Goal: Task Accomplishment & Management: Manage account settings

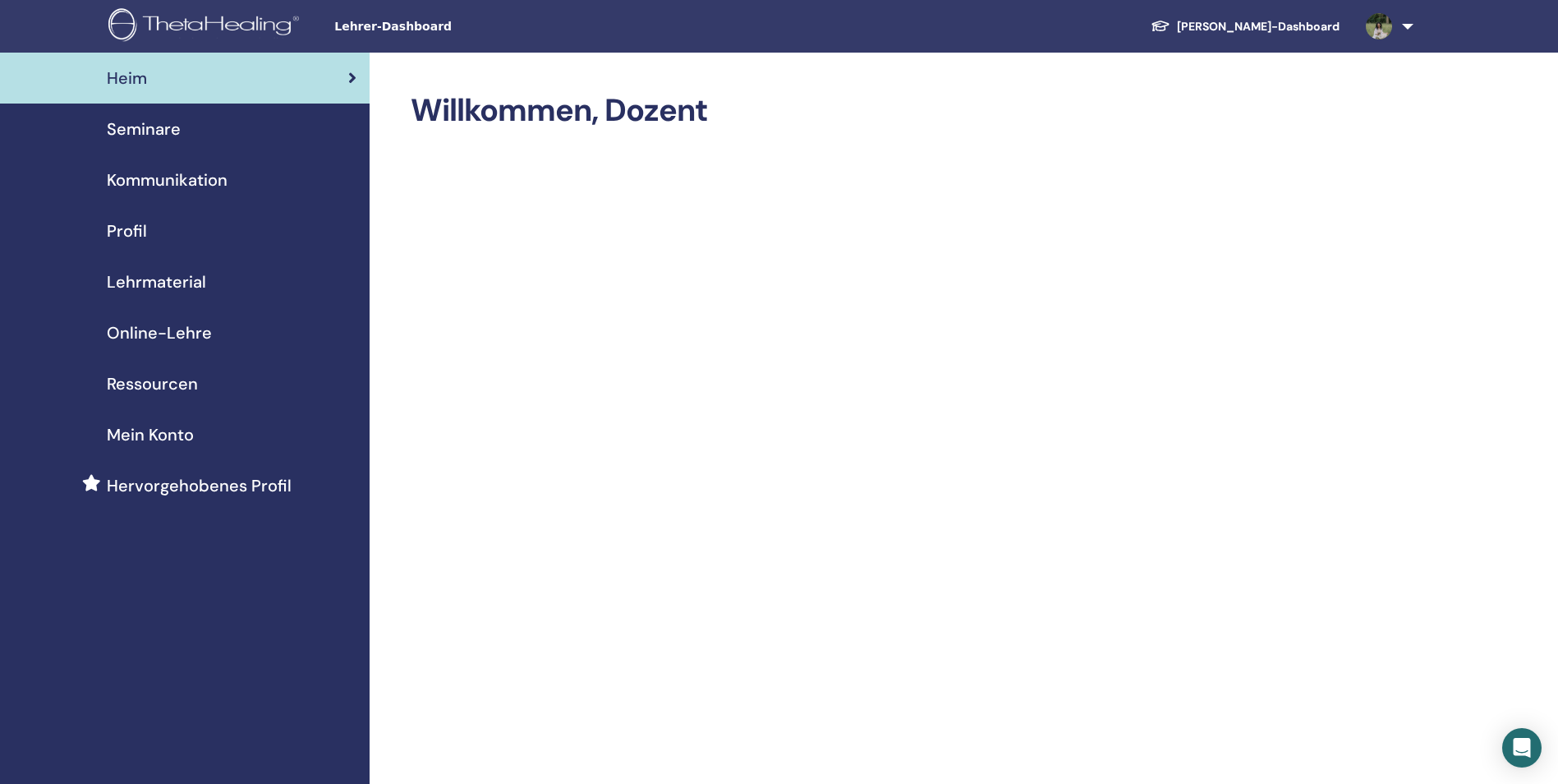
click at [158, 133] on span "Seminare" at bounding box center [143, 129] width 74 height 24
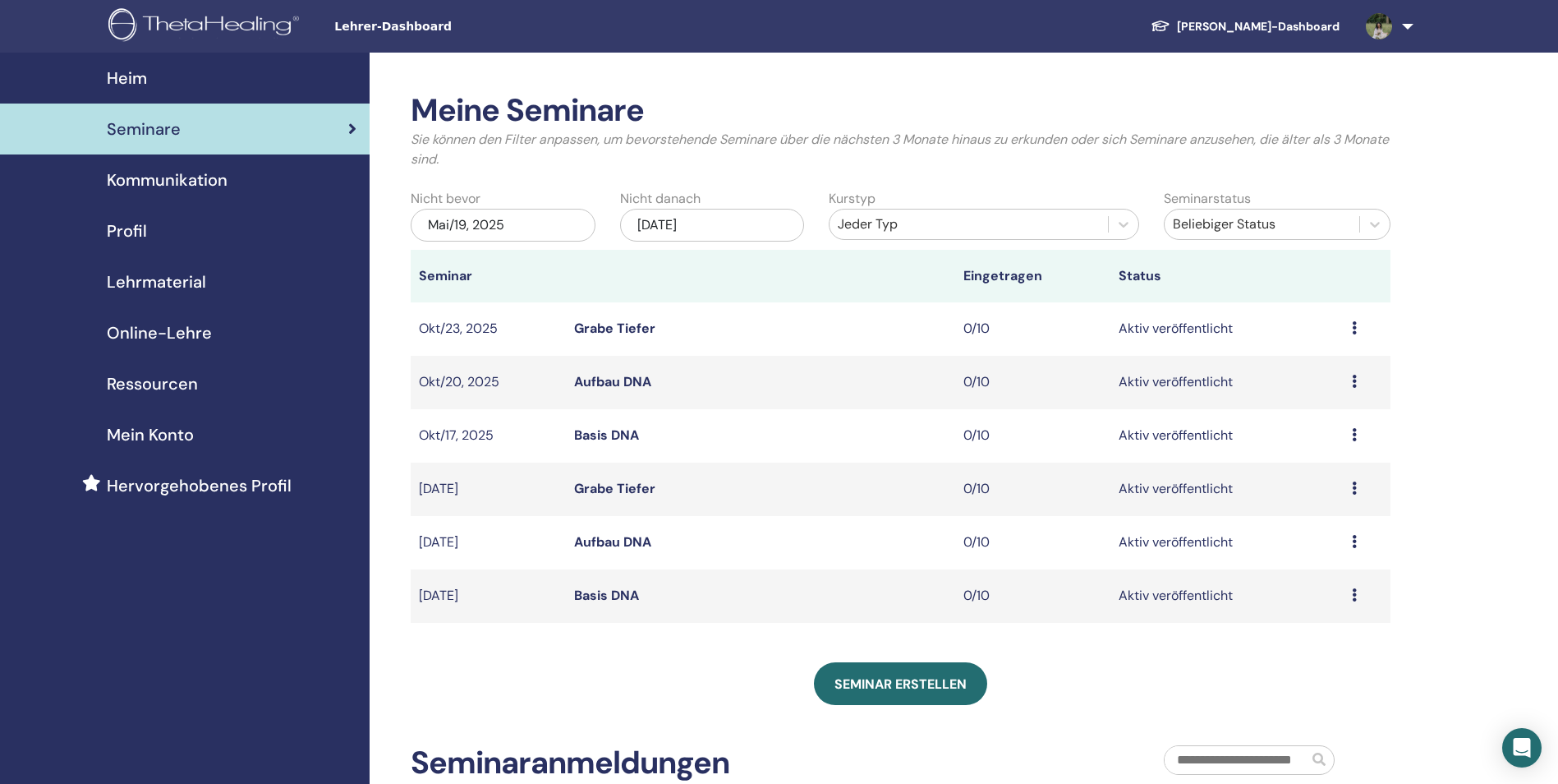
click at [721, 222] on div "[DATE]" at bounding box center [713, 225] width 185 height 33
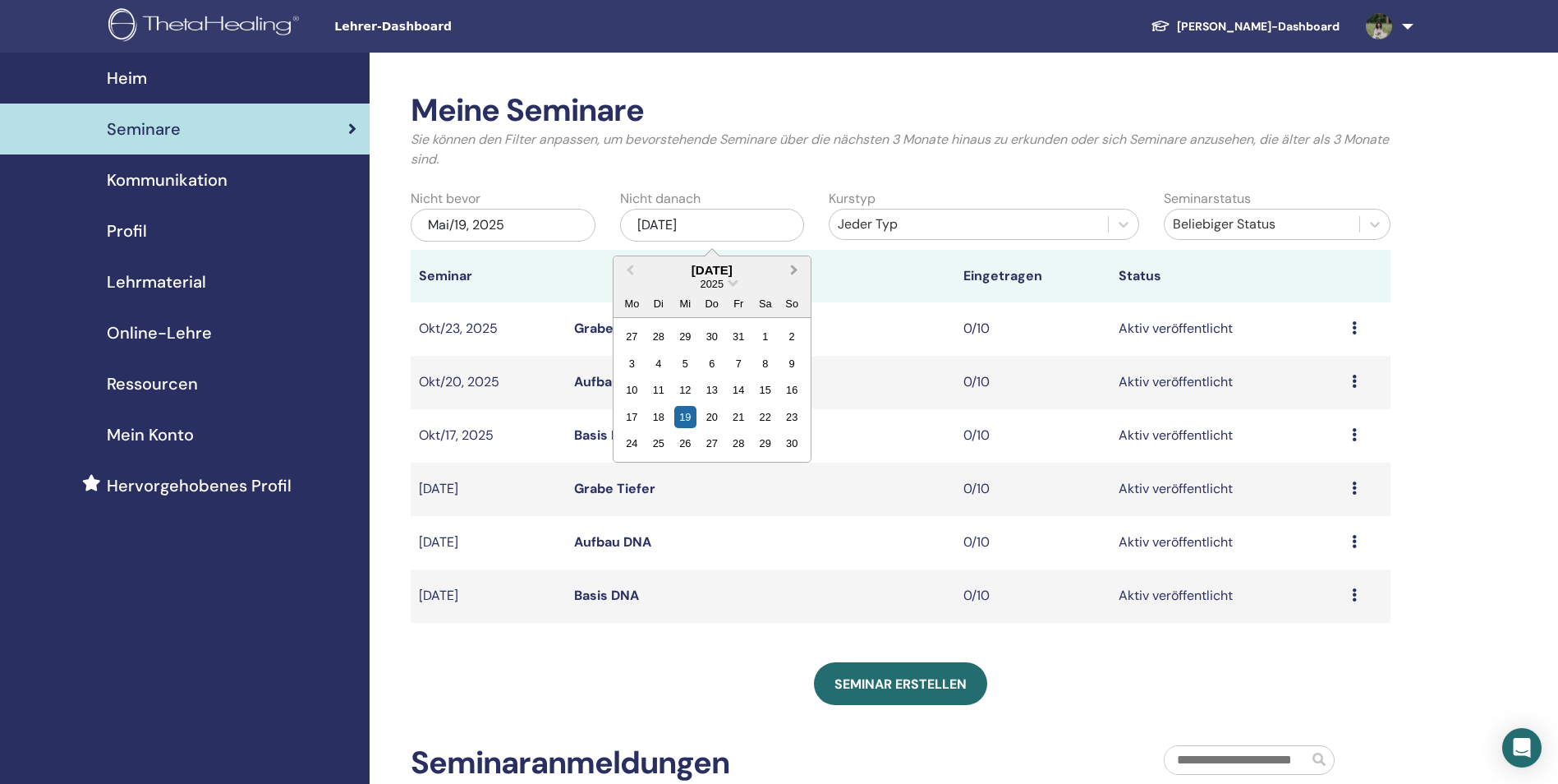
click at [794, 274] on button "Next Month" at bounding box center [796, 271] width 26 height 26
click at [778, 279] on div "2026" at bounding box center [712, 283] width 197 height 14
click at [902, 299] on th at bounding box center [760, 276] width 388 height 52
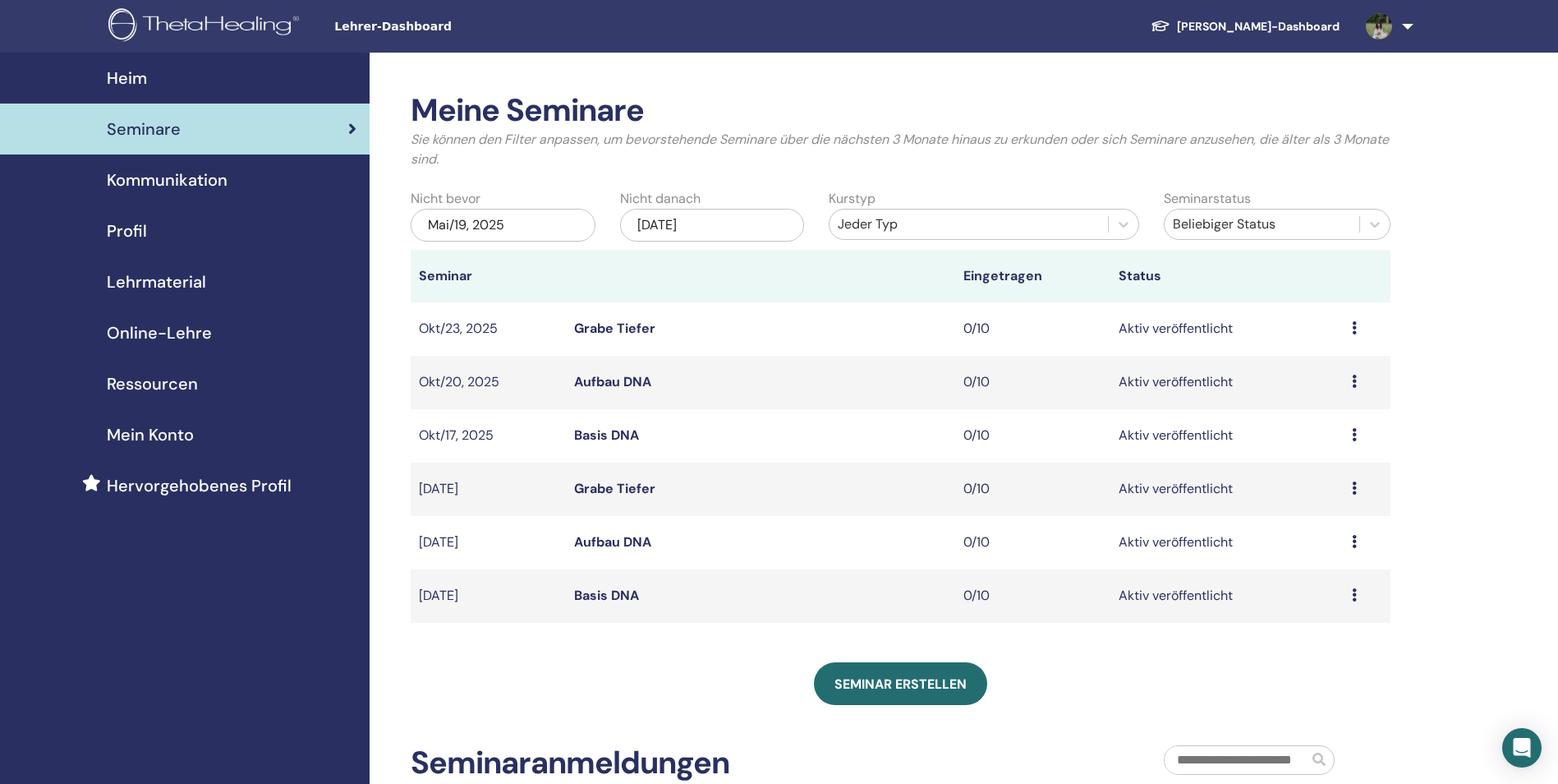
click at [696, 225] on div "Nov/19, 2025" at bounding box center [713, 225] width 185 height 33
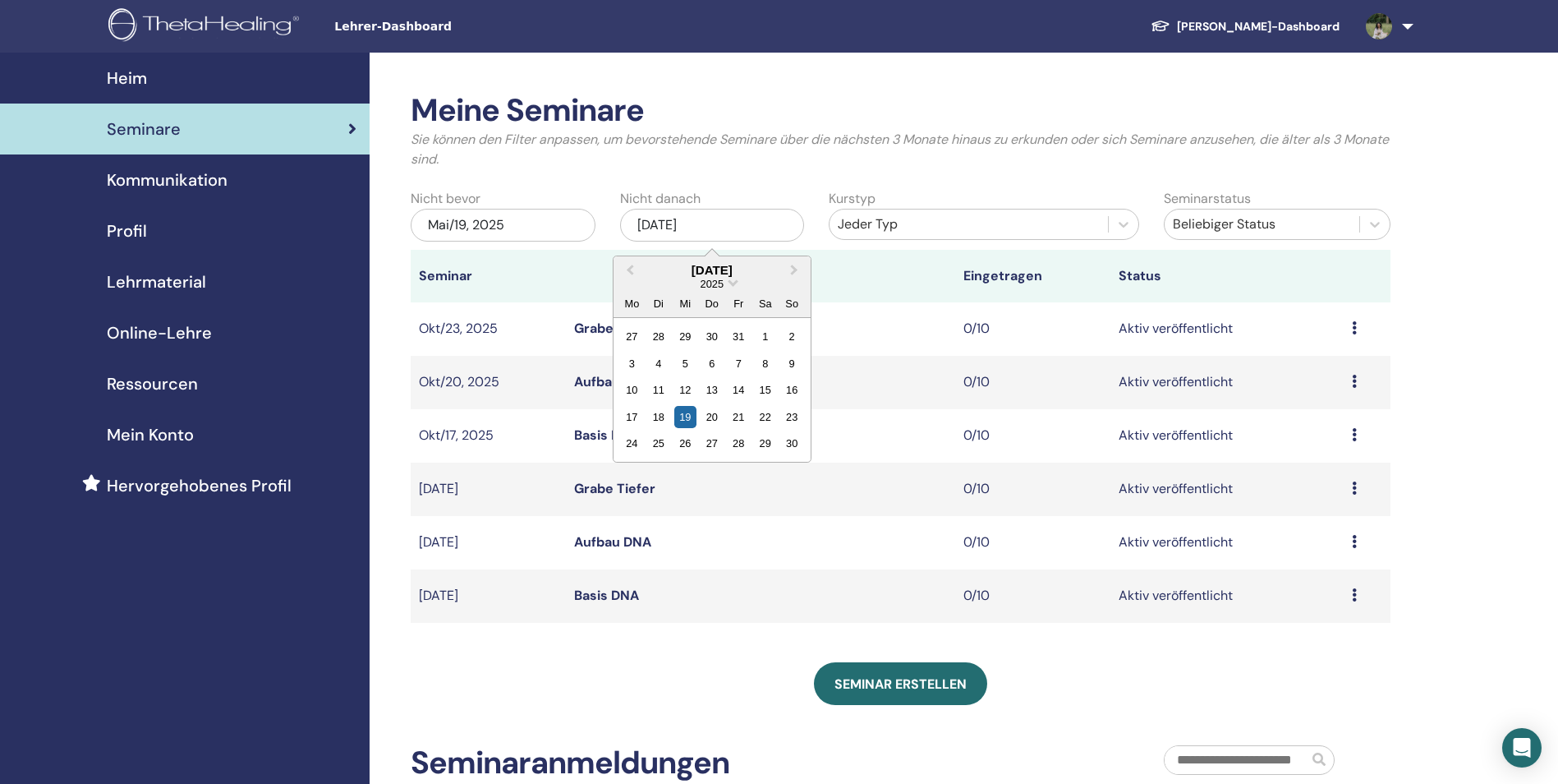
click at [786, 428] on div "17 18 19 20 21 22 23" at bounding box center [711, 416] width 186 height 26
click at [795, 418] on div "23" at bounding box center [793, 417] width 22 height 22
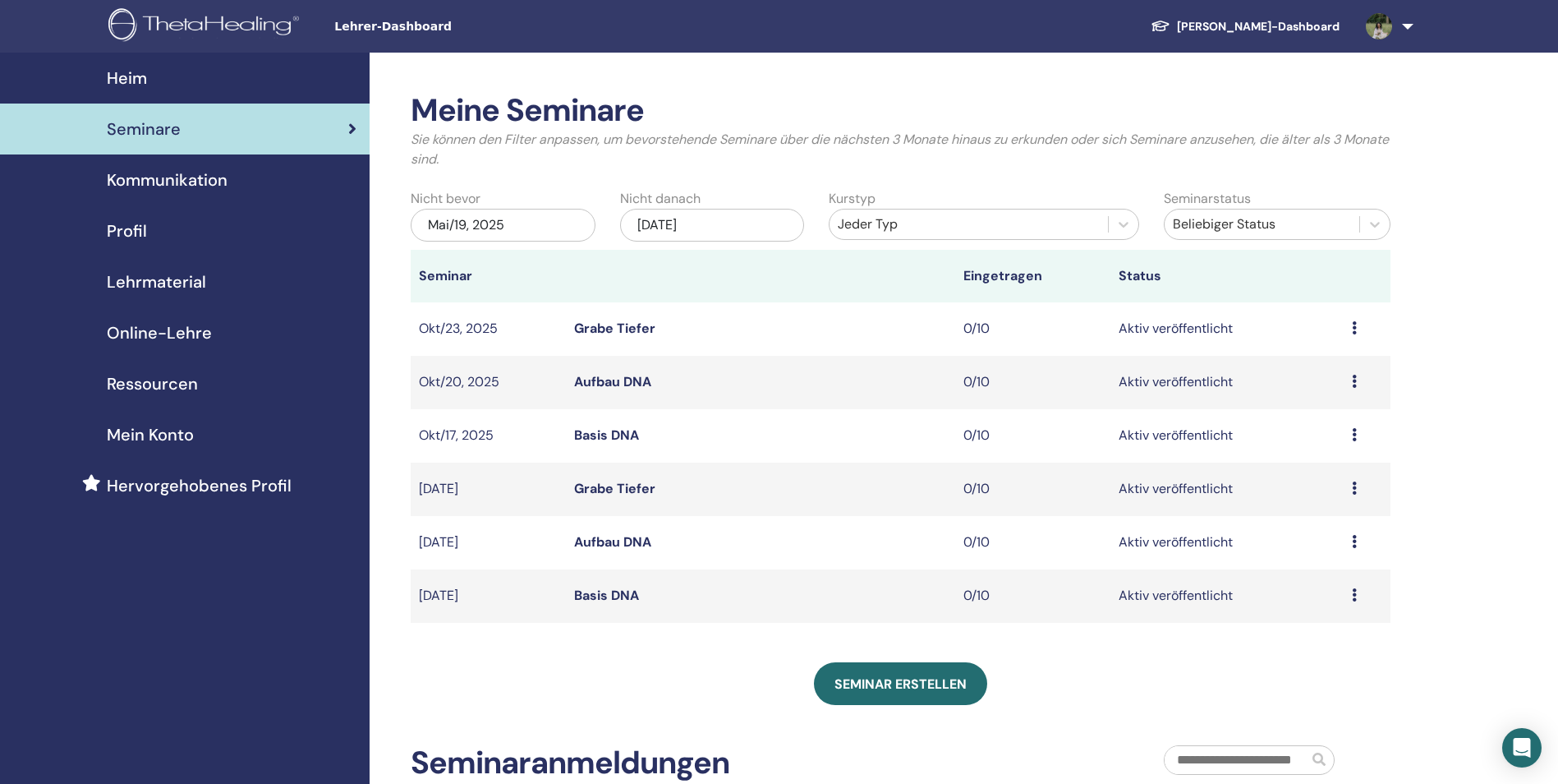
click at [744, 218] on div "Nov/23, 2025" at bounding box center [713, 225] width 185 height 33
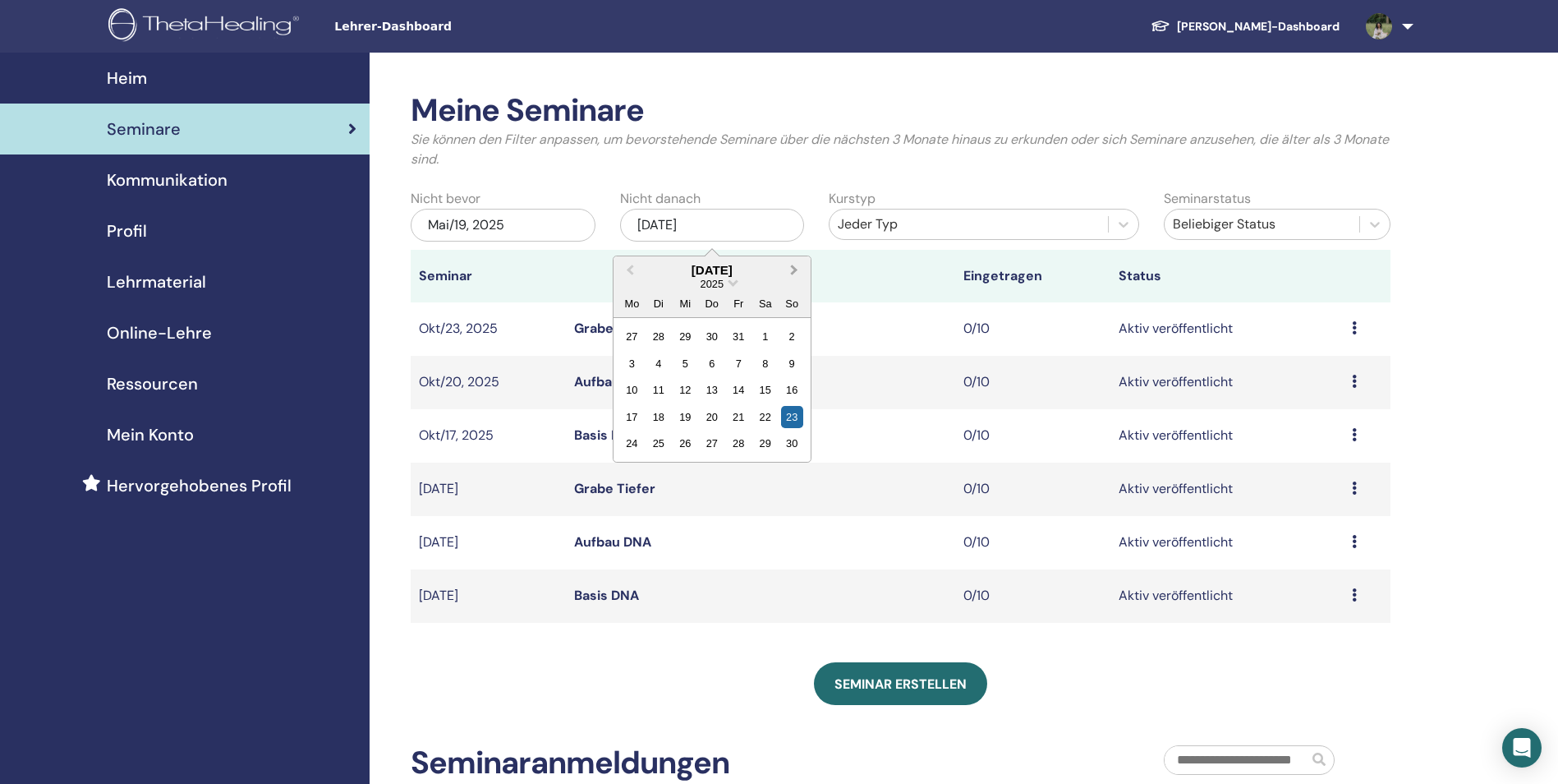
click at [805, 266] on button "Next Month" at bounding box center [796, 271] width 26 height 26
click at [797, 442] on div "4" at bounding box center [793, 443] width 22 height 22
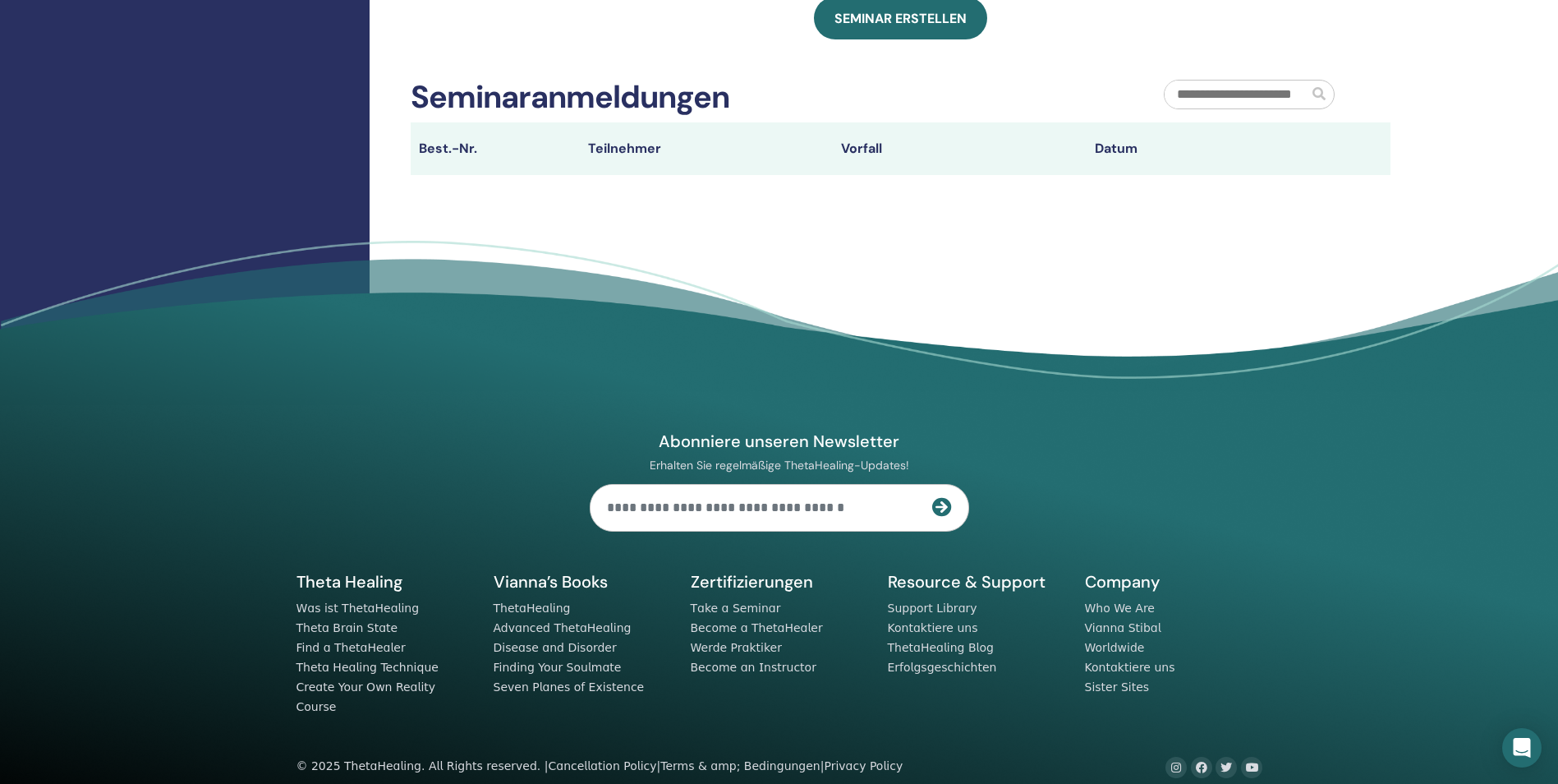
scroll to position [826, 0]
click at [766, 664] on link "Become an Instructor" at bounding box center [753, 666] width 125 height 13
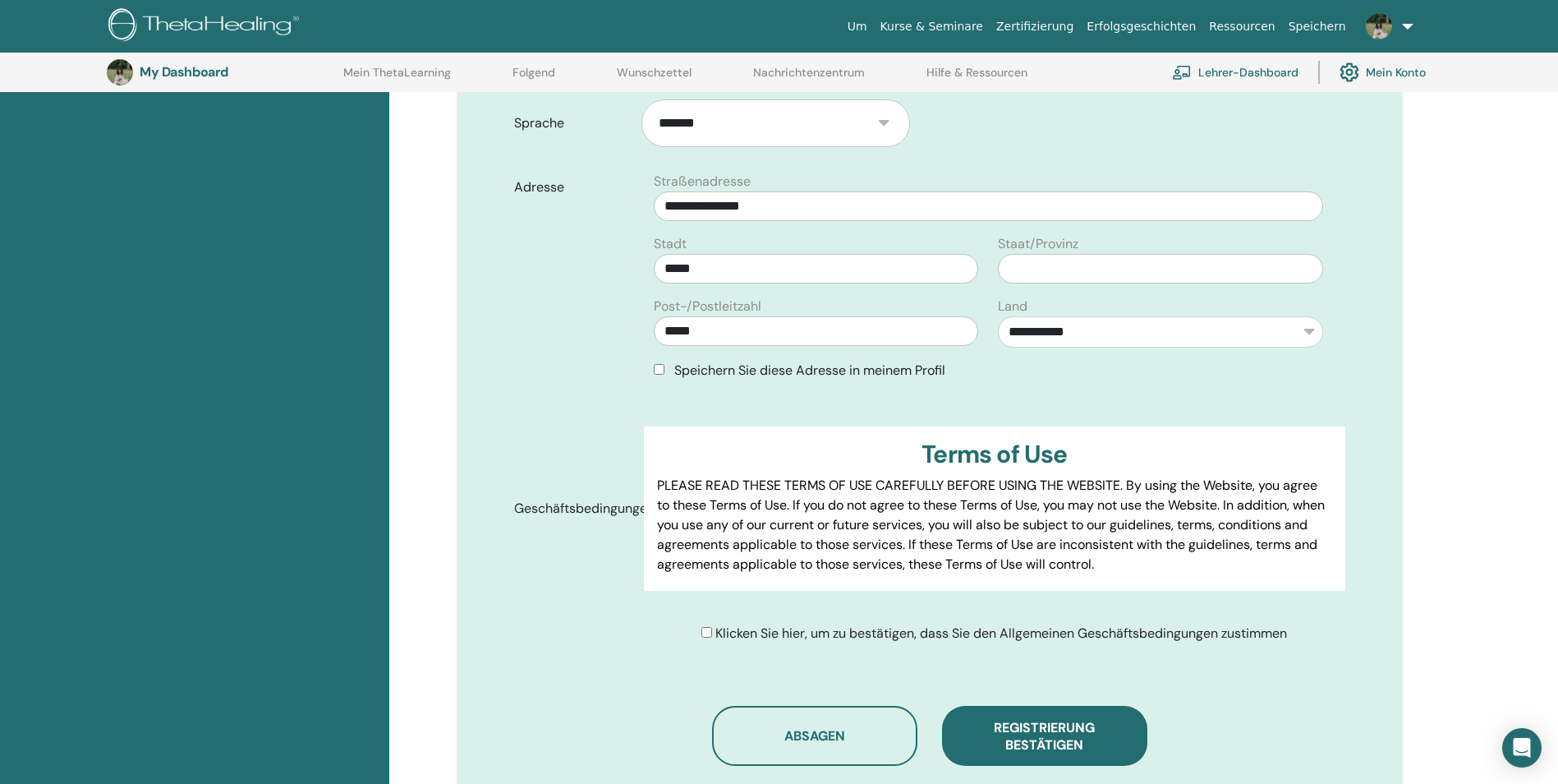
scroll to position [532, 0]
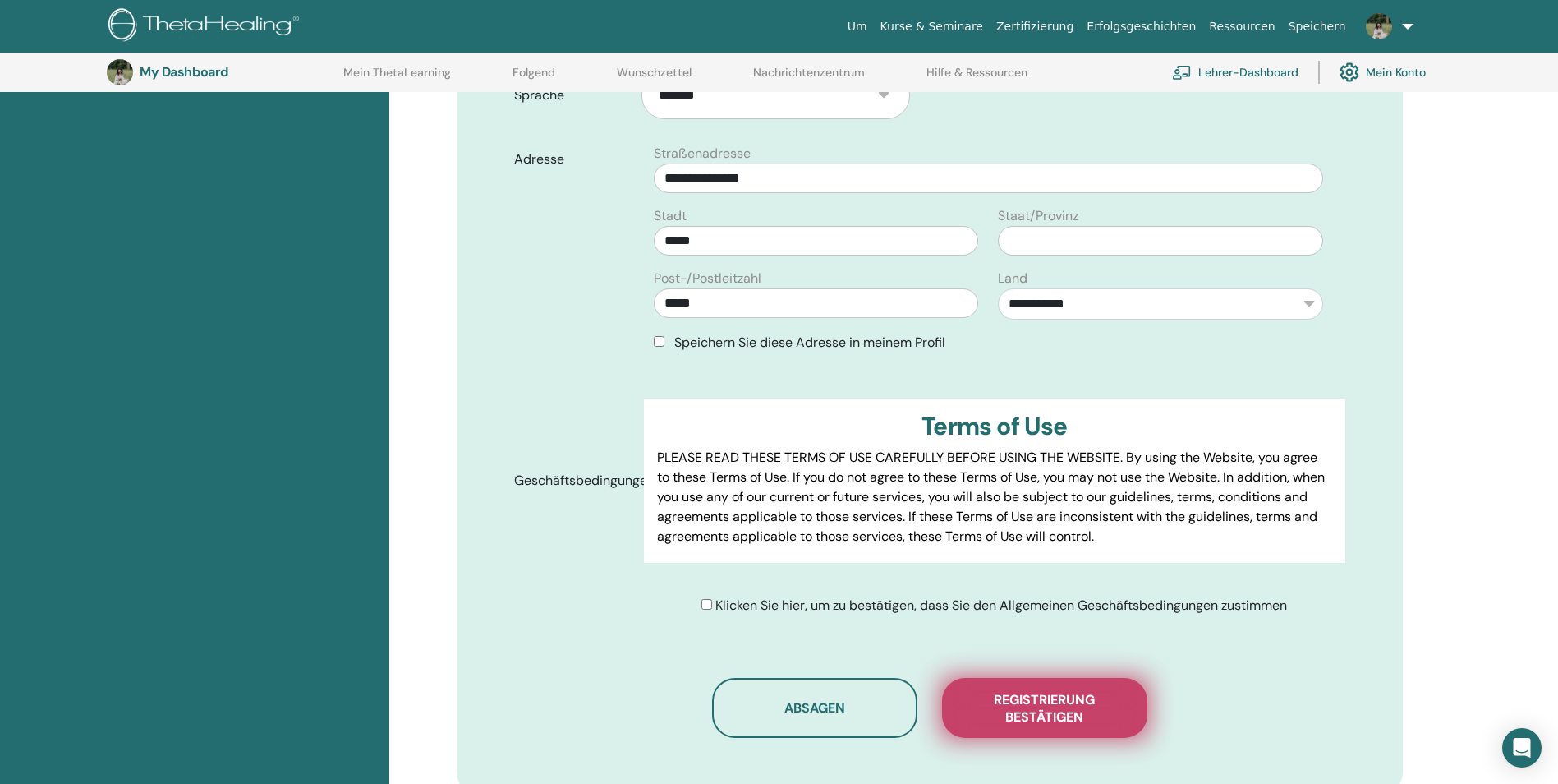
click at [1096, 690] on span "Registrierung bestätigen" at bounding box center [1045, 707] width 165 height 35
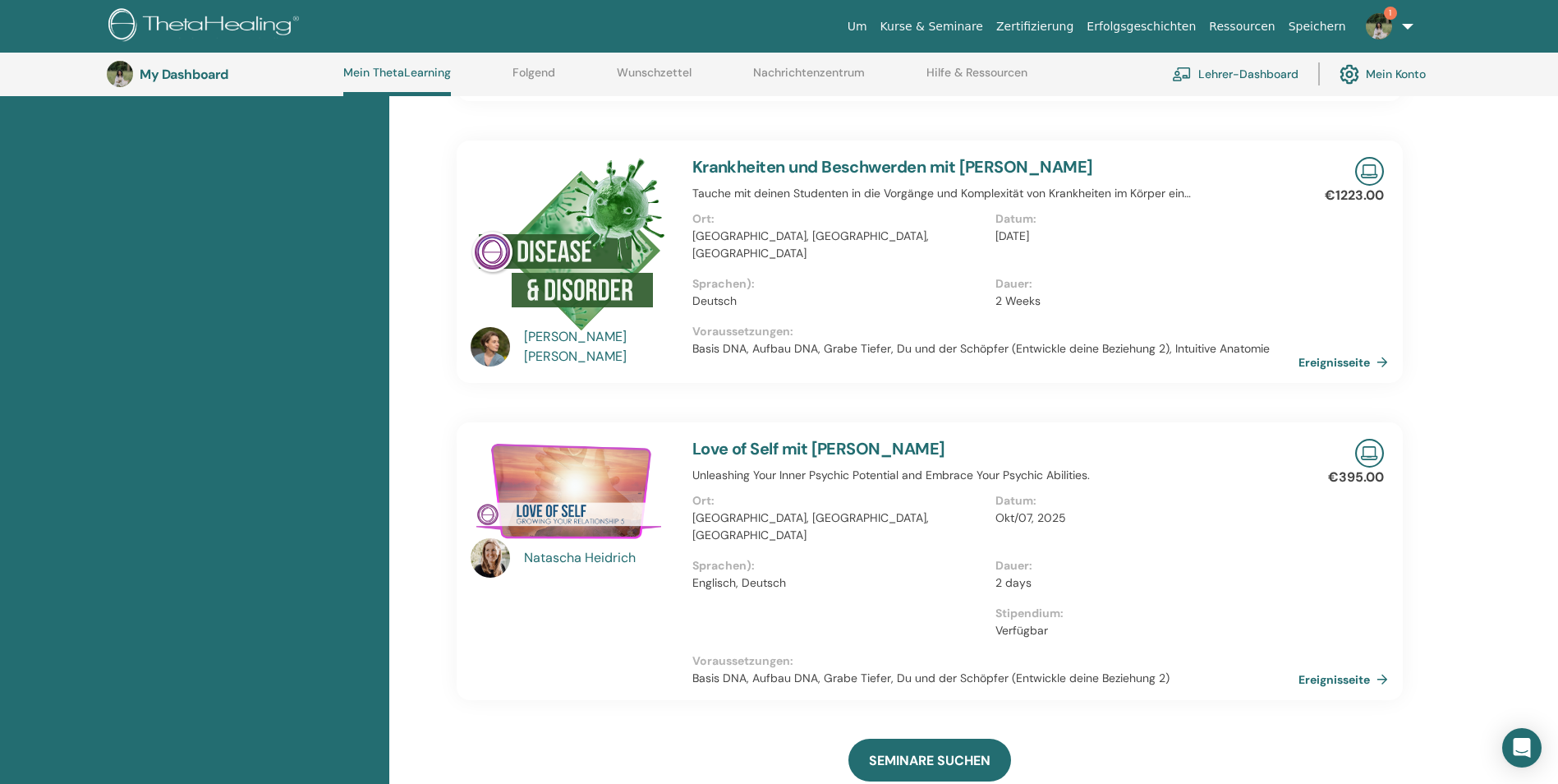
scroll to position [536, 0]
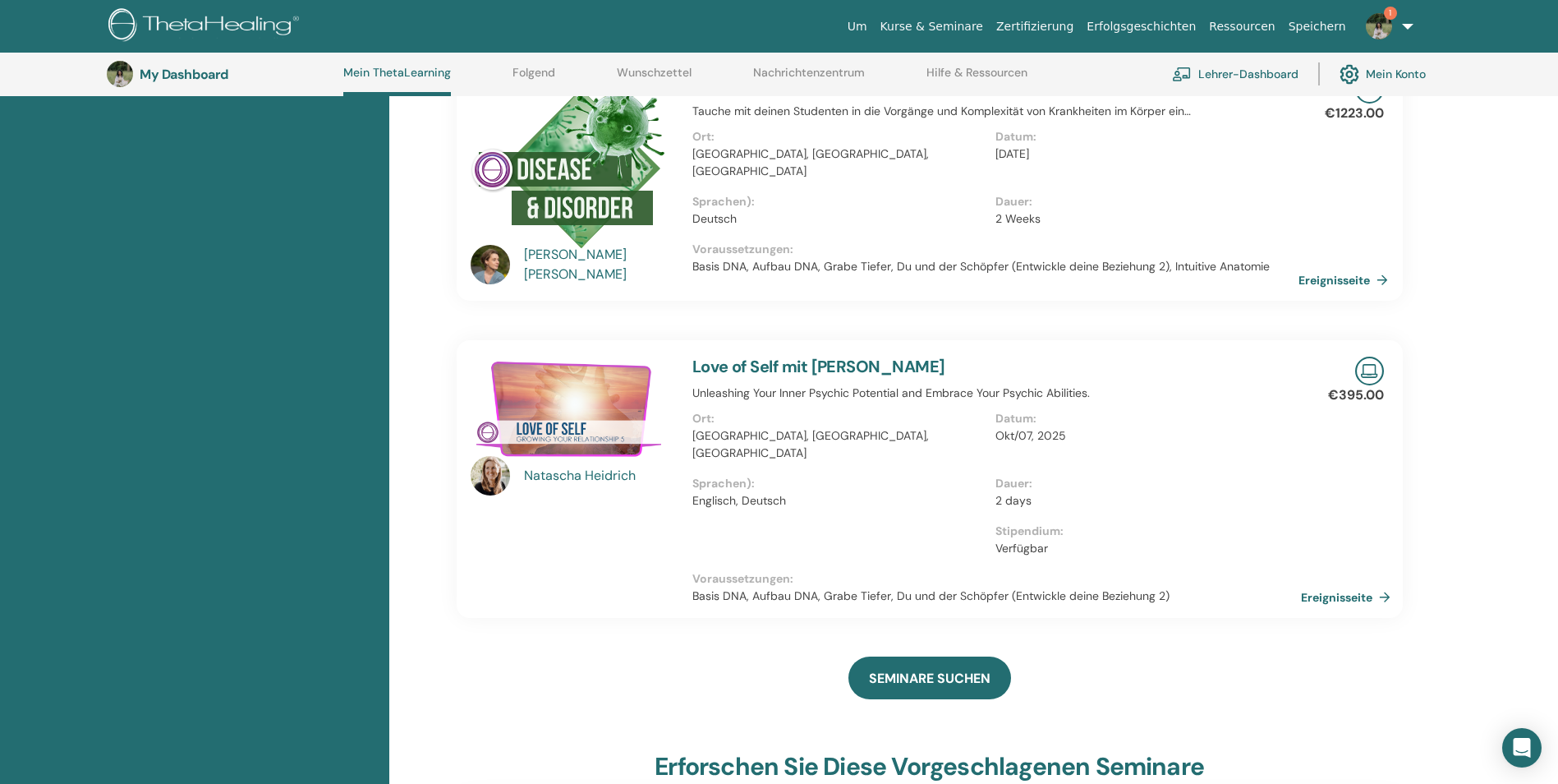
click at [1345, 585] on link "Ereignisseite" at bounding box center [1349, 597] width 96 height 24
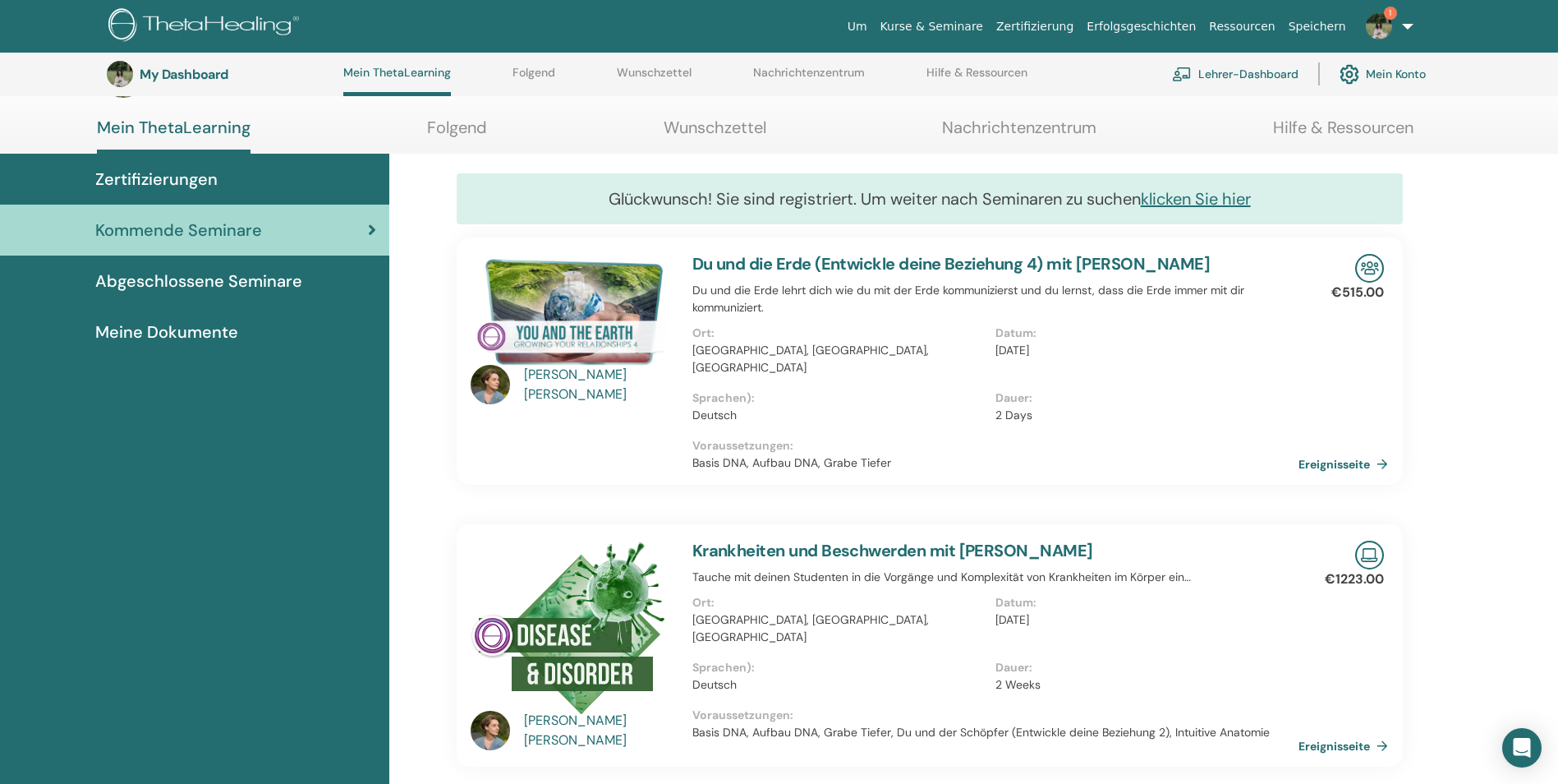
scroll to position [0, 0]
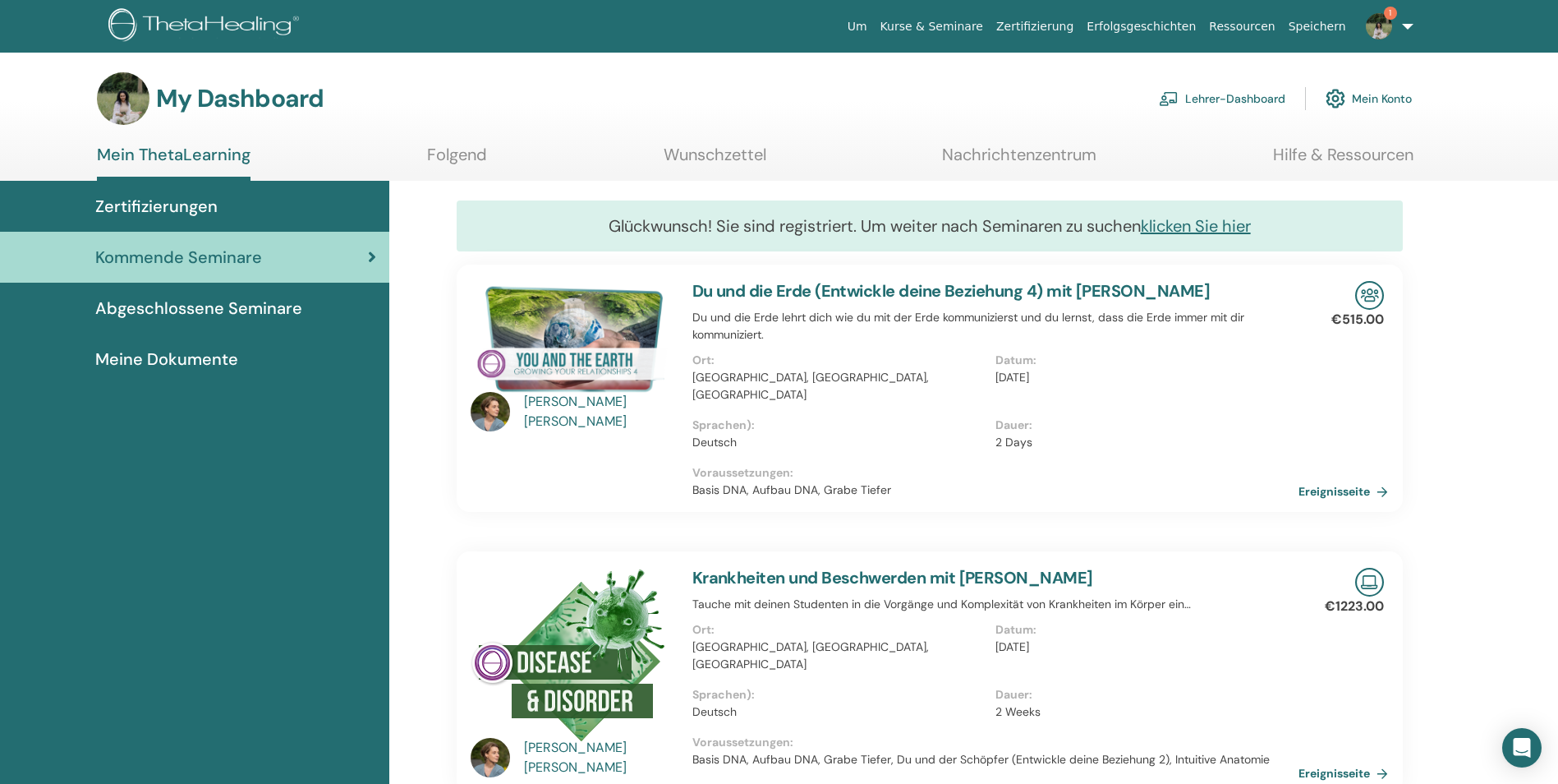
click at [990, 25] on link "Kurse & Seminare" at bounding box center [932, 26] width 116 height 30
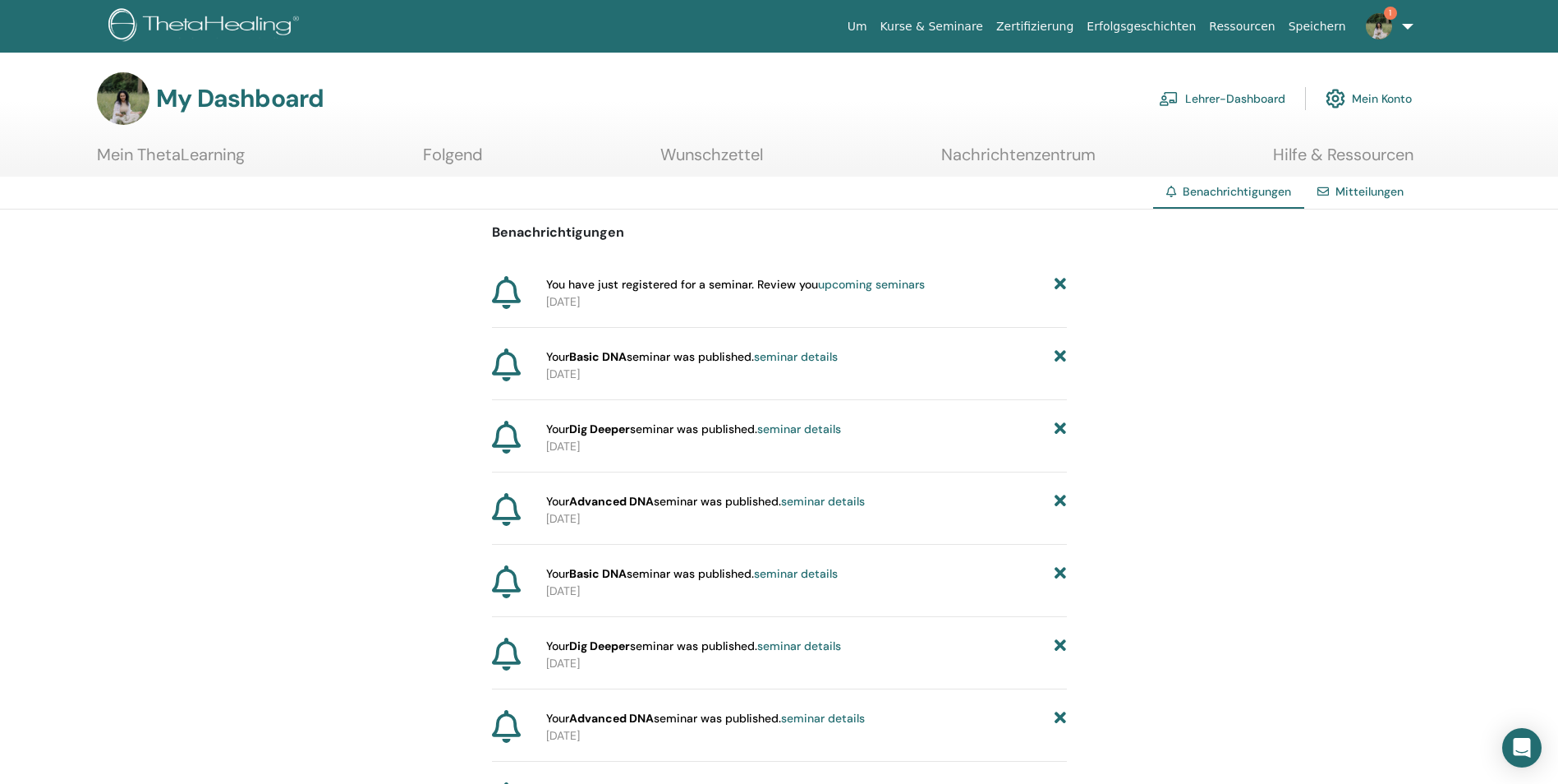
click at [1243, 98] on link "Lehrer-Dashboard" at bounding box center [1222, 98] width 126 height 36
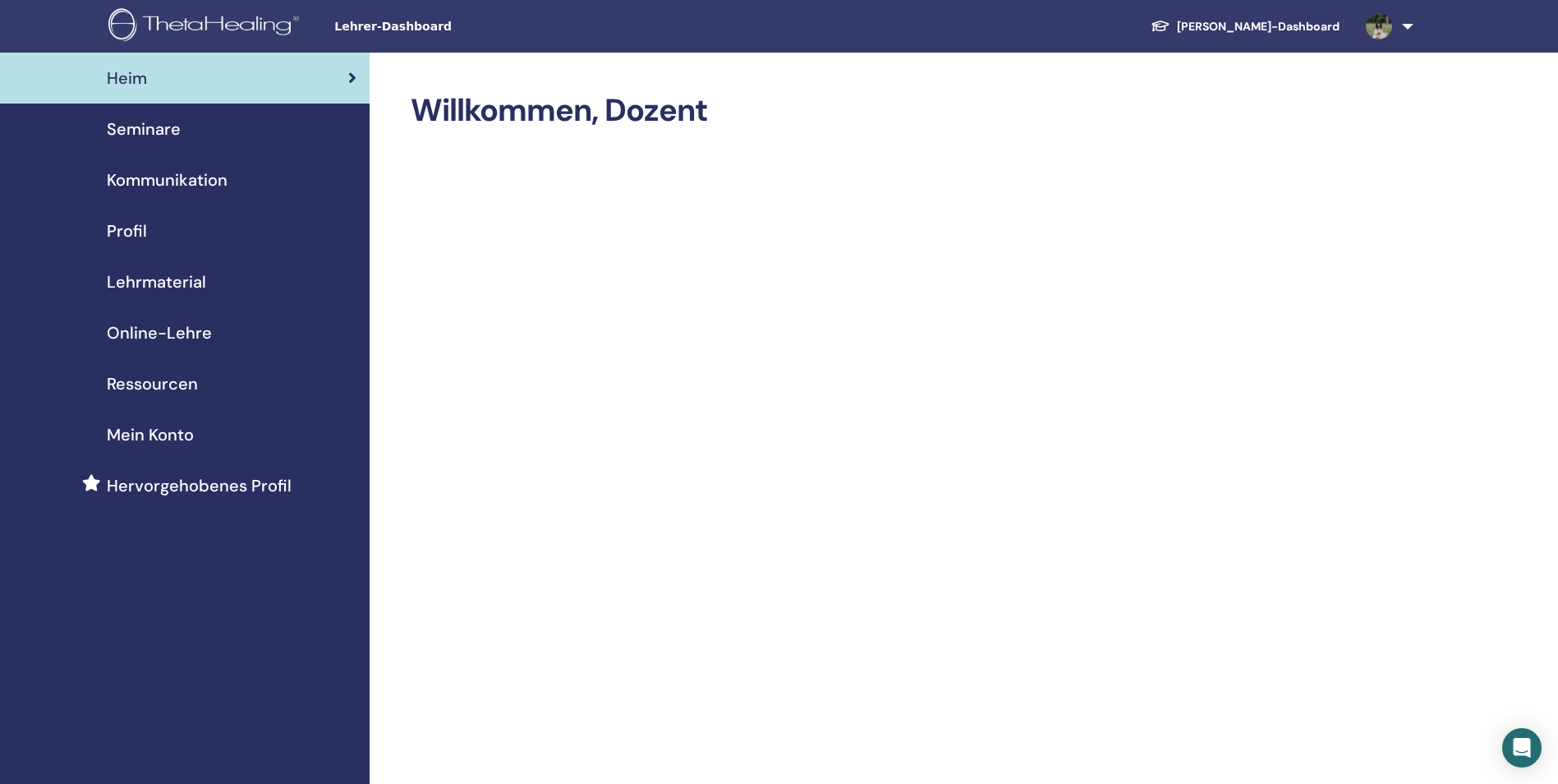
click at [160, 132] on span "Seminare" at bounding box center [143, 129] width 74 height 24
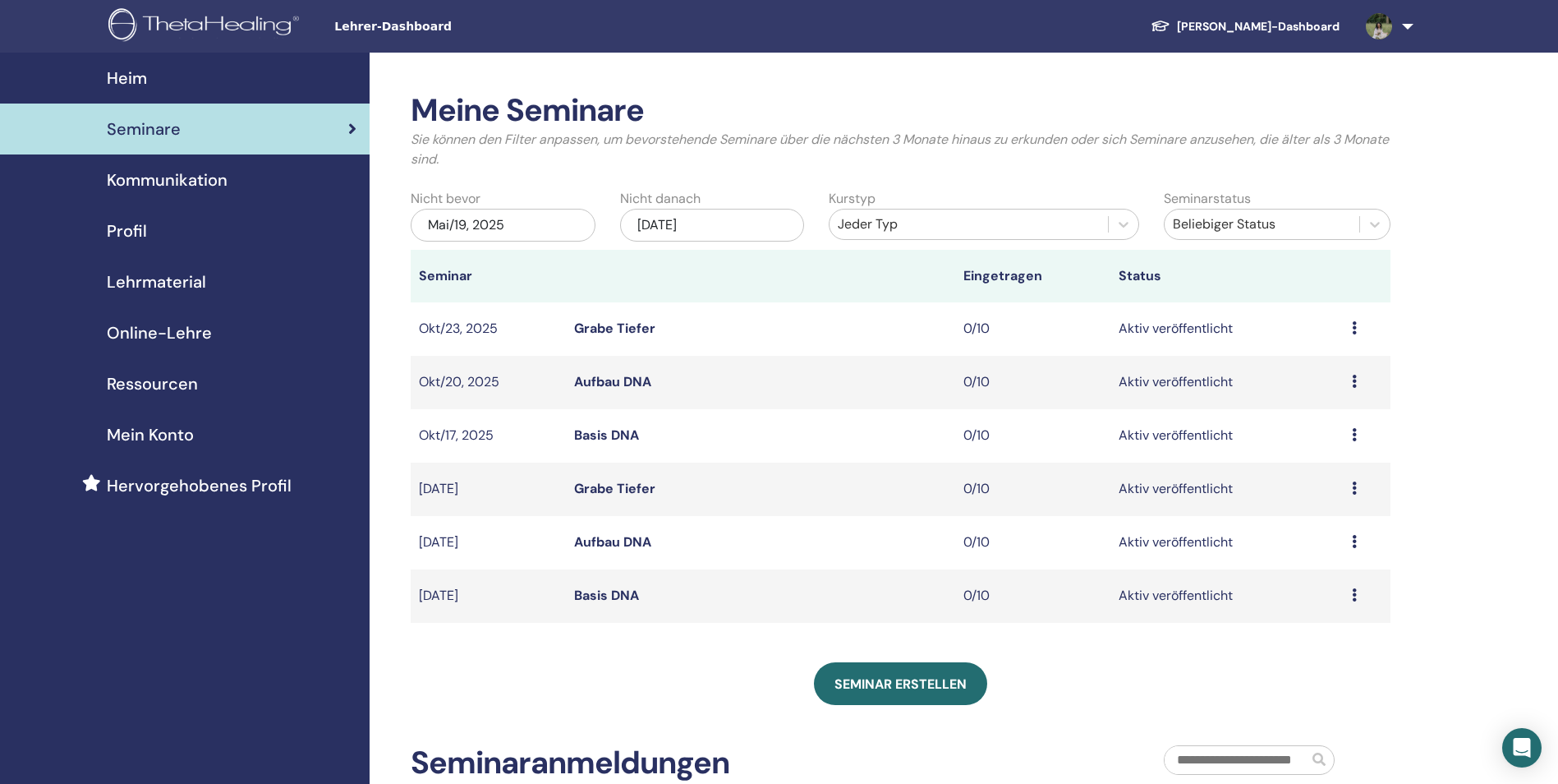
click at [1357, 596] on div "Vorschau Bearbeiten Teilnehmer Absagen" at bounding box center [1367, 595] width 30 height 20
click at [1327, 631] on link "Bearbeiten" at bounding box center [1313, 634] width 66 height 17
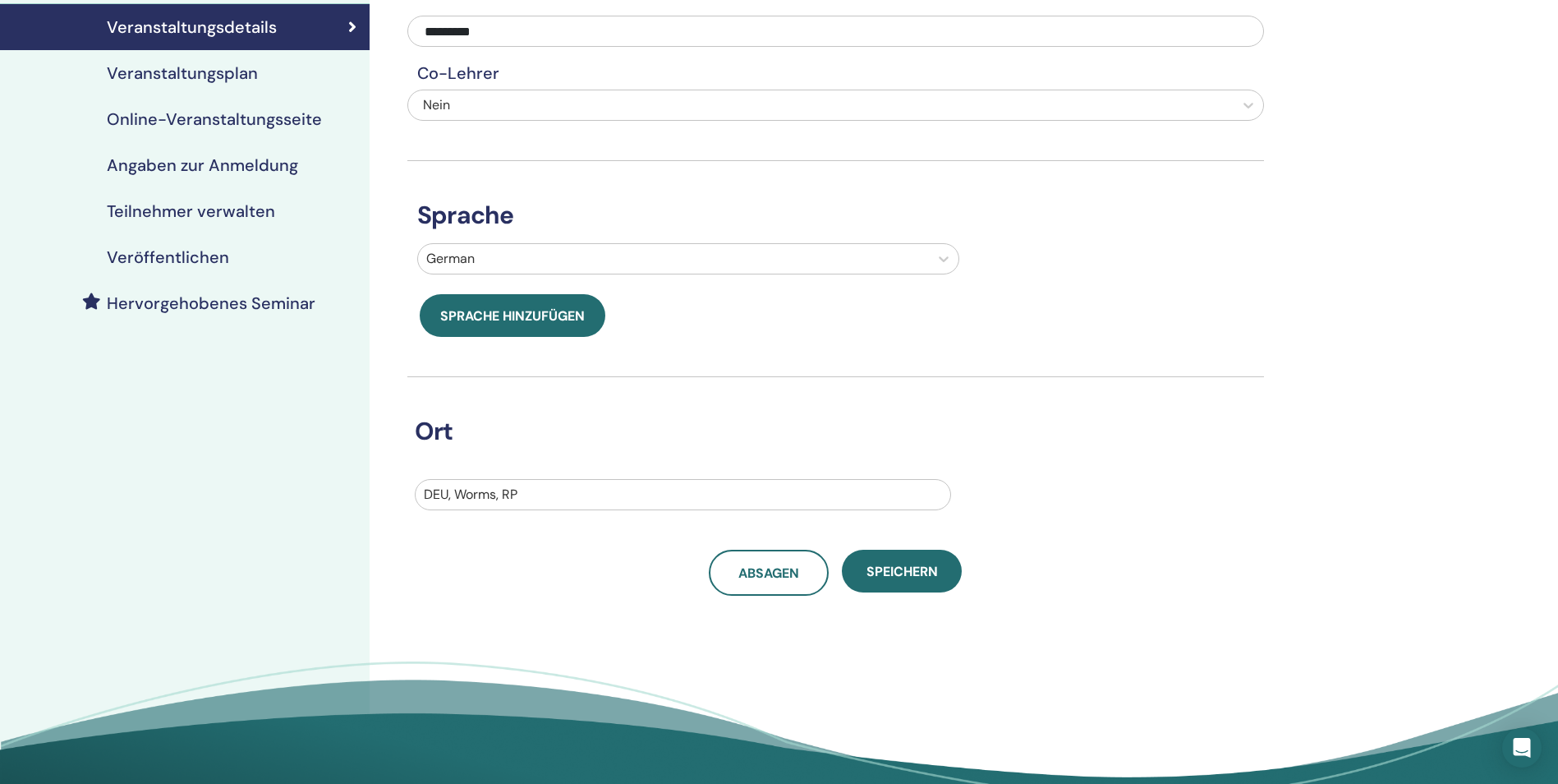
scroll to position [165, 0]
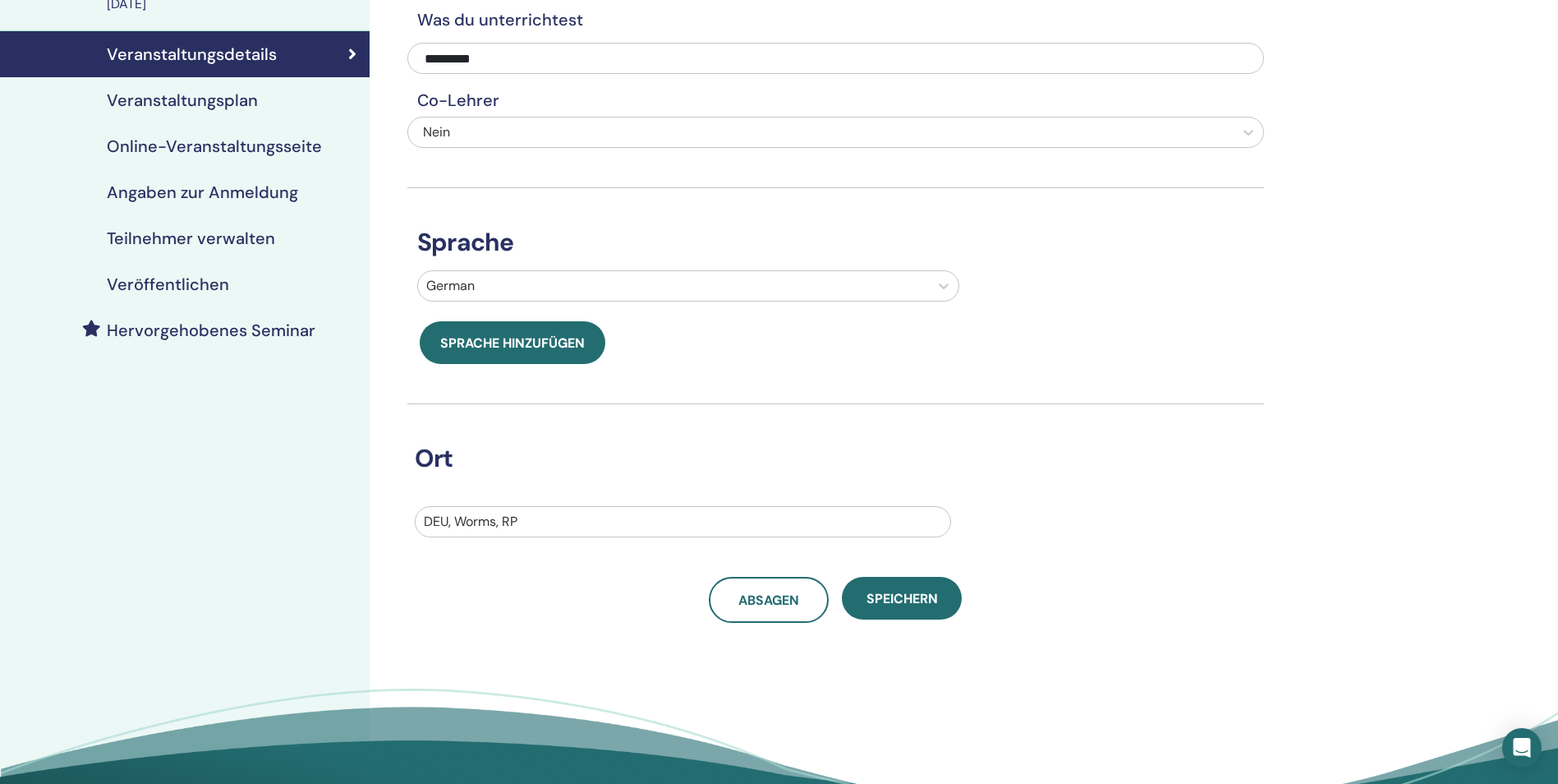
click at [273, 148] on h4 "Online-Veranstaltungsseite" at bounding box center [214, 146] width 215 height 20
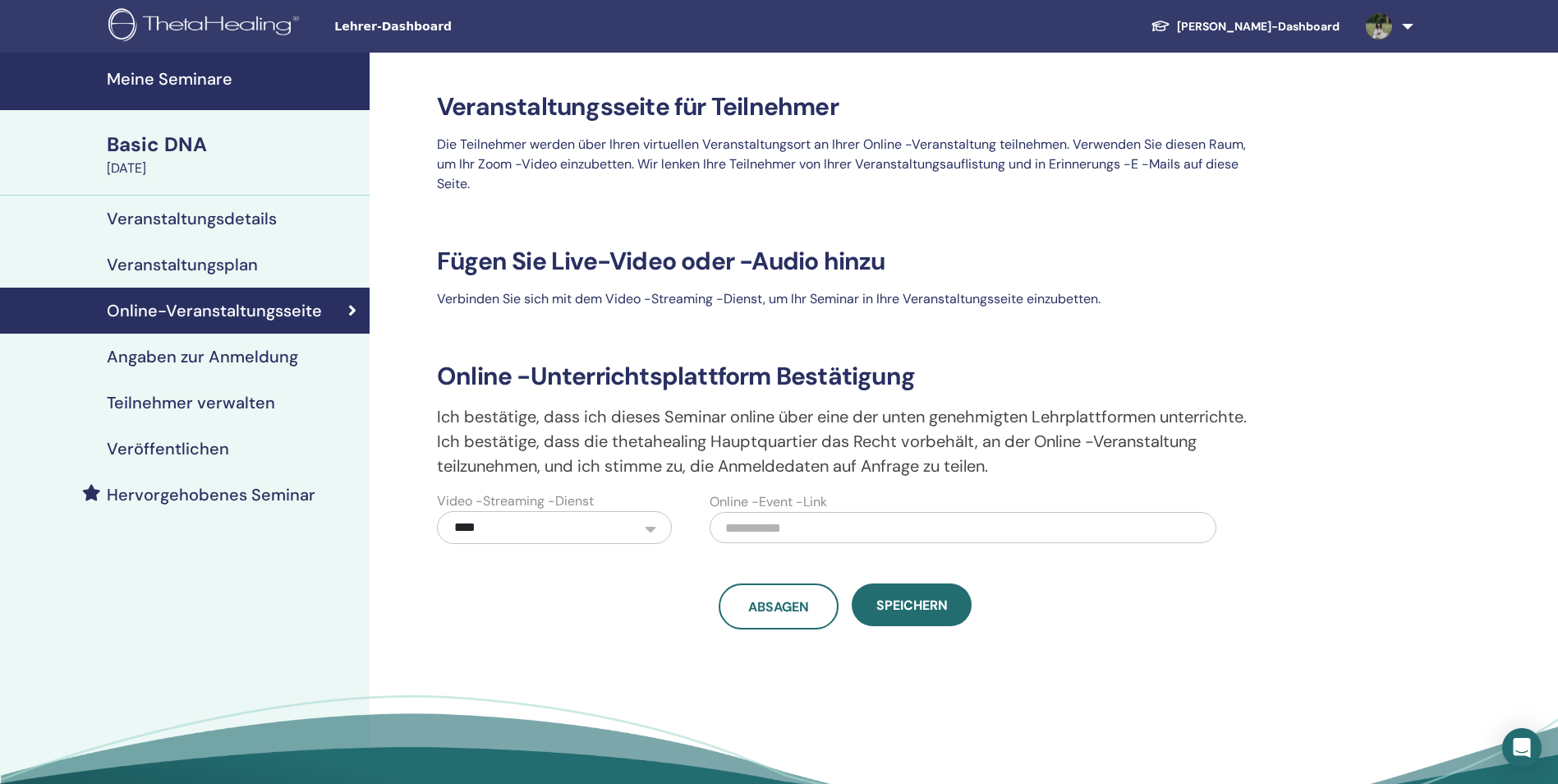
click at [266, 219] on h4 "Veranstaltungsdetails" at bounding box center [192, 218] width 170 height 20
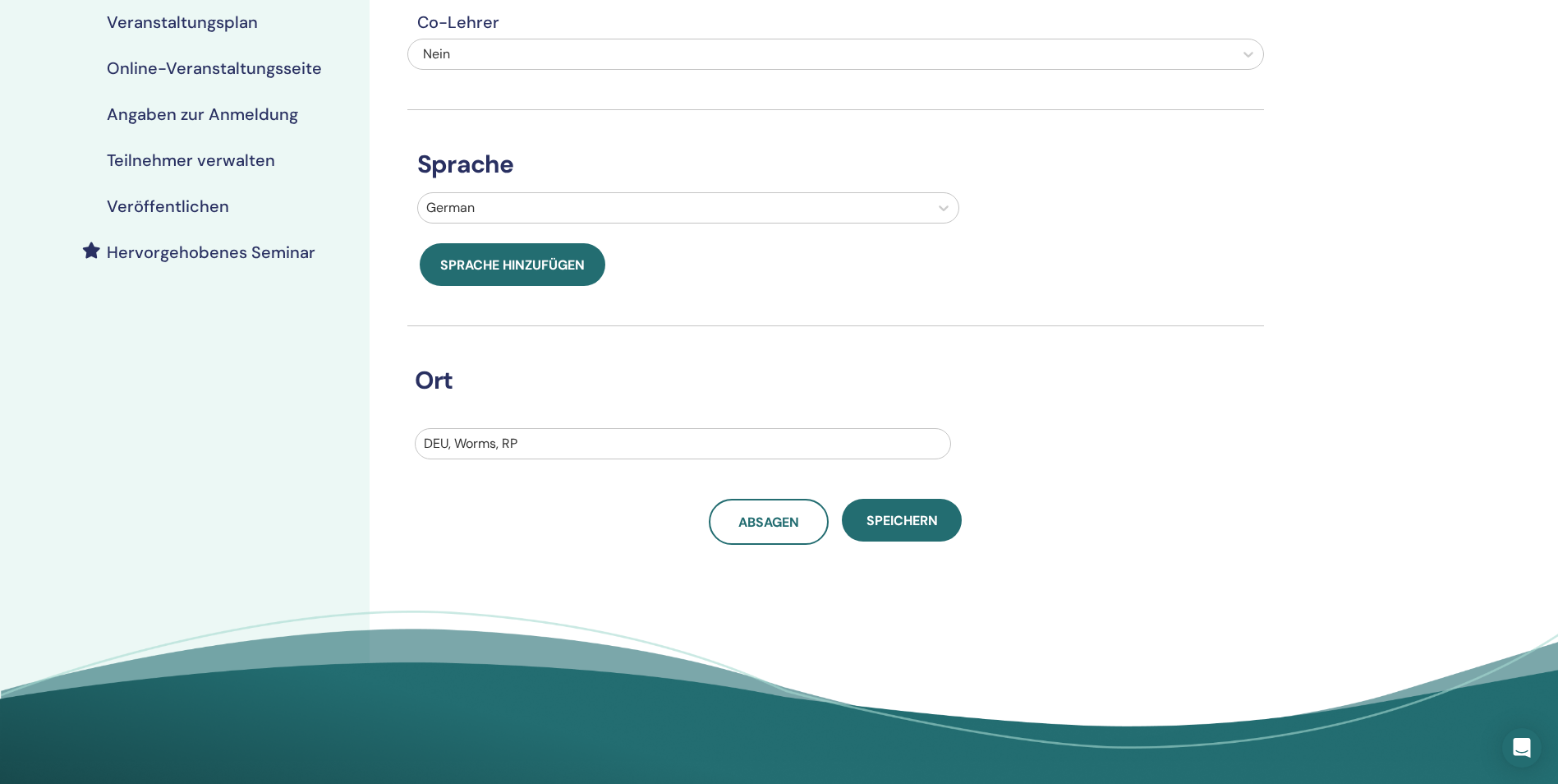
scroll to position [165, 0]
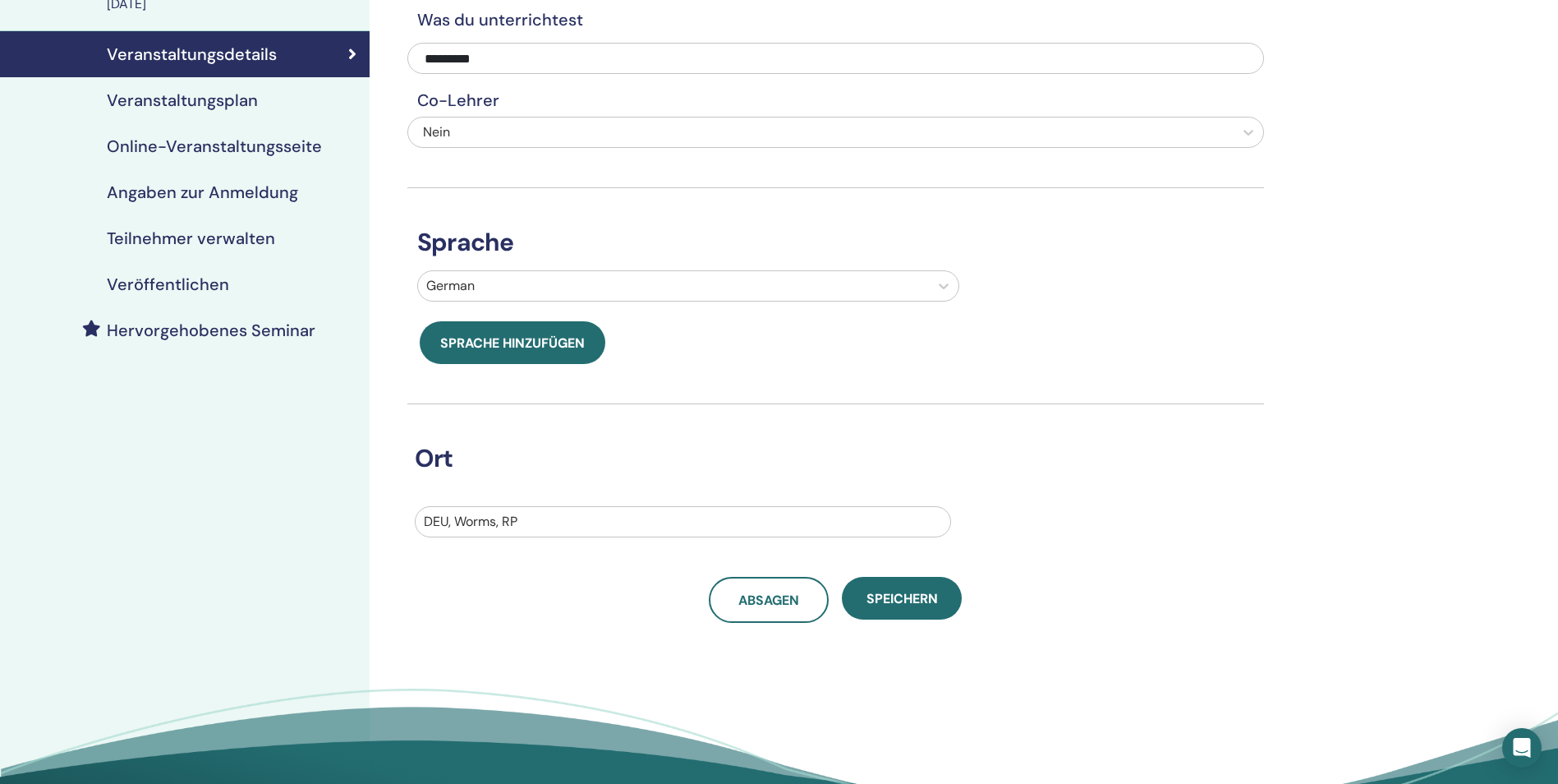
click at [261, 195] on h4 "Angaben zur Anmeldung" at bounding box center [202, 192] width 192 height 20
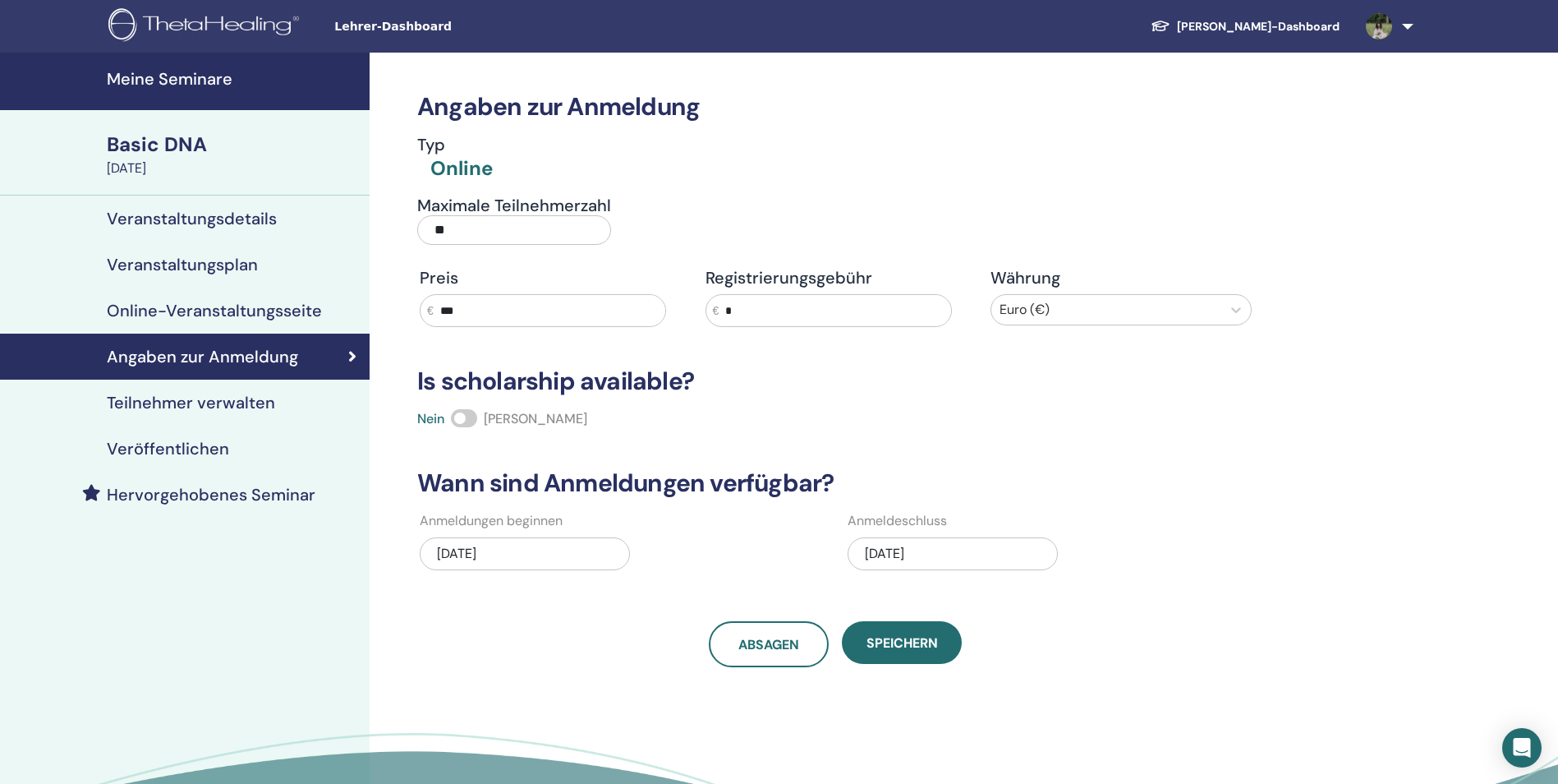
click at [929, 549] on div "08/27/2025" at bounding box center [953, 553] width 211 height 33
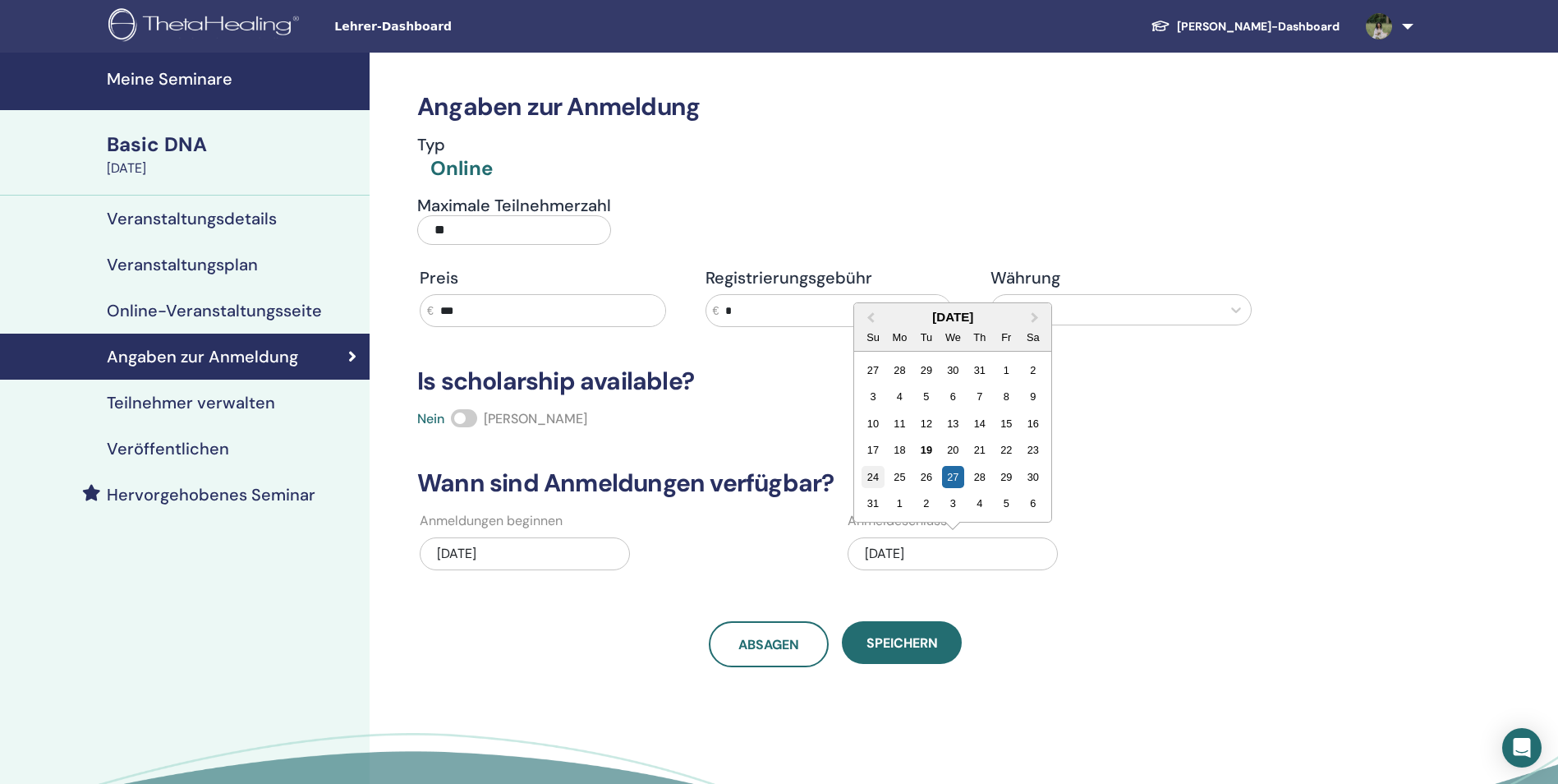
click at [873, 474] on div "24" at bounding box center [873, 477] width 22 height 22
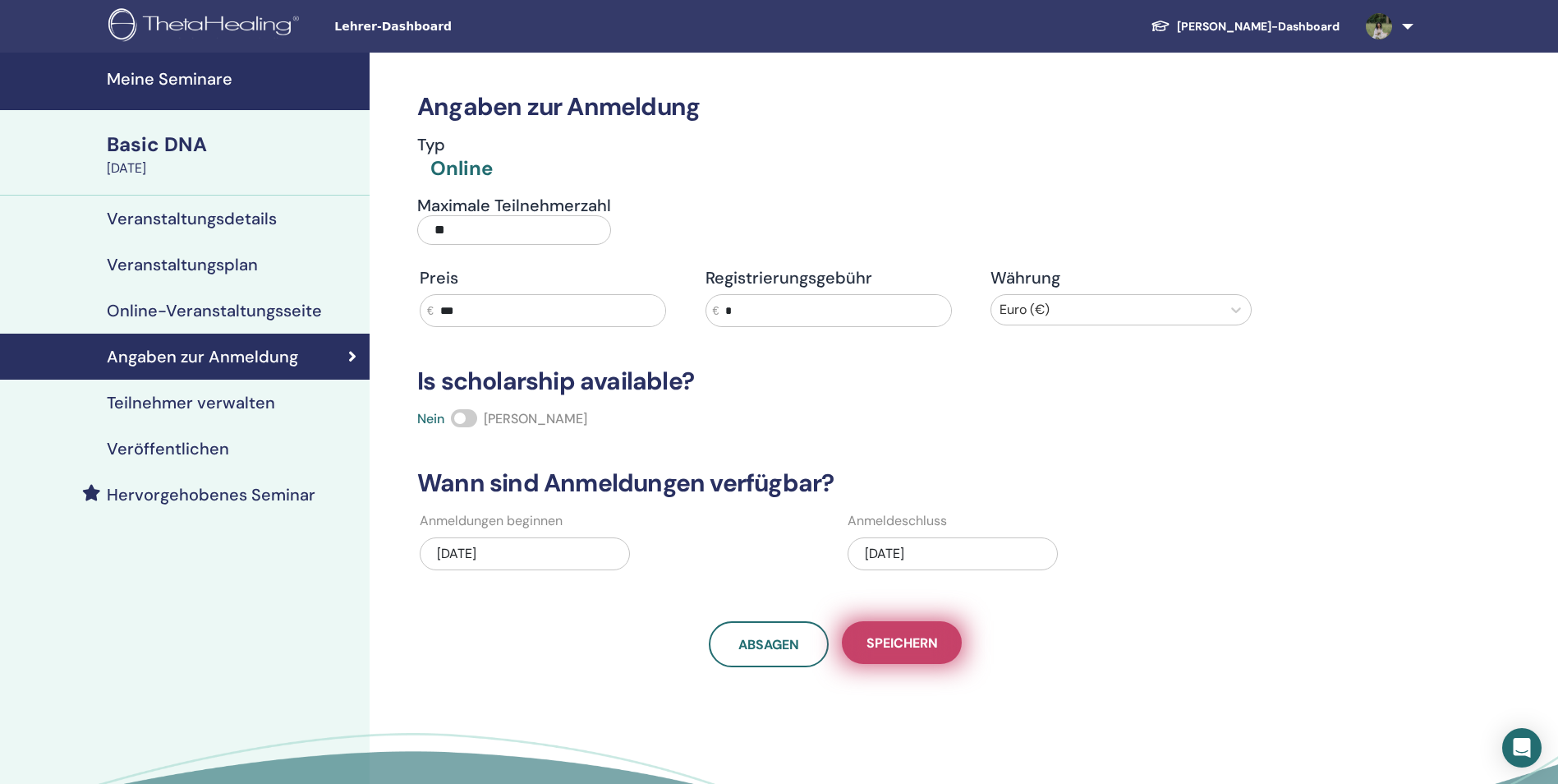
click at [913, 631] on button "Speichern" at bounding box center [902, 643] width 120 height 43
click at [229, 493] on h4 "Hervorgehobenes Seminar" at bounding box center [211, 494] width 209 height 20
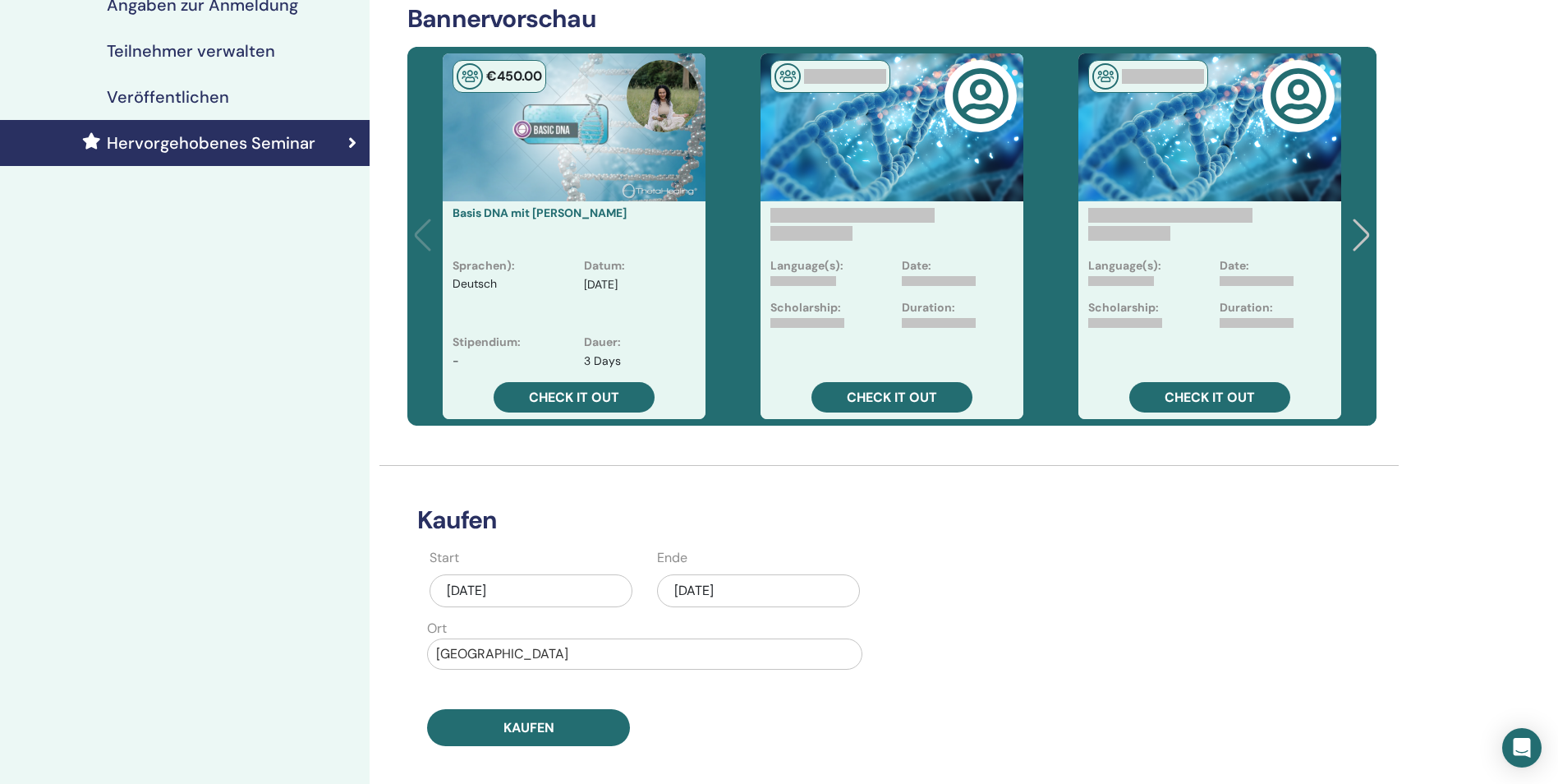
scroll to position [411, 0]
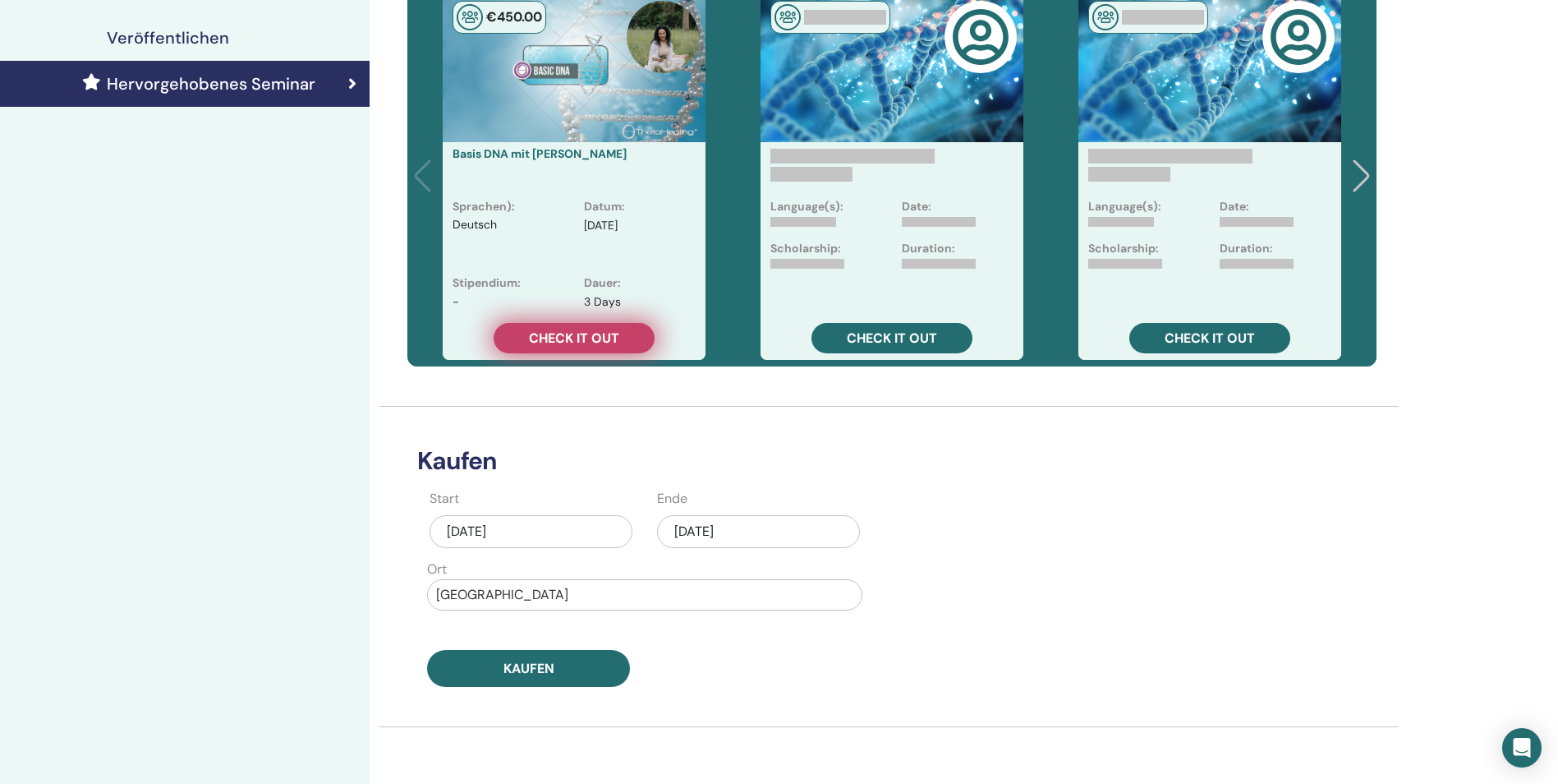
click at [571, 328] on link "Check it out" at bounding box center [575, 338] width 161 height 30
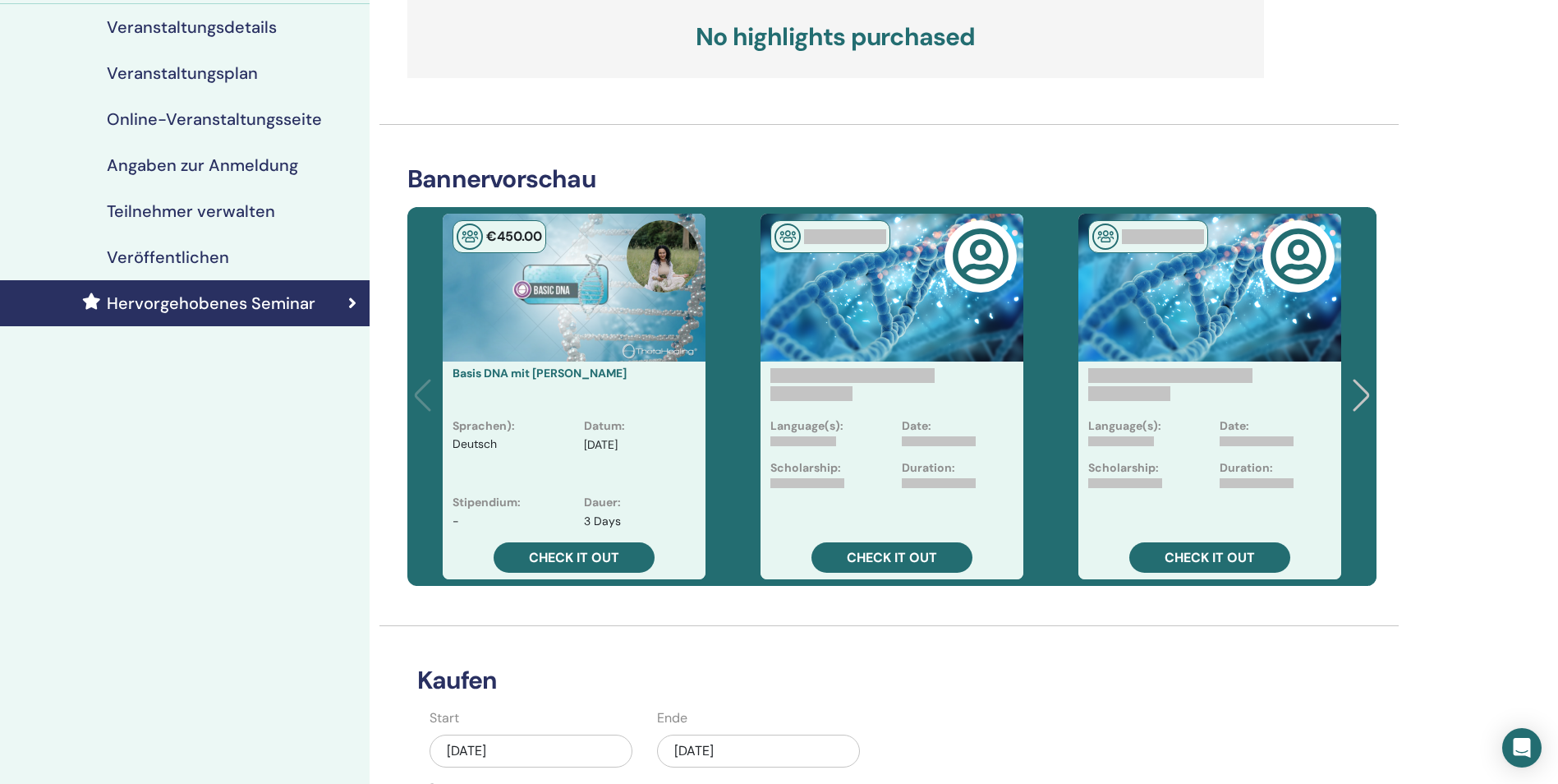
scroll to position [165, 0]
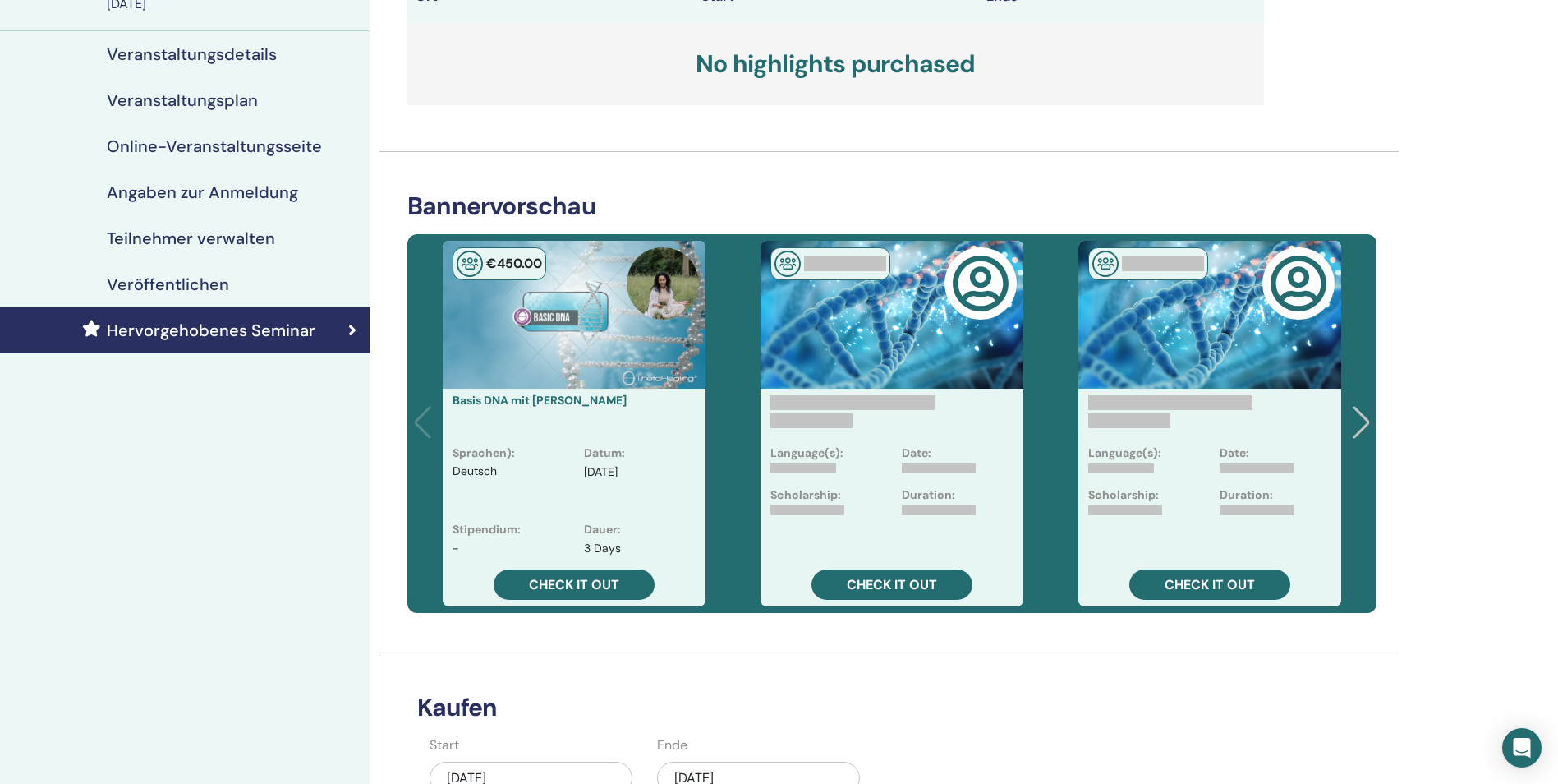
click at [1368, 414] on div at bounding box center [1364, 424] width 22 height 36
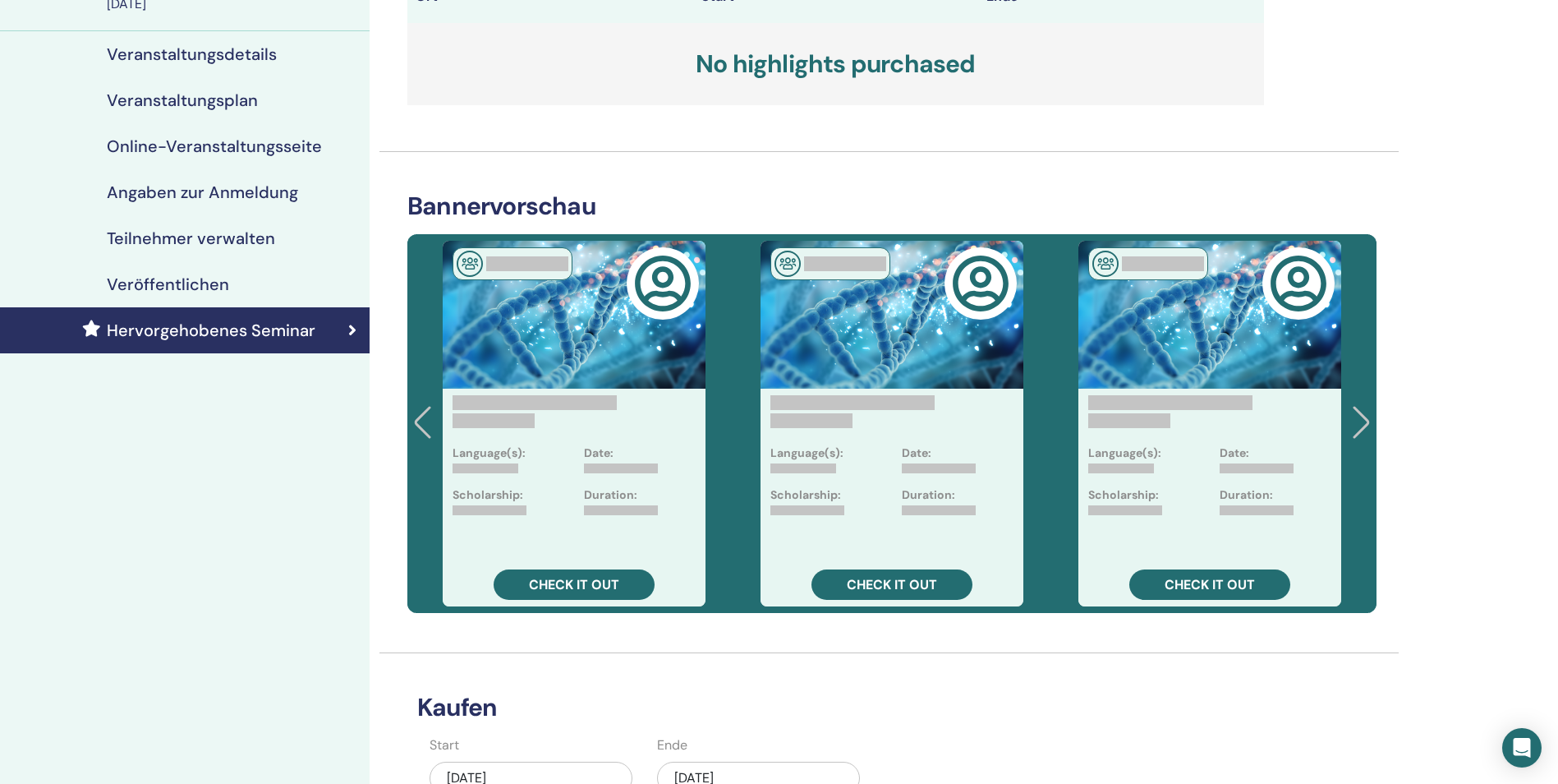
click at [1368, 414] on div at bounding box center [1364, 424] width 22 height 36
click at [1368, 414] on div "Language(s): Date: Scholarship: Duration: Check it out" at bounding box center [1210, 423] width 317 height 379
click at [428, 413] on div at bounding box center [425, 424] width 22 height 36
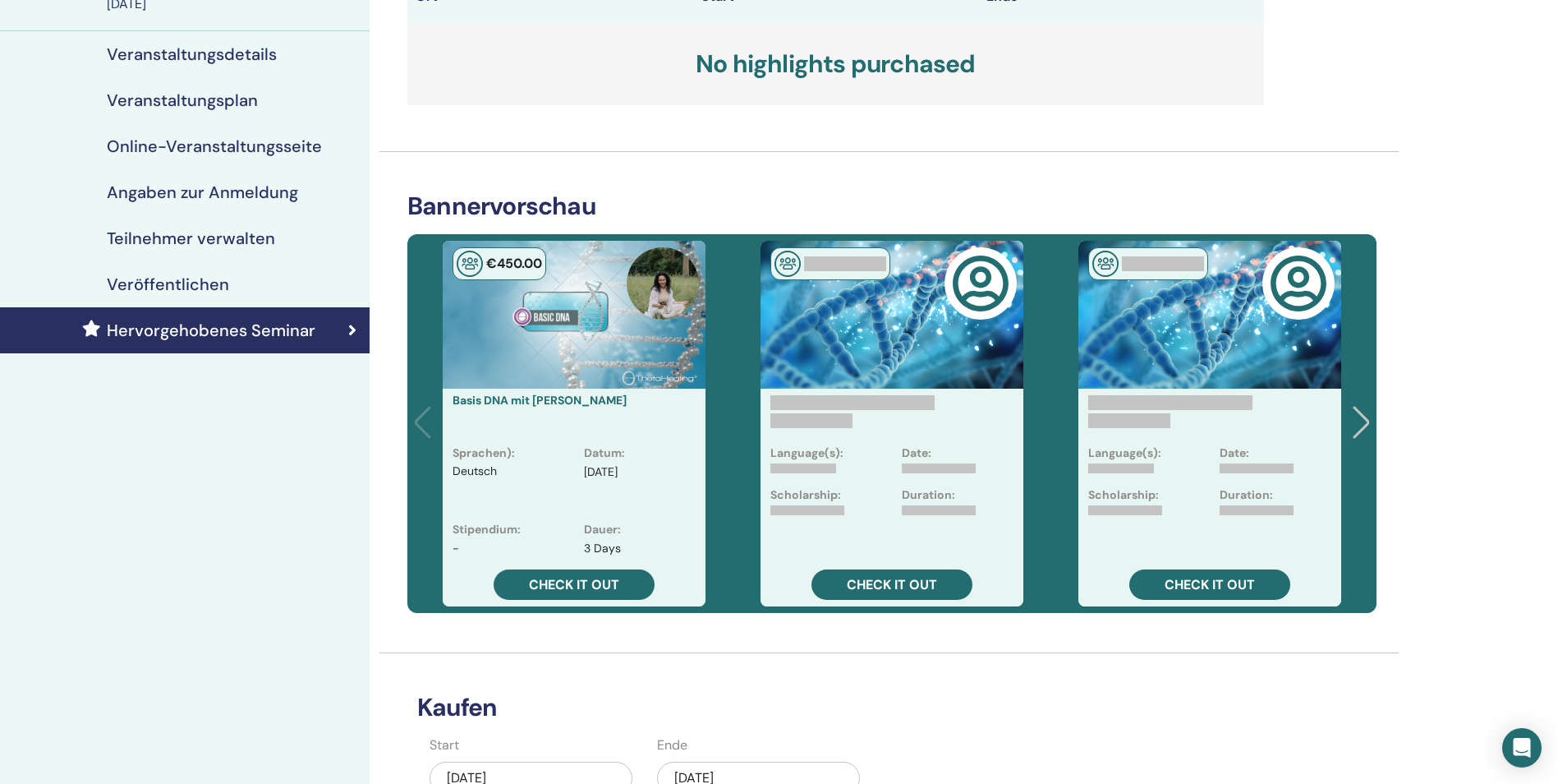
click at [428, 413] on div "€ 450 .00 Basis DNA mit Bianca Freia Jerad Sprachen) : Deutsch Datum : Aug/25, …" at bounding box center [574, 423] width 317 height 379
click at [596, 588] on span "Check it out" at bounding box center [574, 584] width 91 height 17
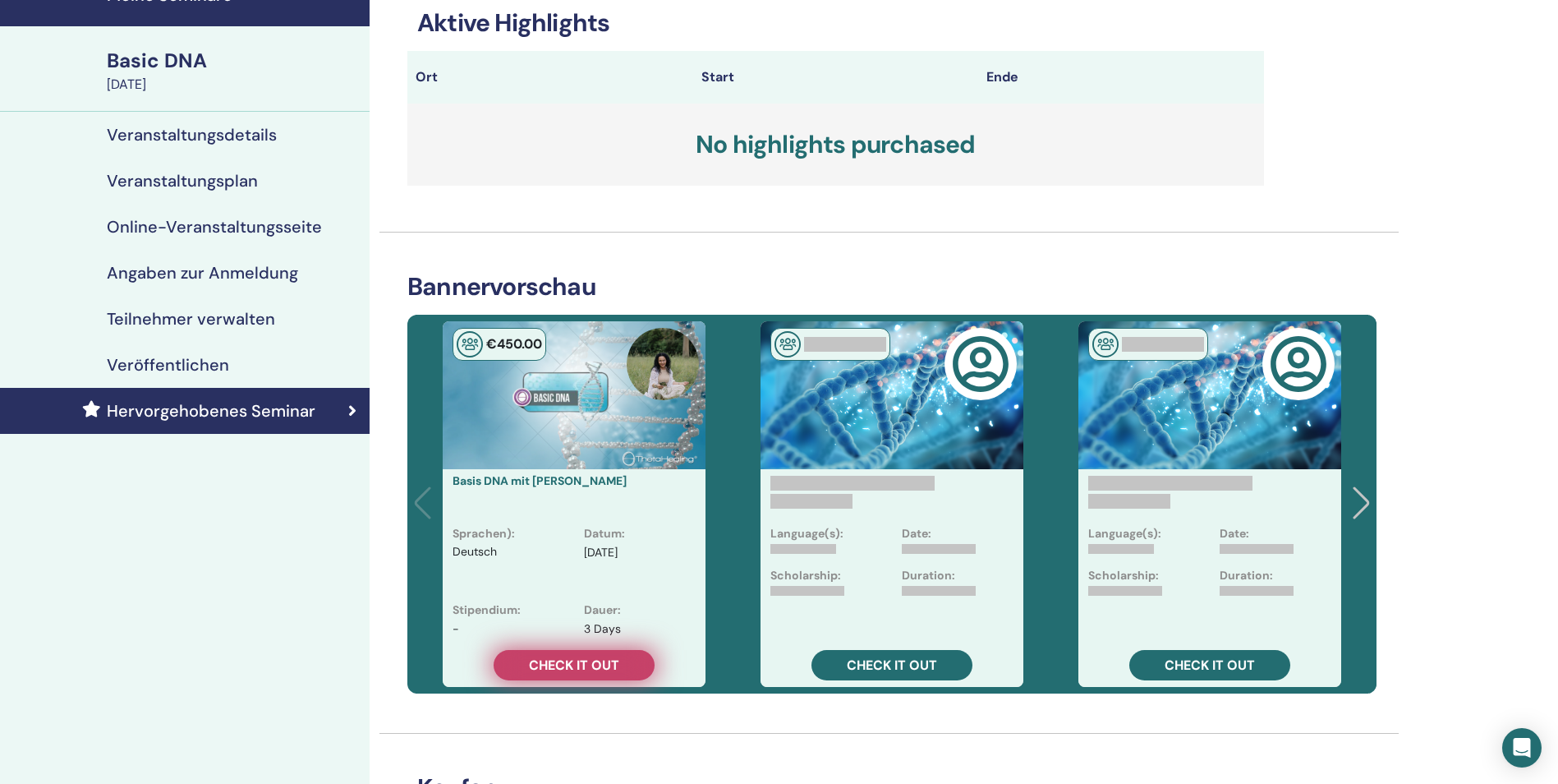
scroll to position [0, 0]
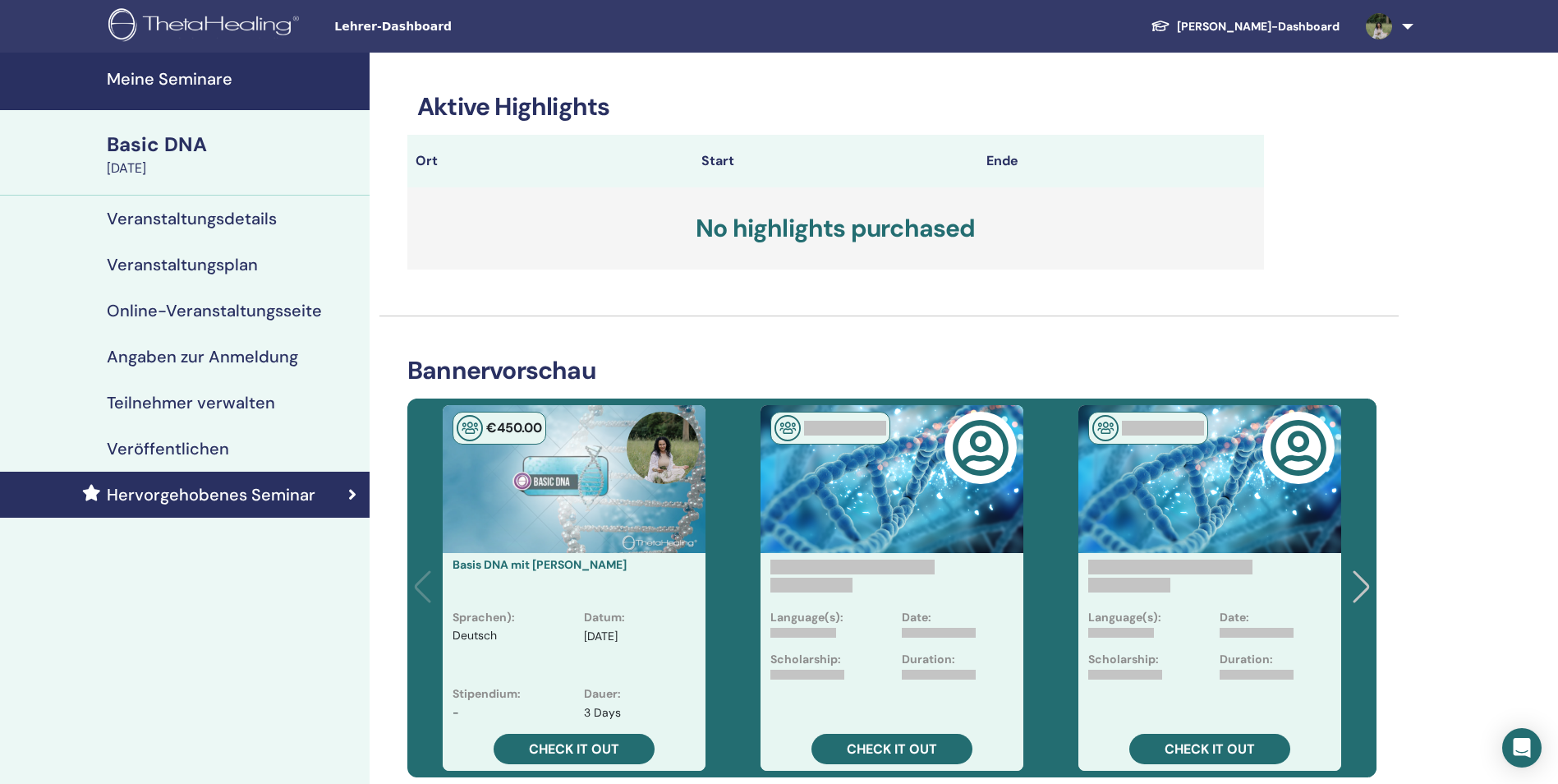
click at [543, 450] on div "€ 450 .00" at bounding box center [574, 479] width 263 height 148
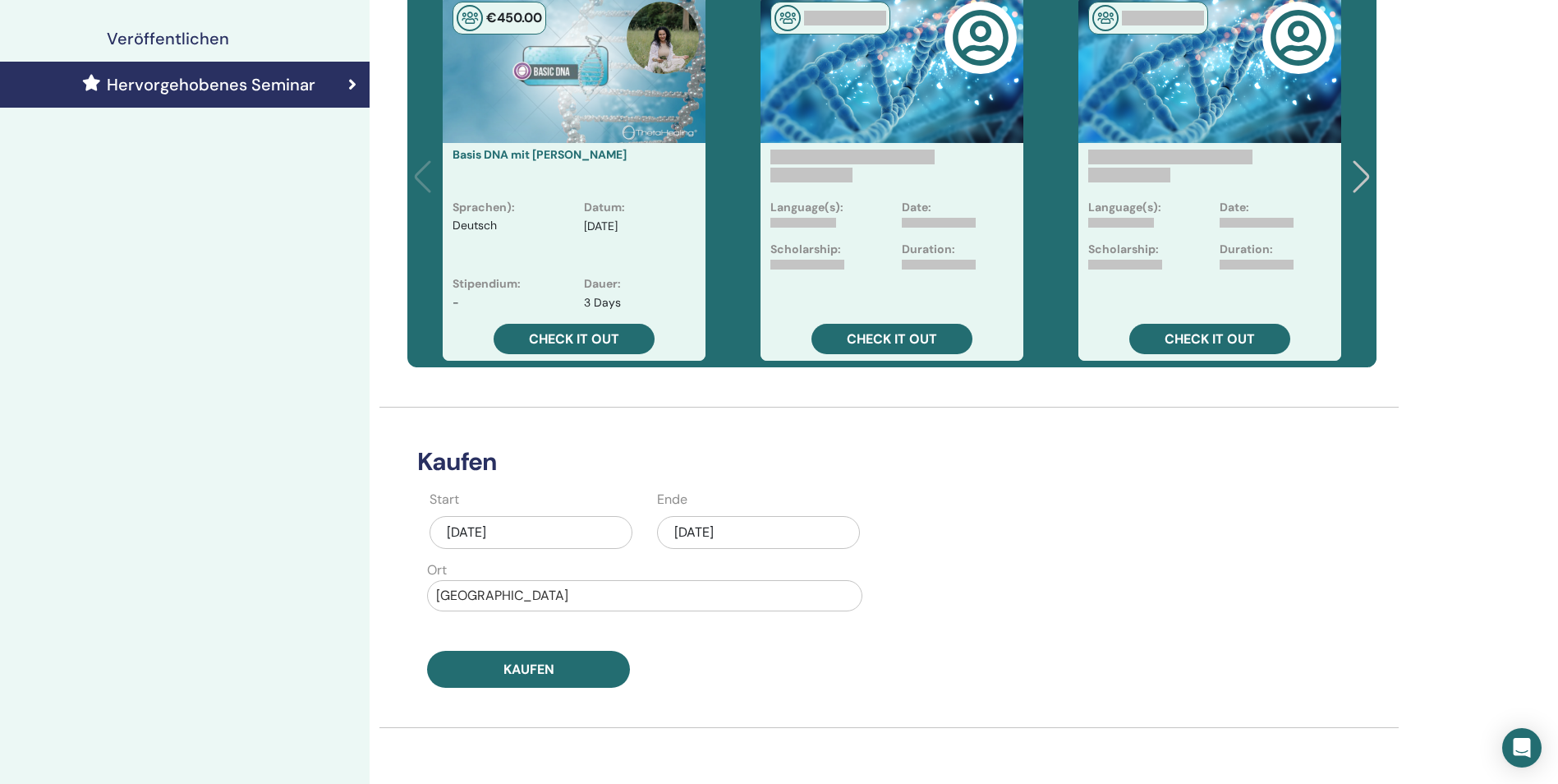
scroll to position [411, 0]
click at [760, 534] on div "Aug/19, 2025" at bounding box center [758, 530] width 203 height 33
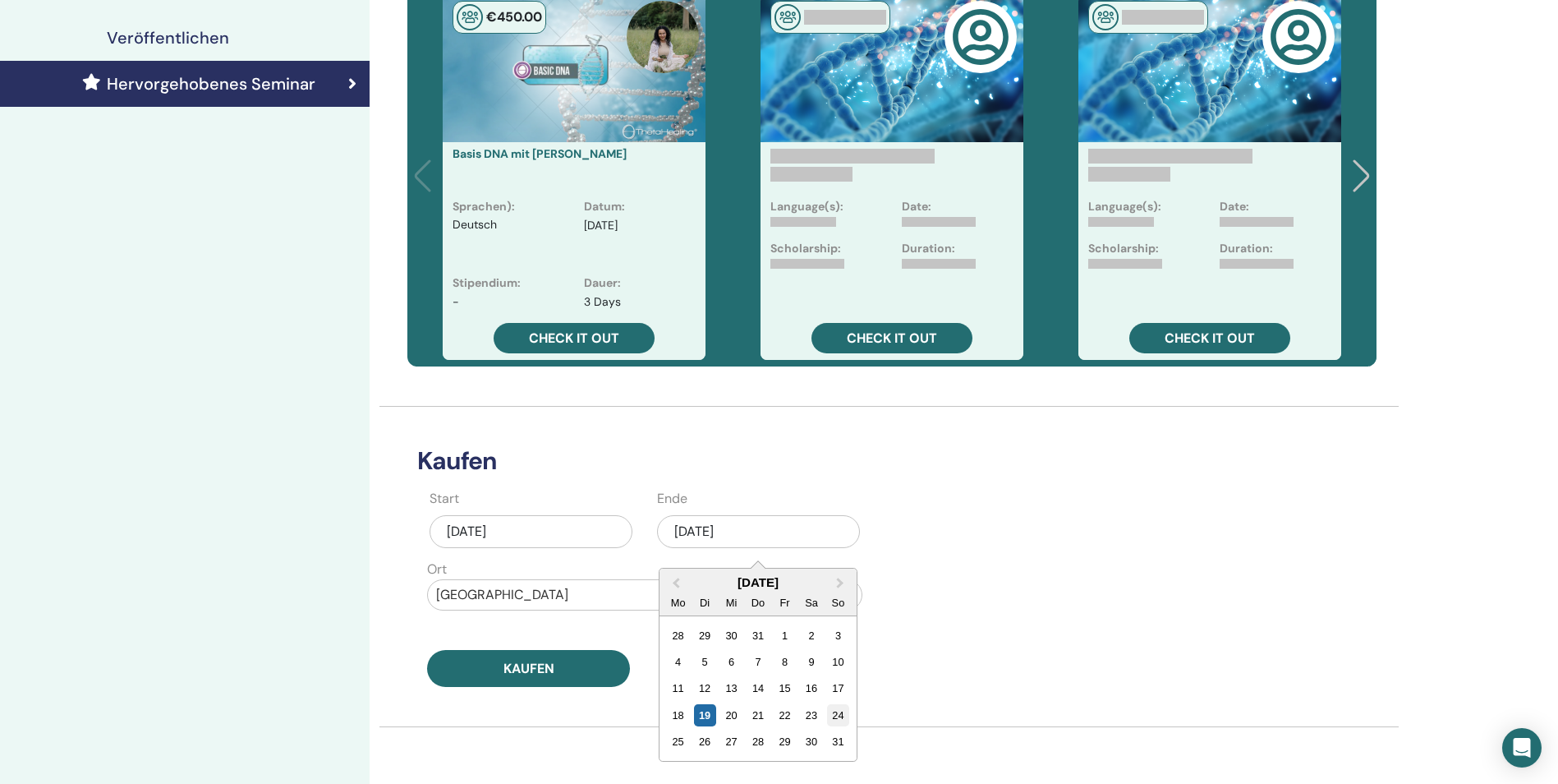
click at [840, 714] on div "24" at bounding box center [838, 715] width 22 height 22
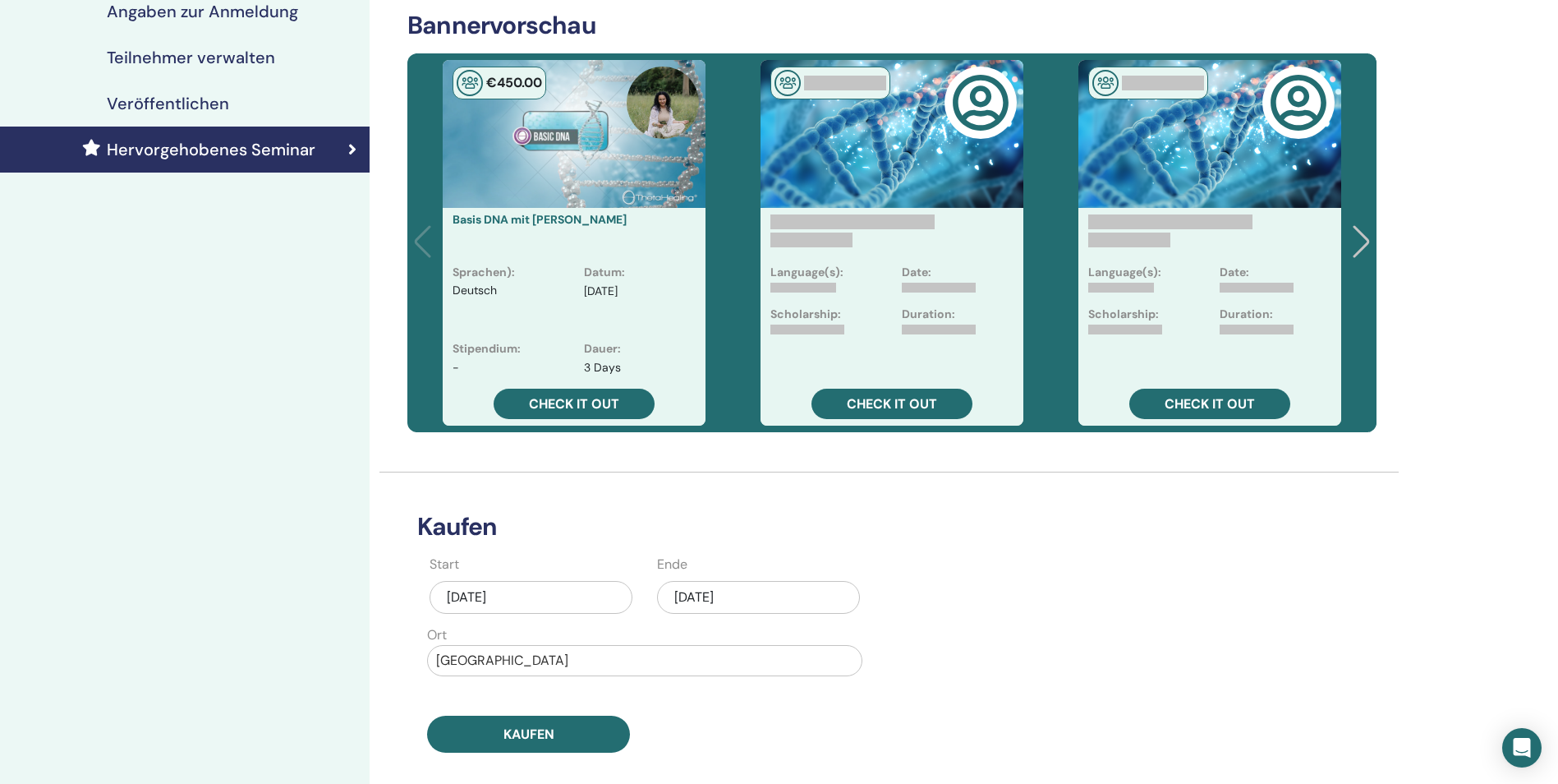
scroll to position [246, 0]
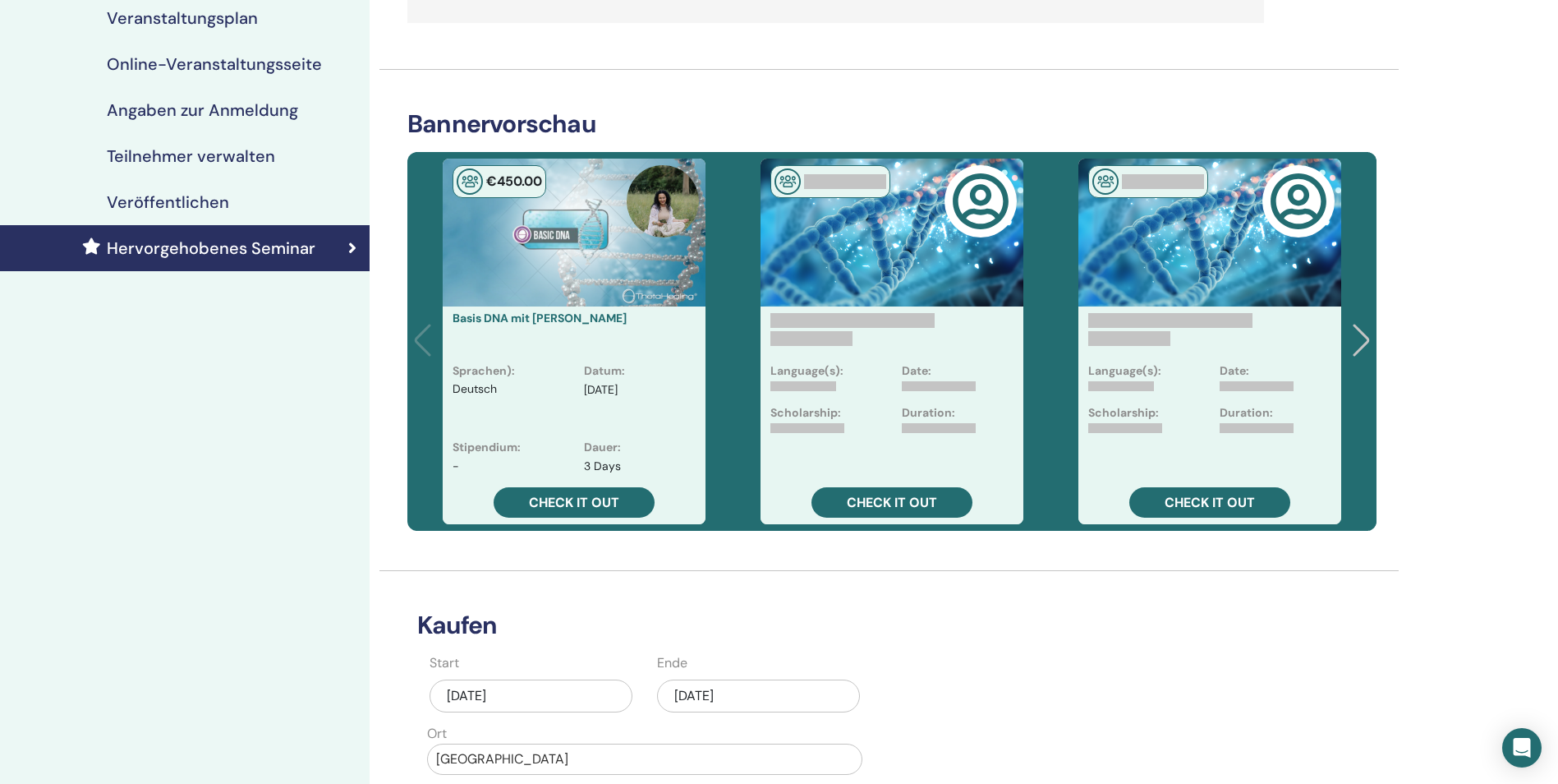
click at [187, 192] on h4 "Veröffentlichen" at bounding box center [167, 201] width 123 height 20
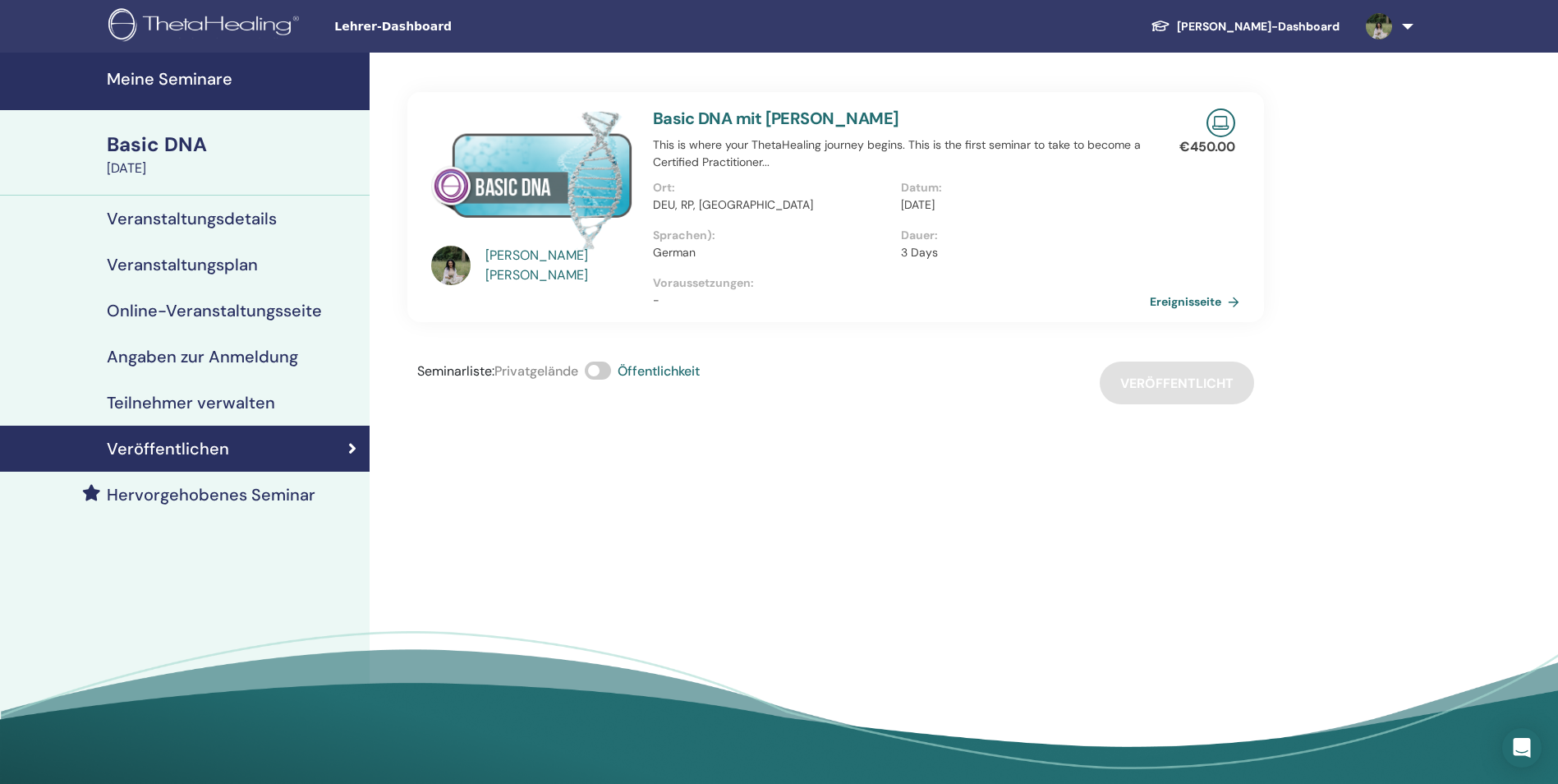
click at [239, 271] on h4 "Veranstaltungsplan" at bounding box center [182, 264] width 152 height 20
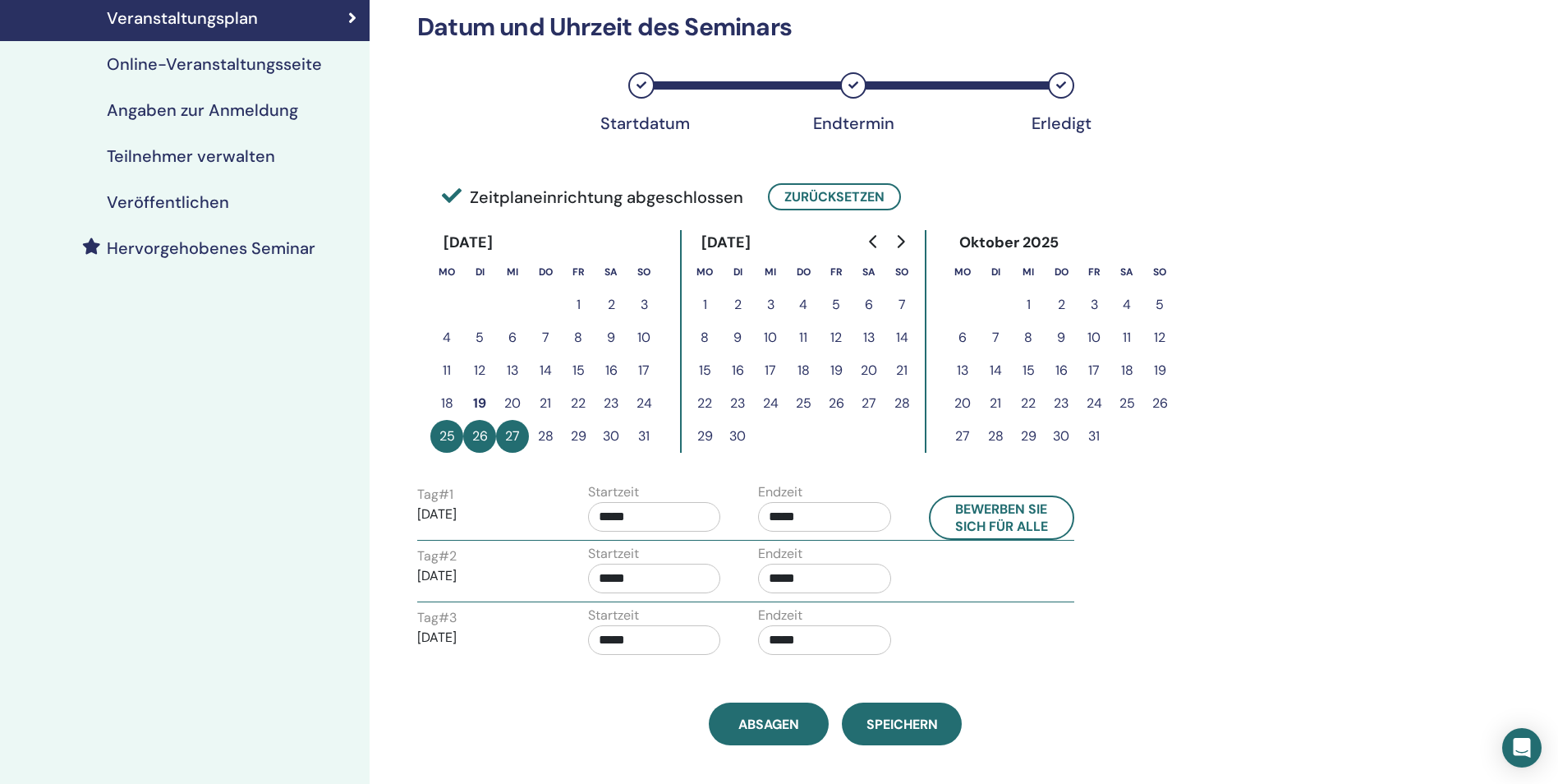
scroll to position [165, 0]
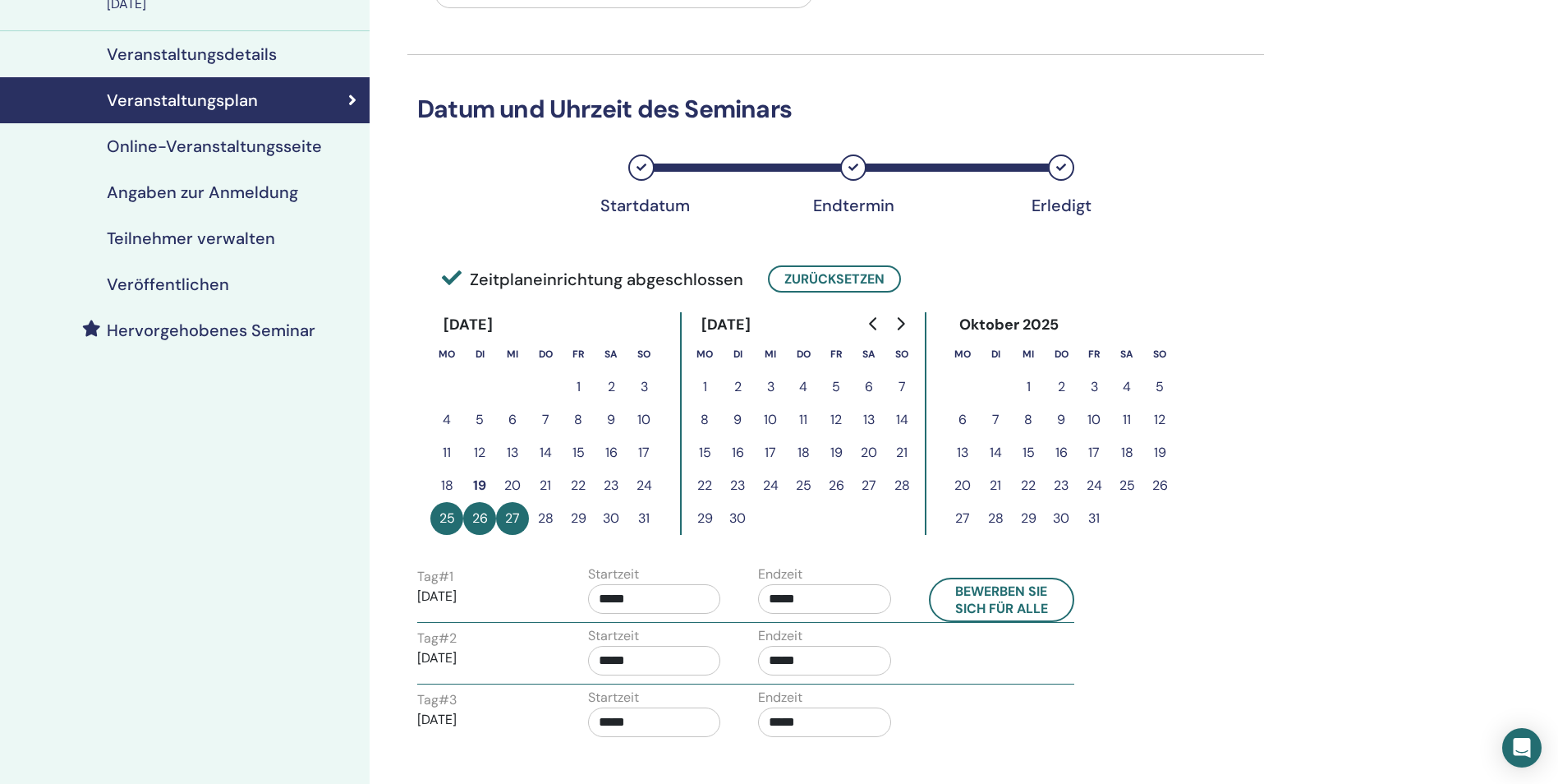
click at [266, 193] on h4 "Angaben zur Anmeldung" at bounding box center [202, 192] width 192 height 20
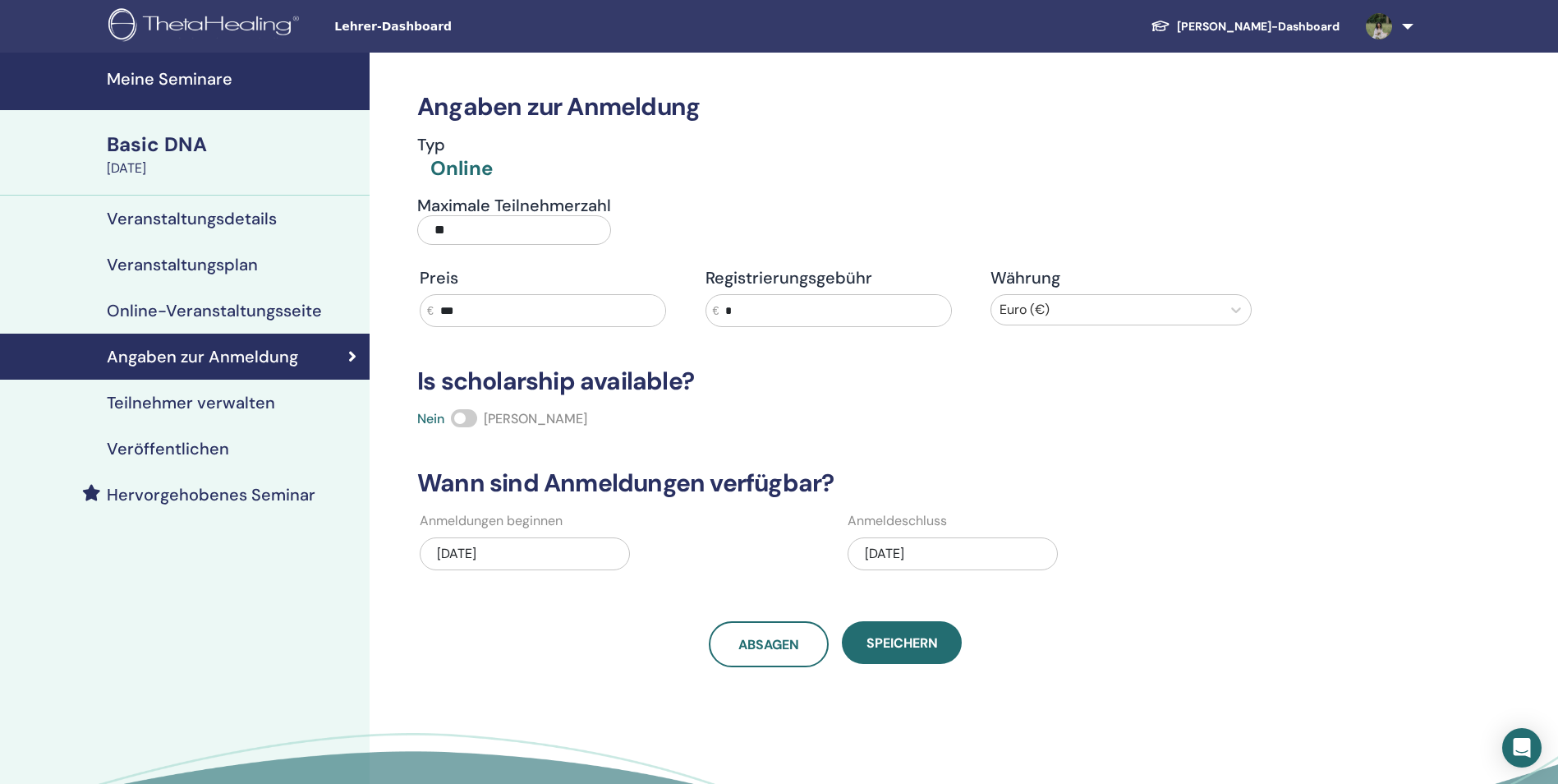
click at [180, 75] on h4 "Meine Seminare" at bounding box center [233, 79] width 253 height 20
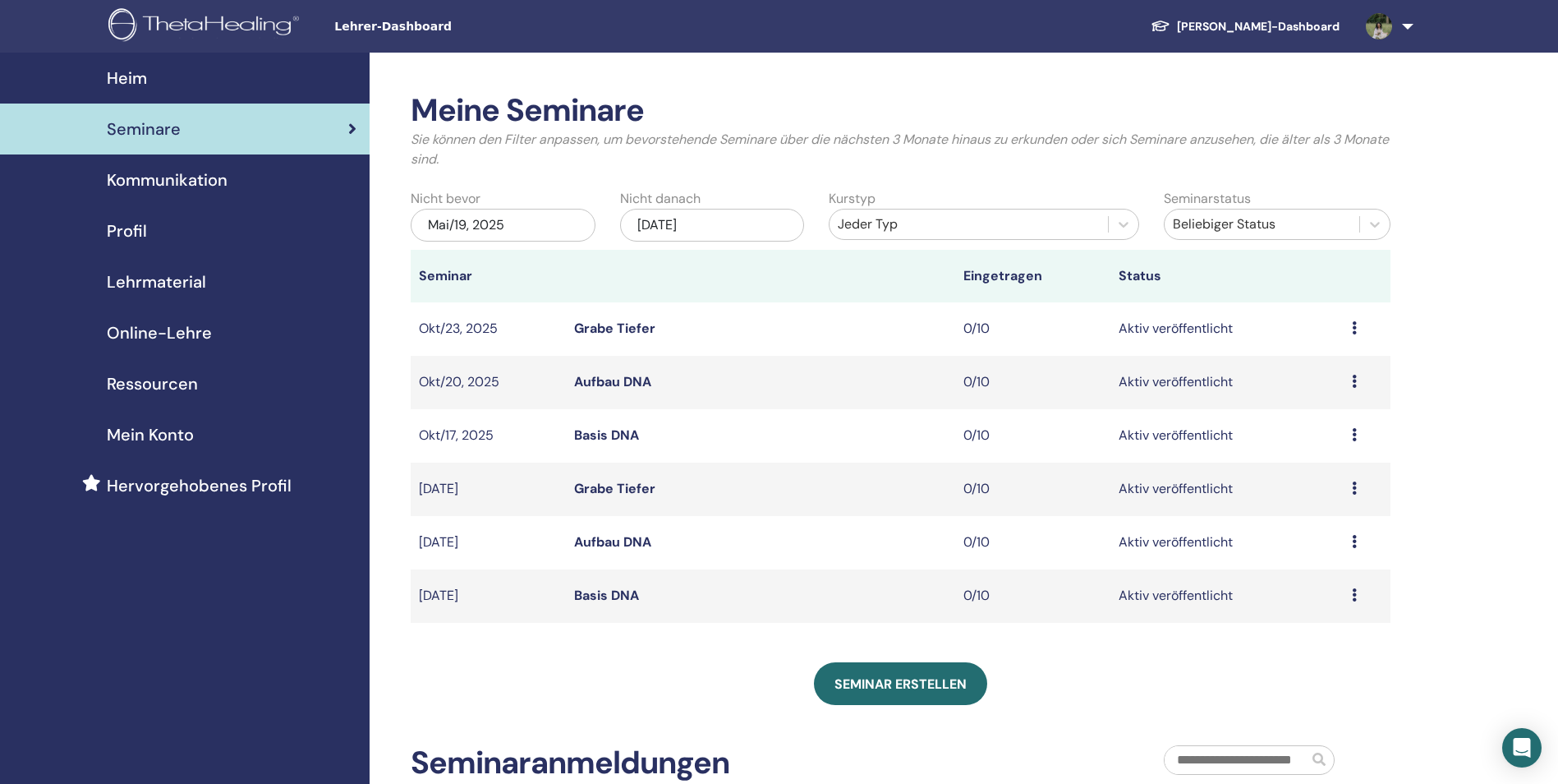
click at [128, 236] on span "Profil" at bounding box center [126, 231] width 40 height 24
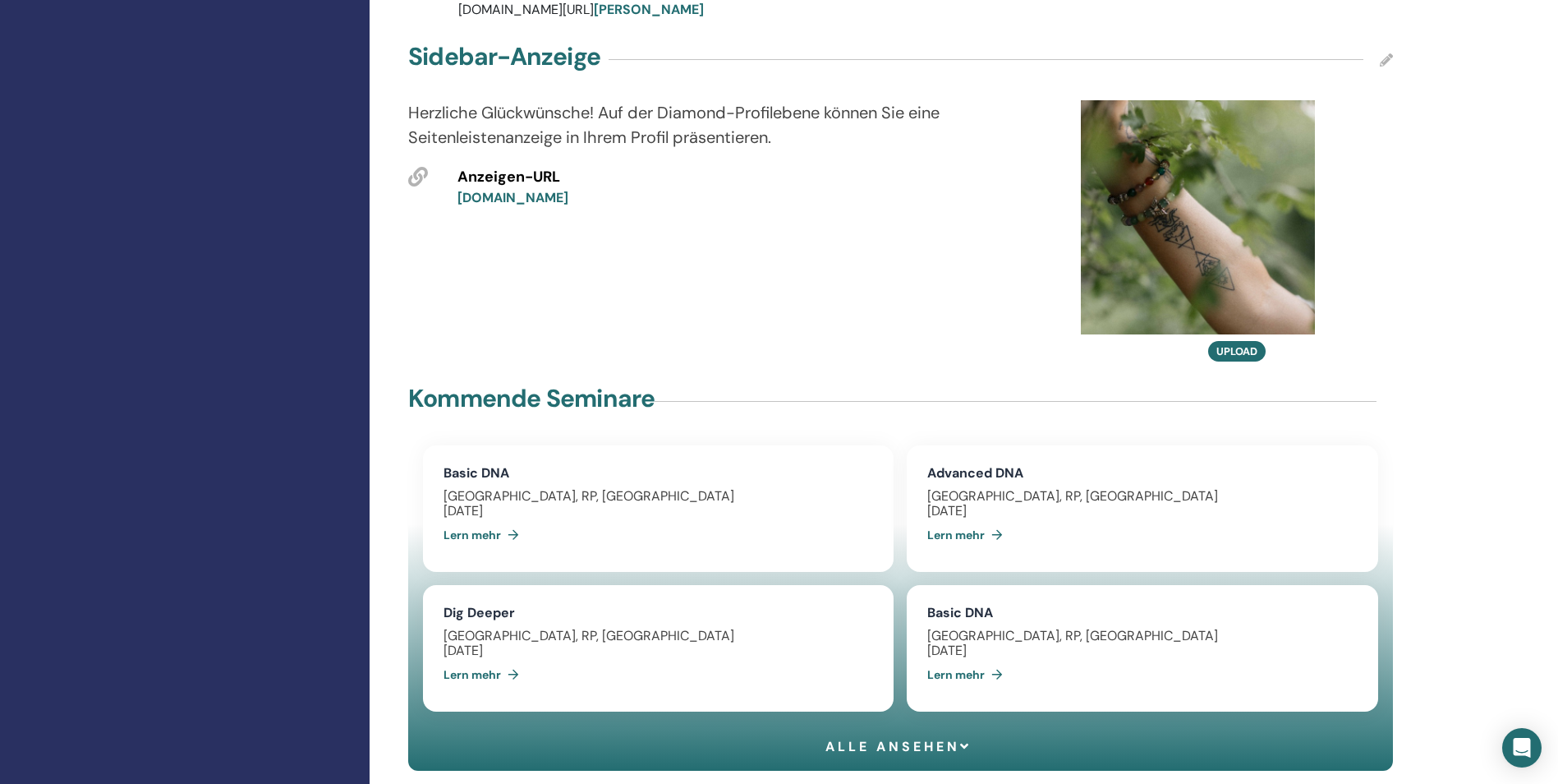
scroll to position [821, 0]
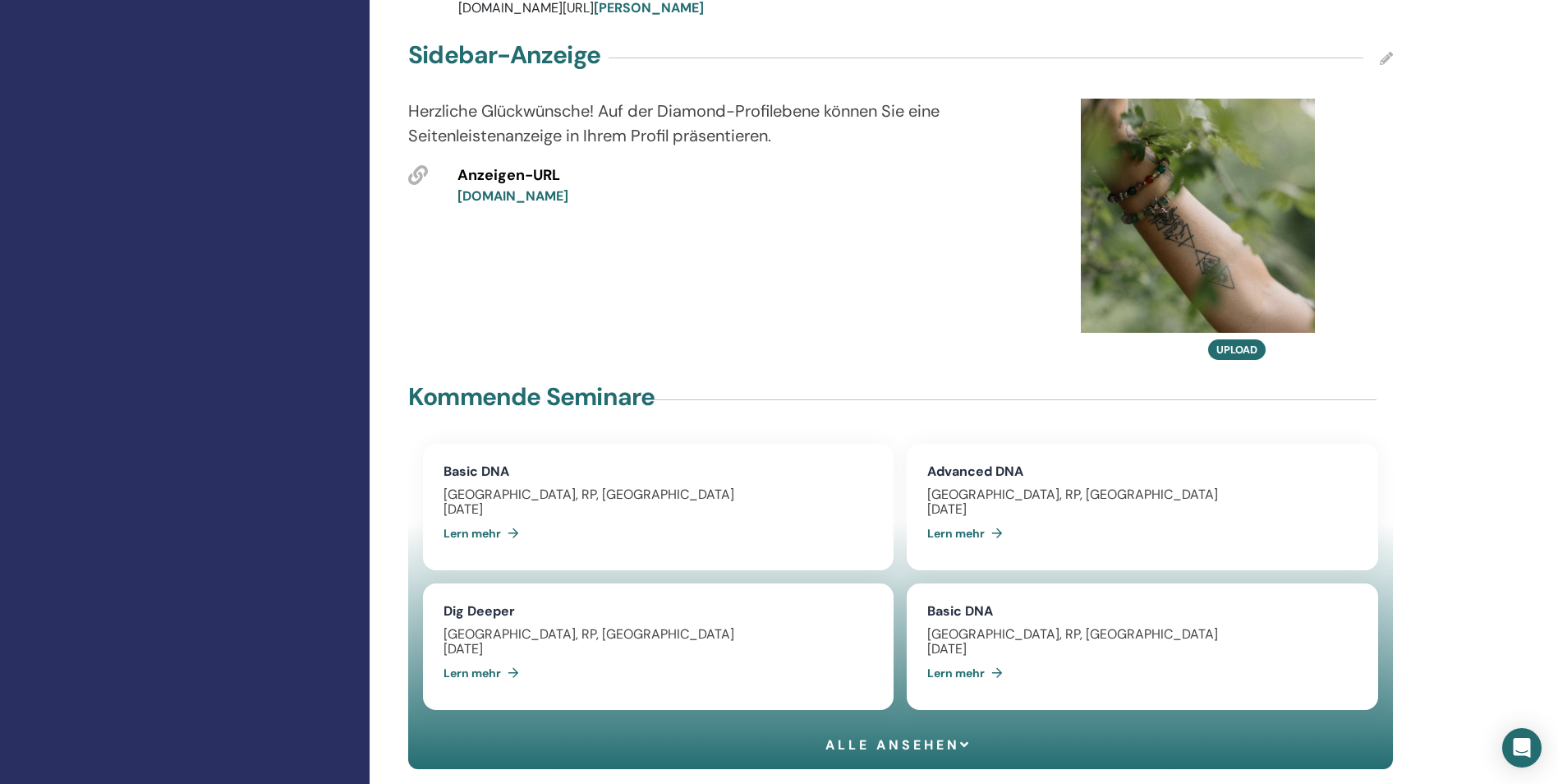
click at [489, 529] on link "Lern mehr" at bounding box center [485, 532] width 82 height 33
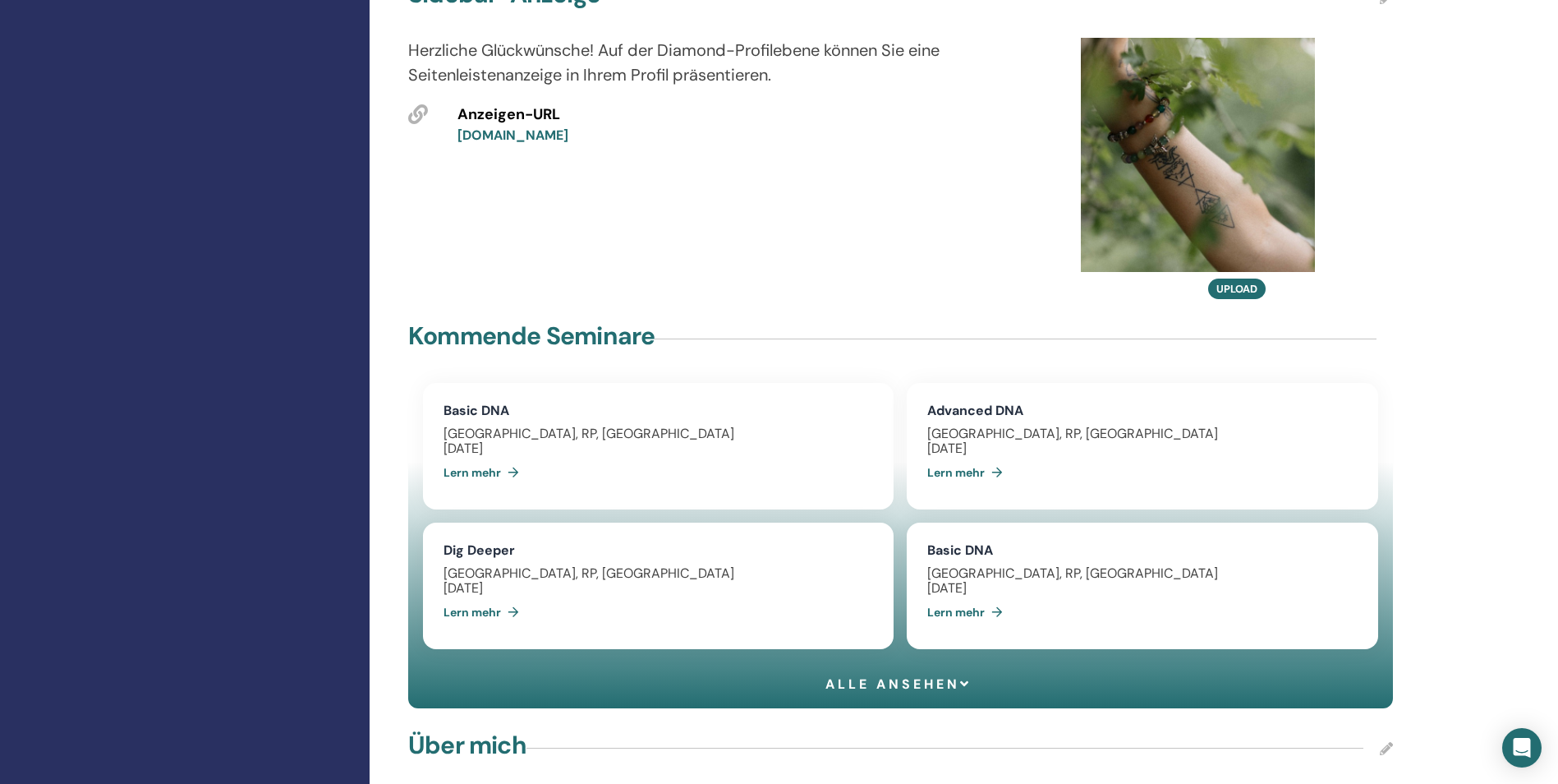
scroll to position [884, 0]
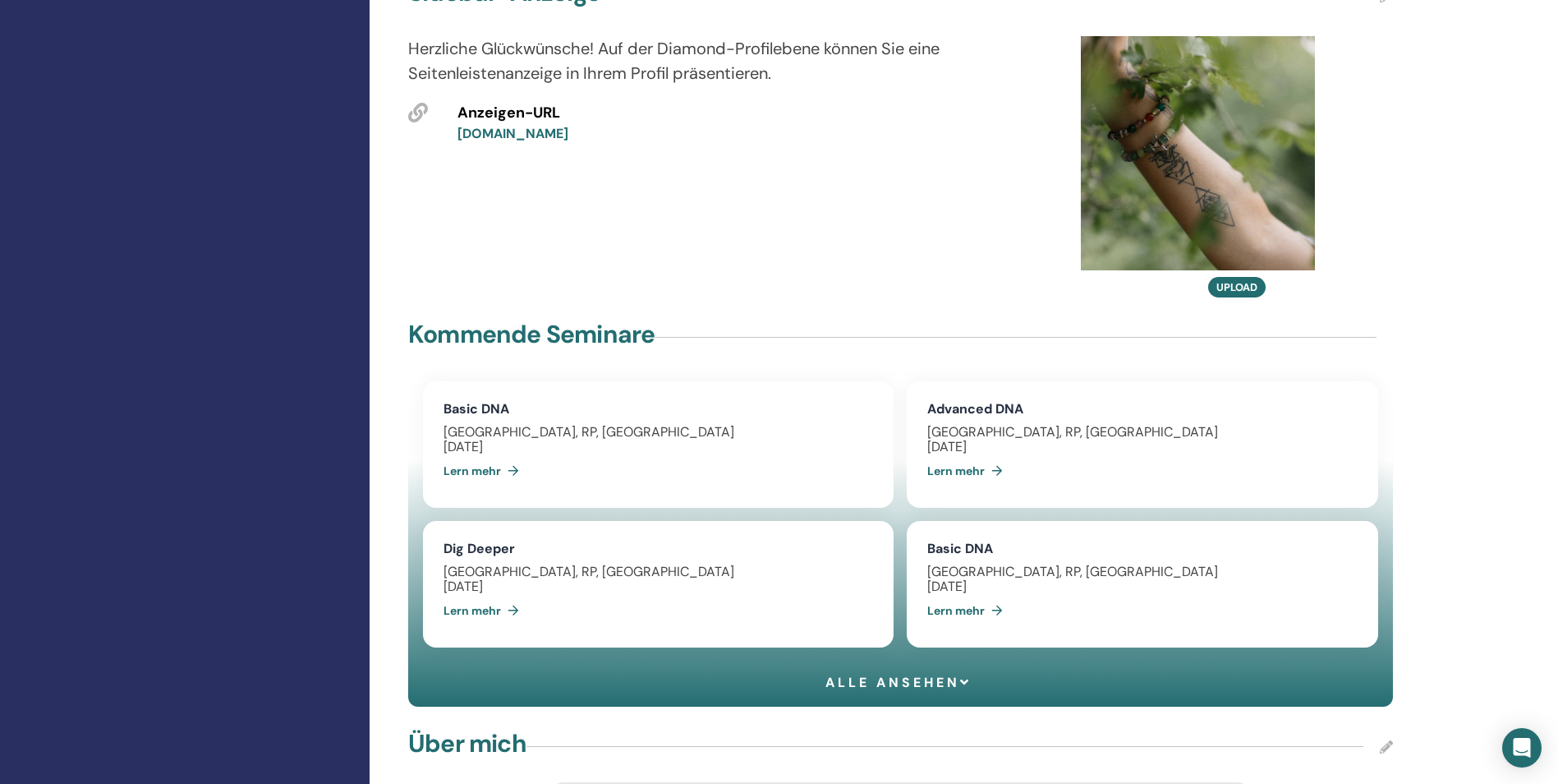
click at [485, 456] on link "Lern mehr" at bounding box center [485, 471] width 82 height 33
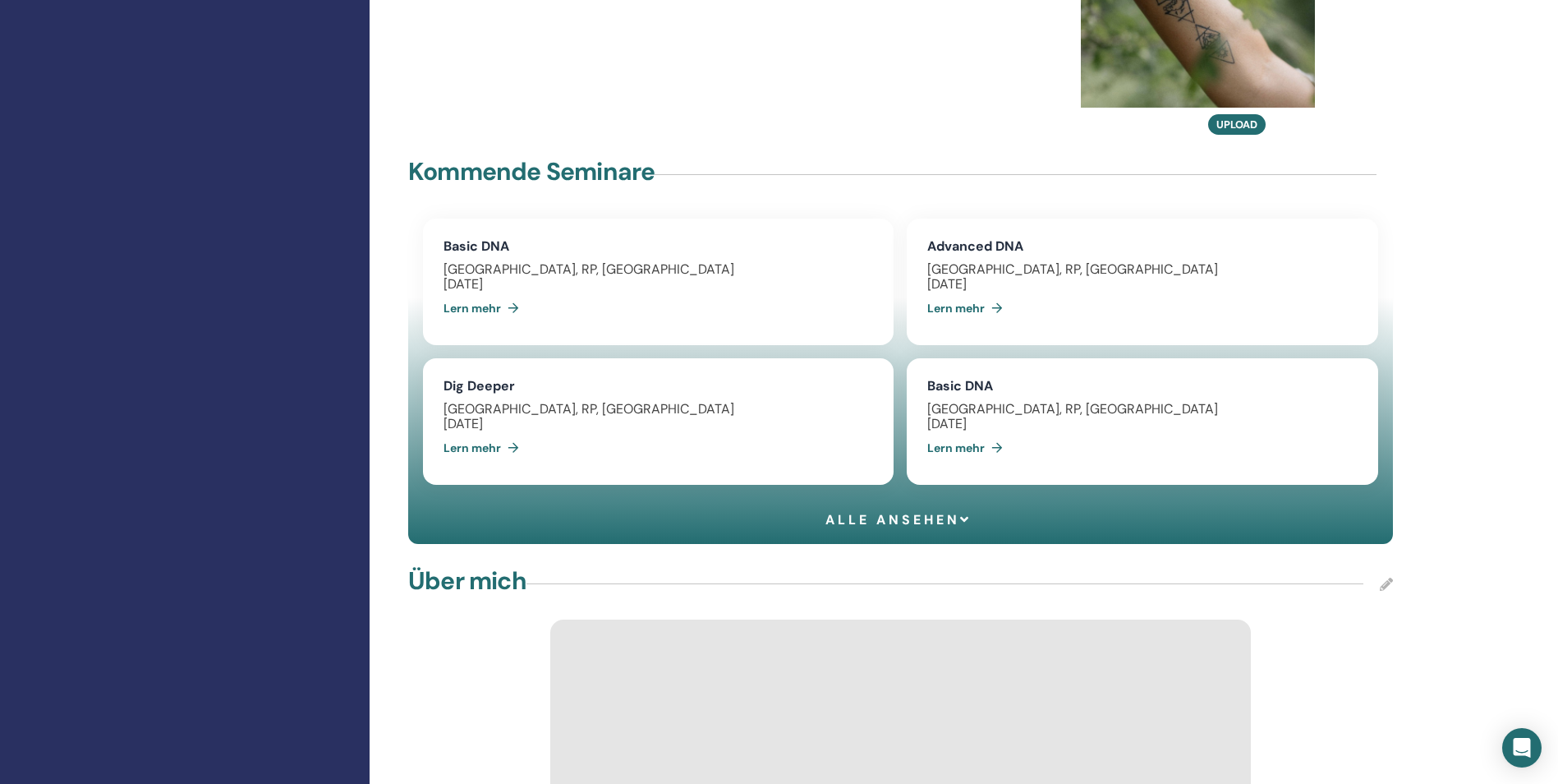
scroll to position [1048, 0]
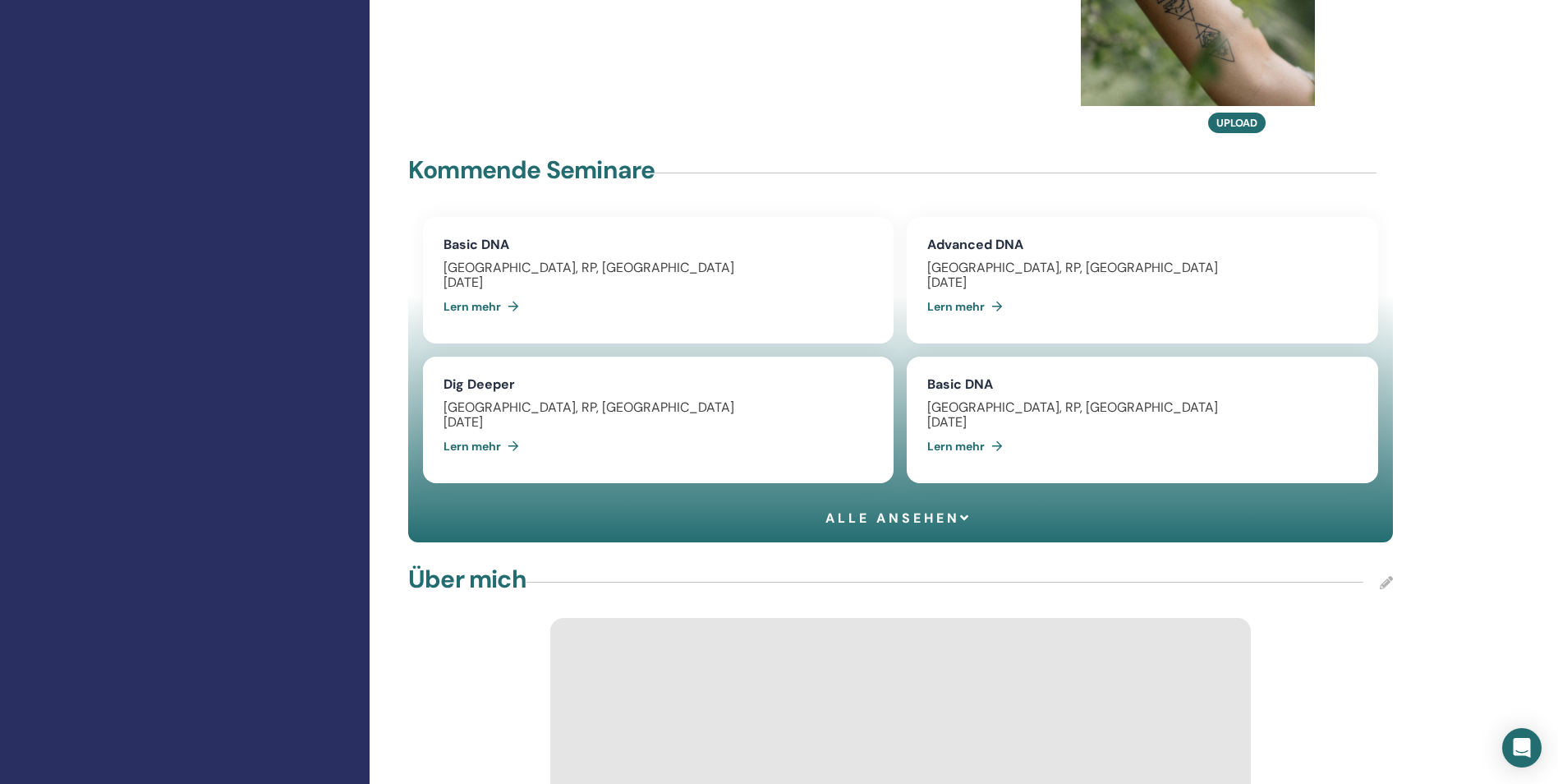
click at [479, 236] on link "Basic DNA" at bounding box center [476, 244] width 66 height 17
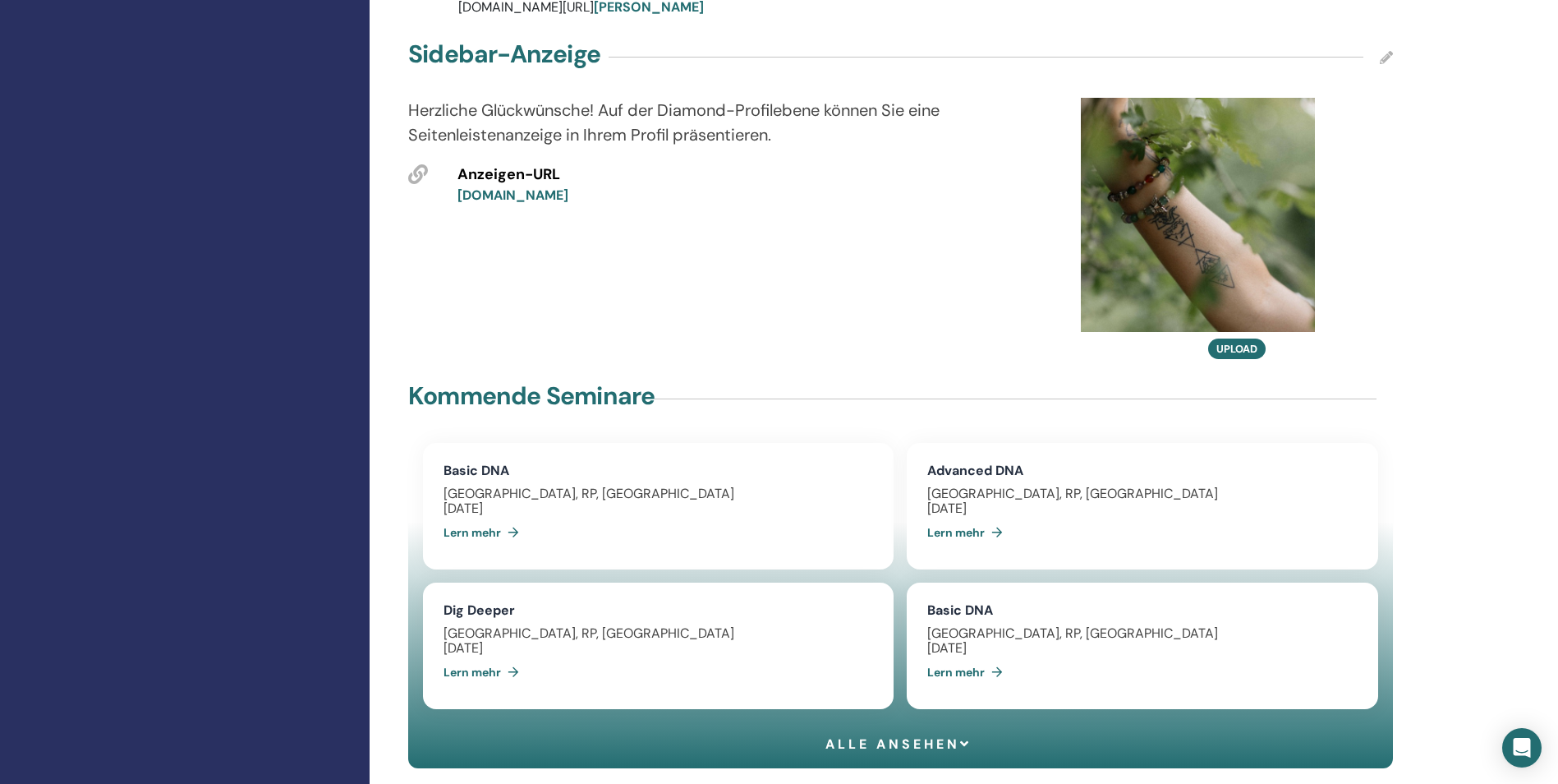
scroll to position [884, 0]
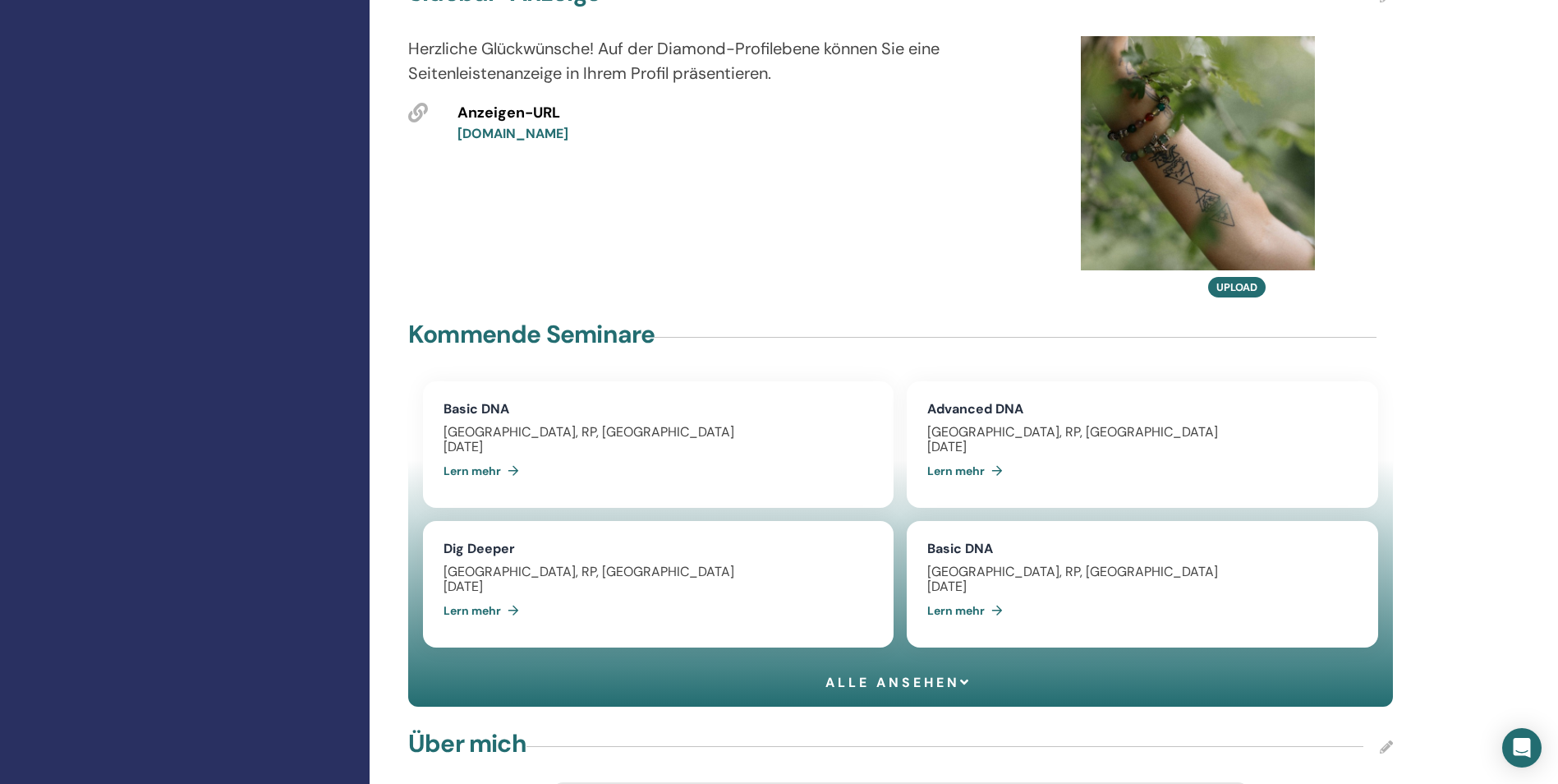
click at [1009, 455] on div "Lern mehr" at bounding box center [1142, 471] width 430 height 33
click at [984, 464] on link "Lern mehr" at bounding box center [968, 471] width 82 height 33
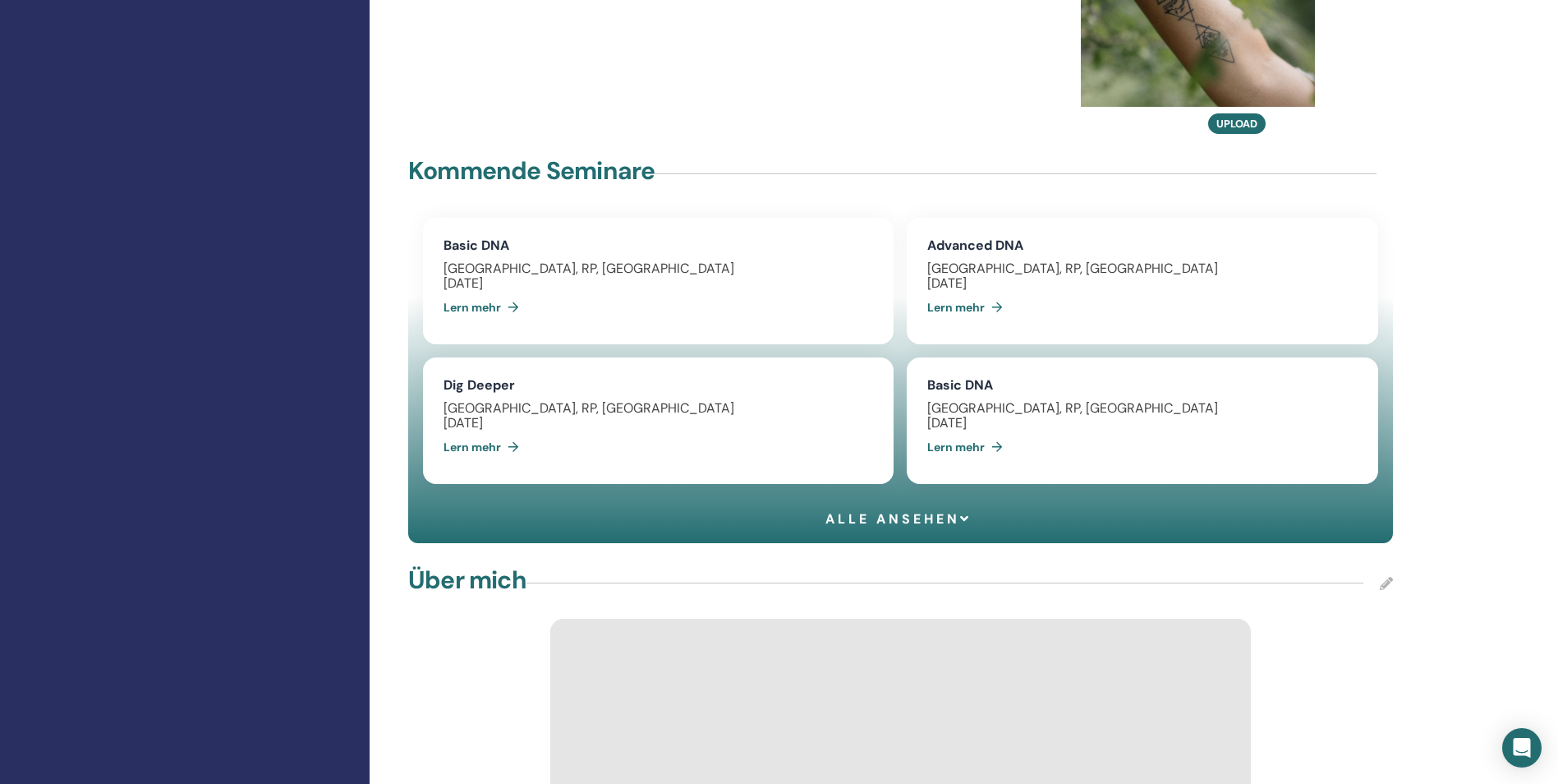
scroll to position [1048, 0]
click at [548, 429] on div "Lern mehr" at bounding box center [658, 445] width 430 height 33
click at [932, 510] on span "Alle ansehen" at bounding box center [898, 517] width 146 height 16
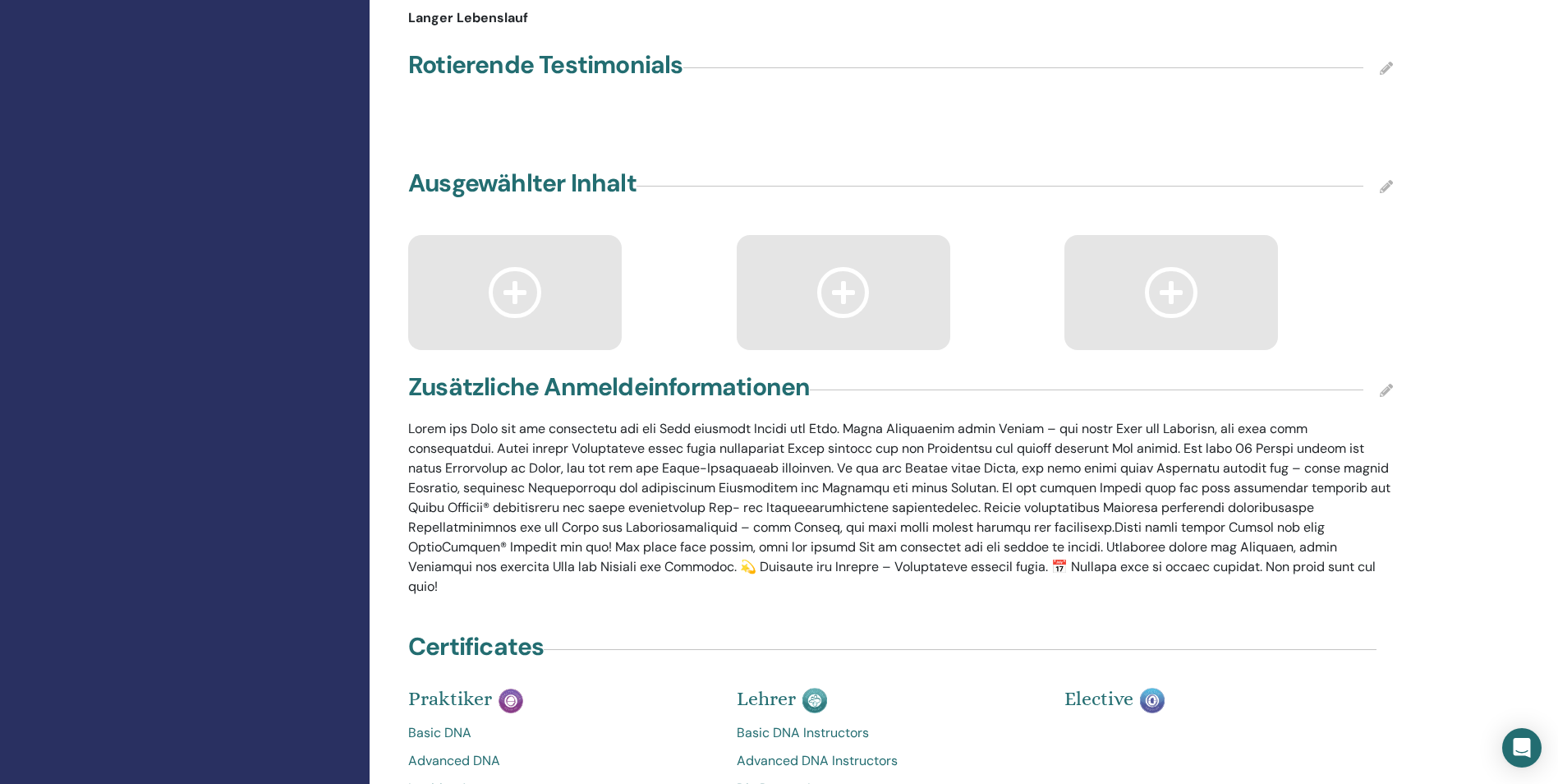
scroll to position [2527, 0]
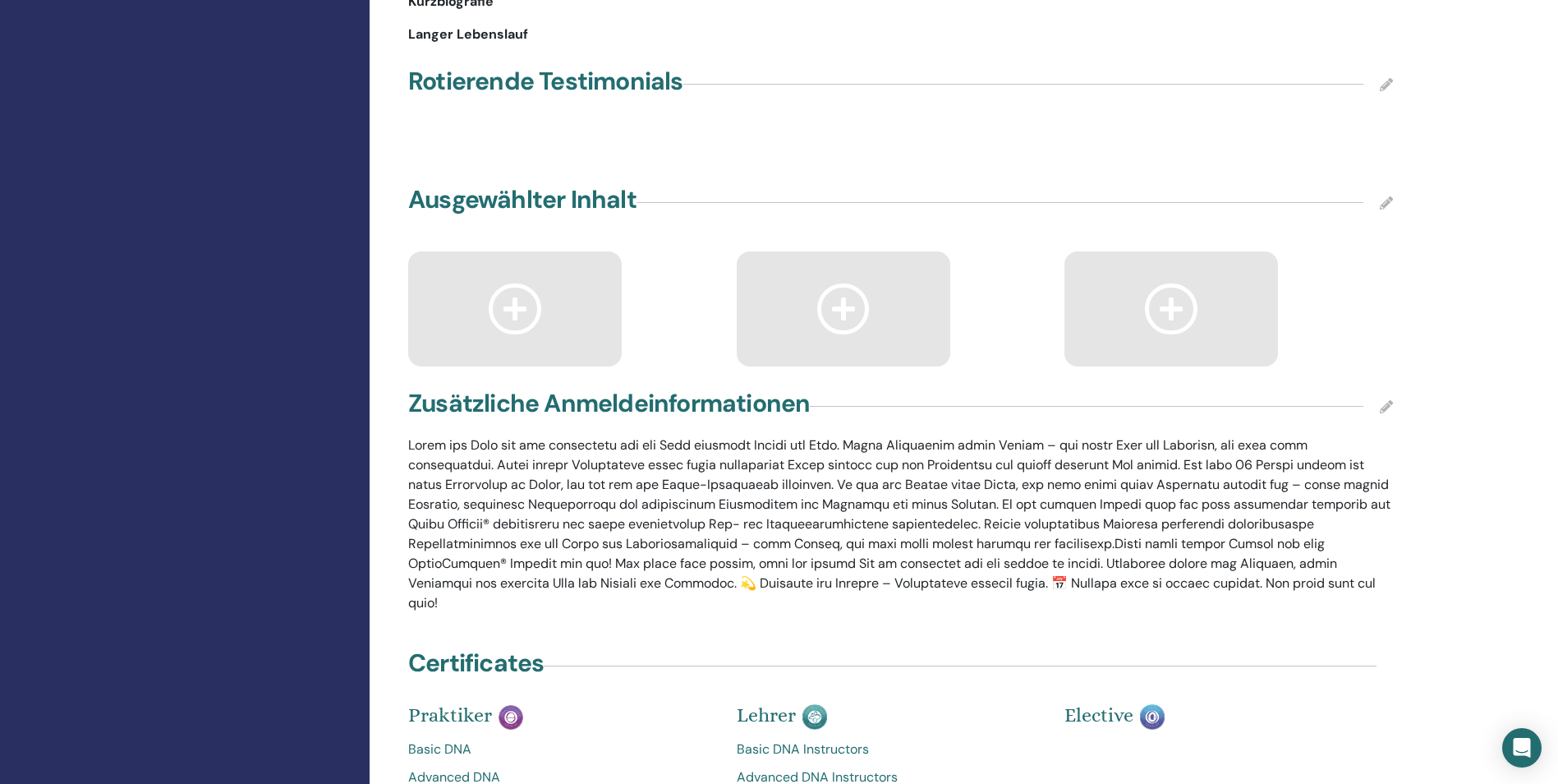
click at [513, 306] on icon at bounding box center [515, 309] width 52 height 51
click at [515, 306] on icon at bounding box center [515, 309] width 52 height 51
click at [1383, 196] on icon at bounding box center [1387, 203] width 13 height 13
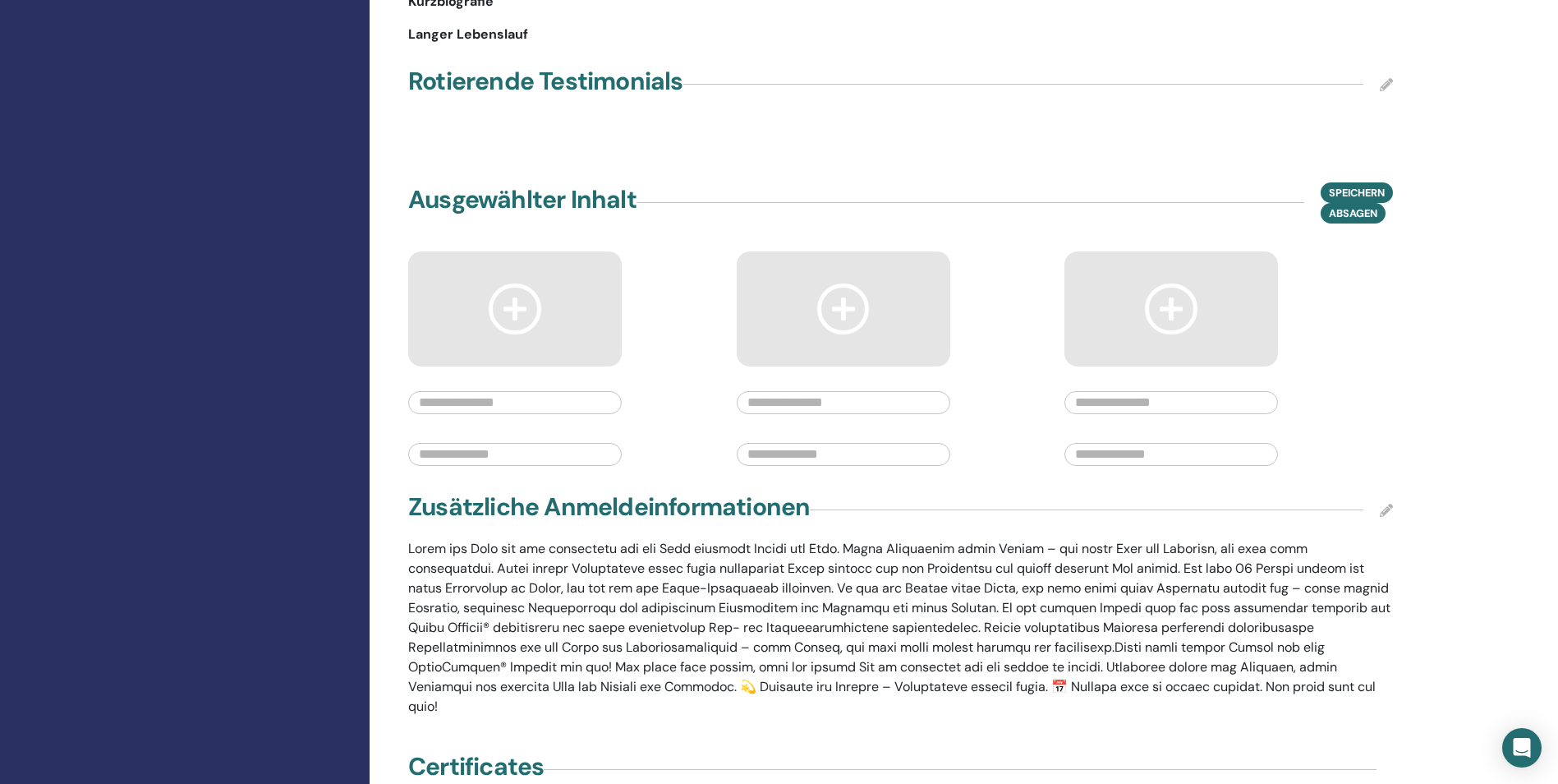
click at [1383, 78] on icon at bounding box center [1387, 84] width 13 height 13
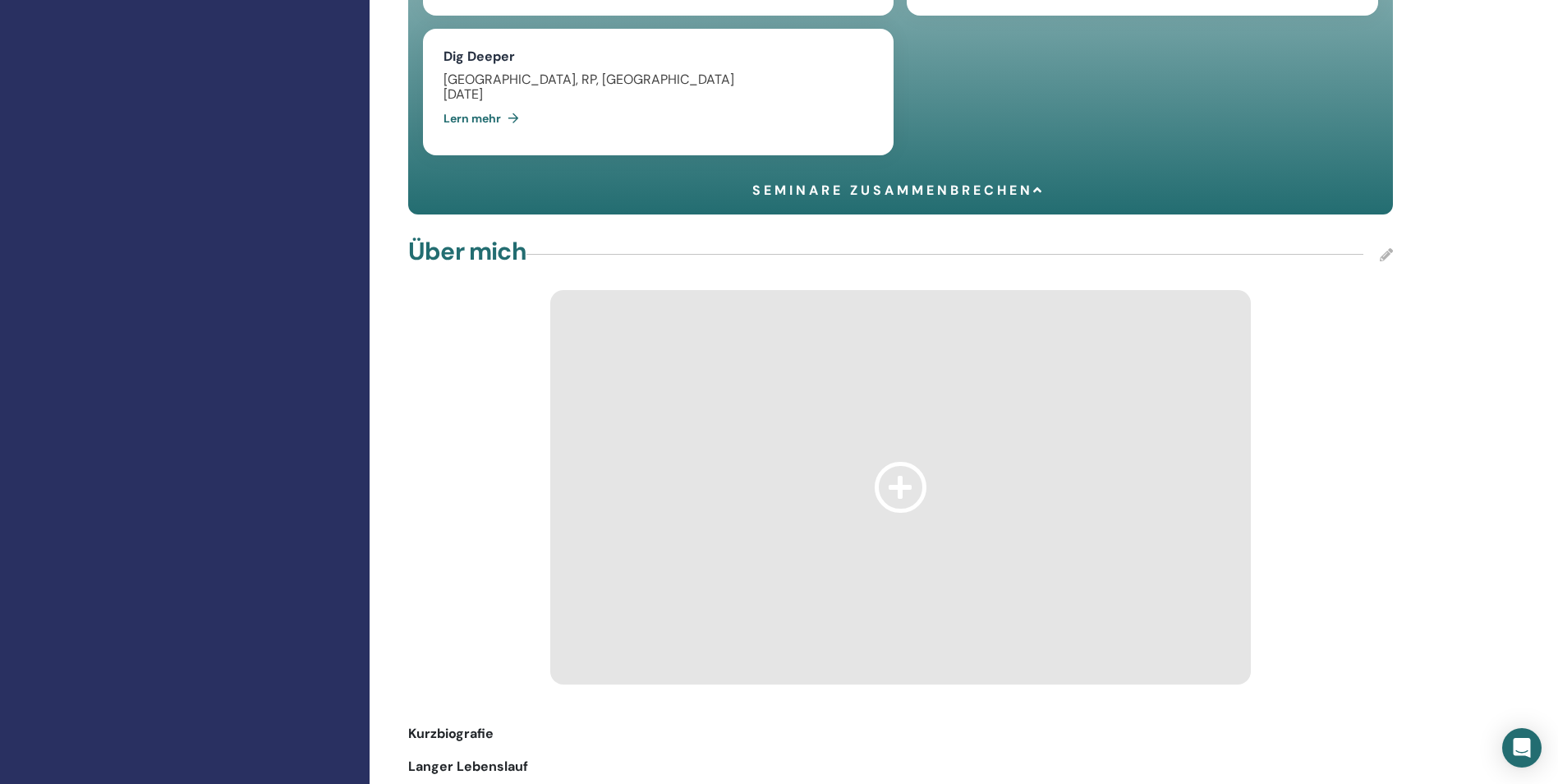
scroll to position [1787, 0]
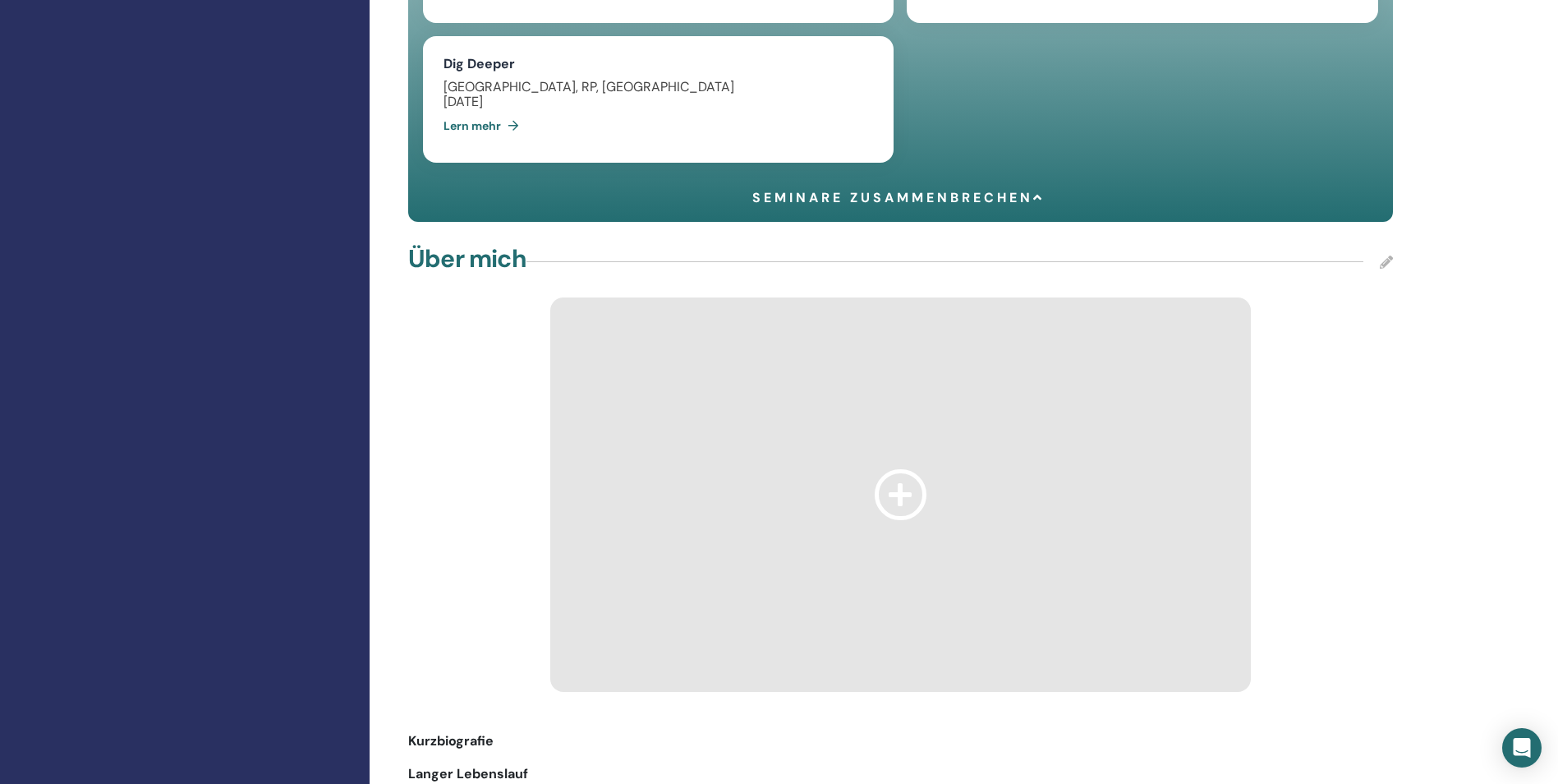
click at [1387, 255] on icon at bounding box center [1387, 262] width 13 height 13
click at [892, 484] on icon at bounding box center [901, 494] width 52 height 51
click at [893, 483] on icon at bounding box center [901, 494] width 52 height 51
click at [1350, 335] on div at bounding box center [900, 494] width 985 height 394
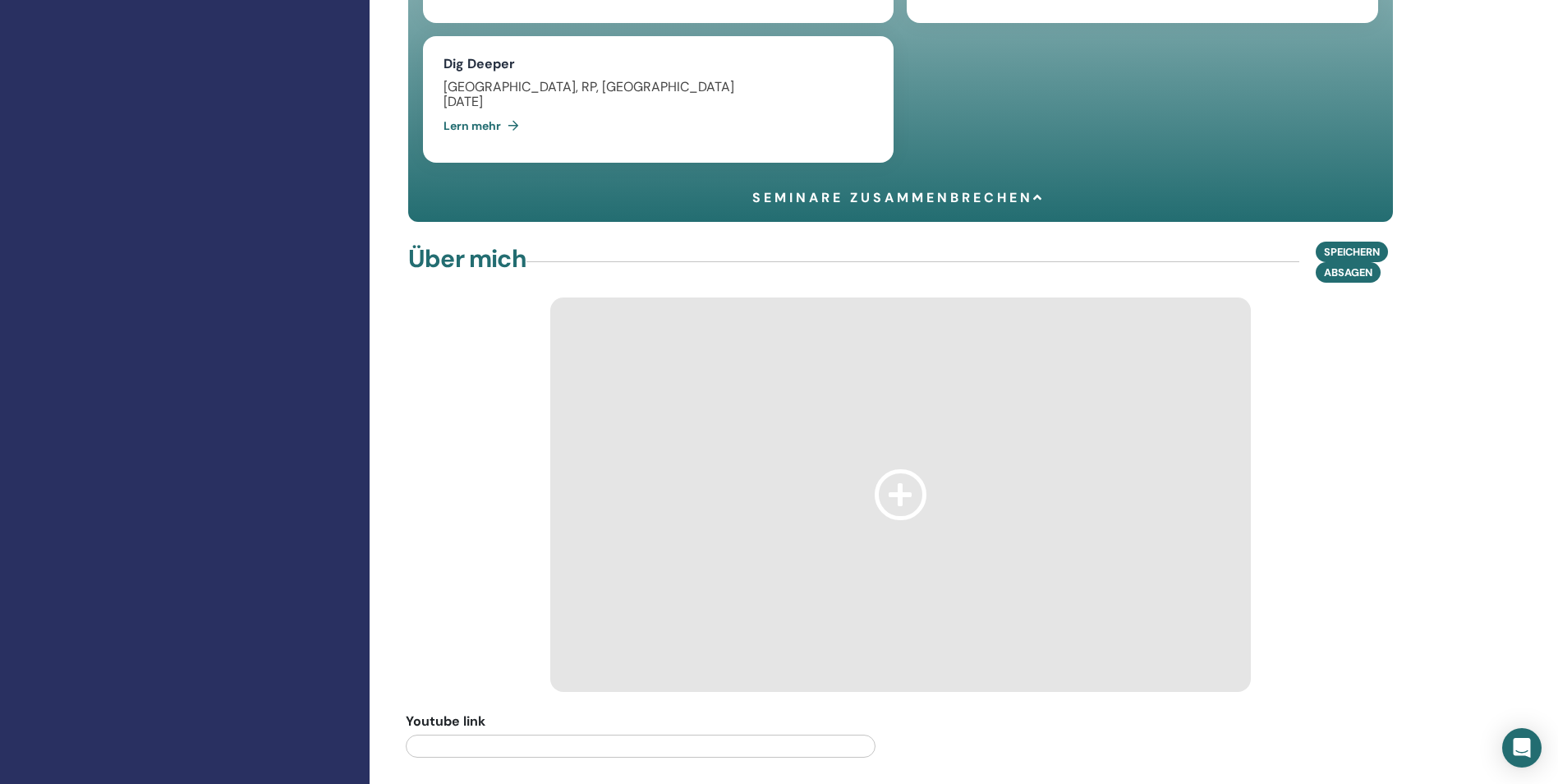
click at [1350, 336] on div at bounding box center [900, 494] width 985 height 394
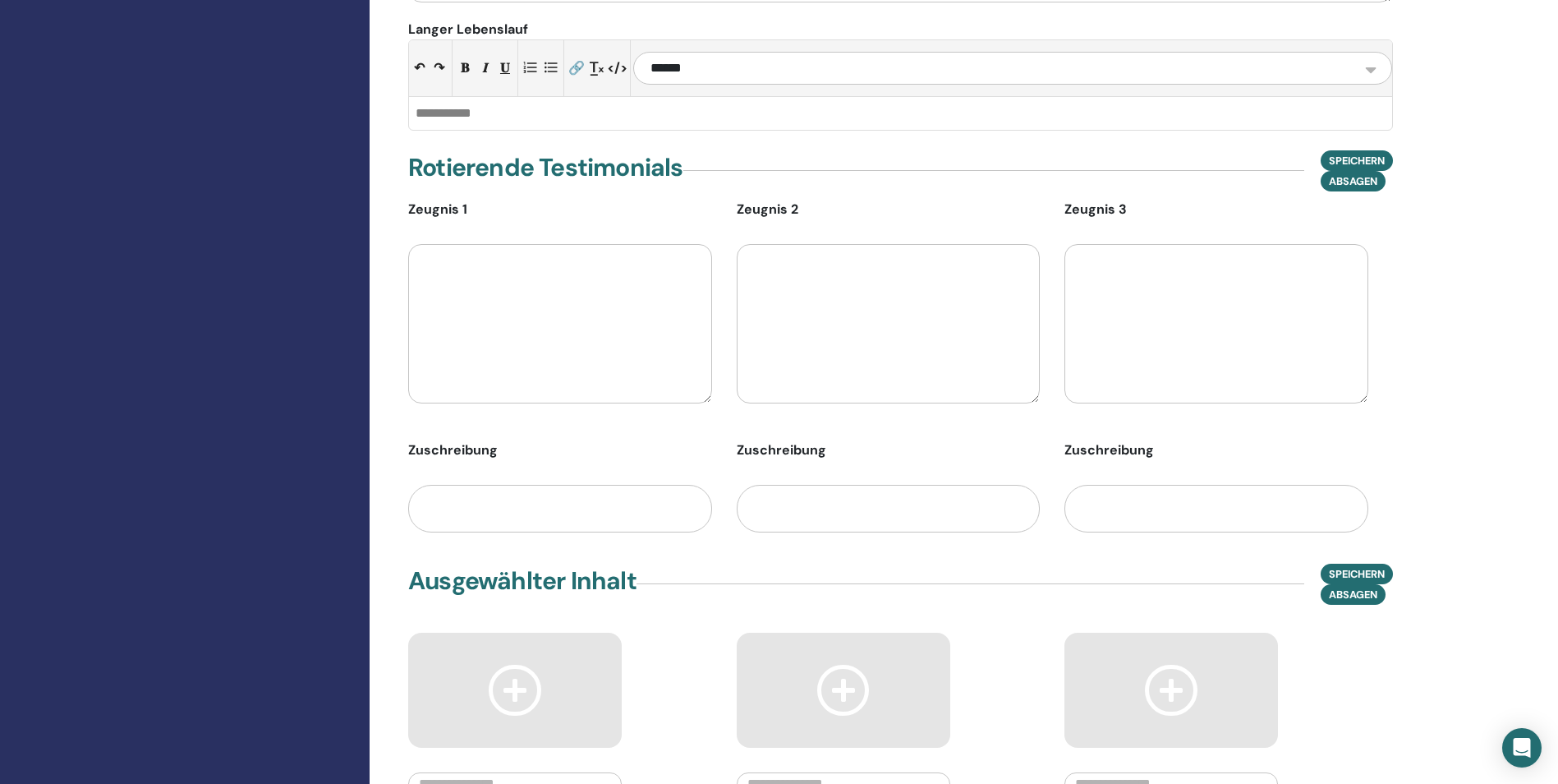
scroll to position [2855, 0]
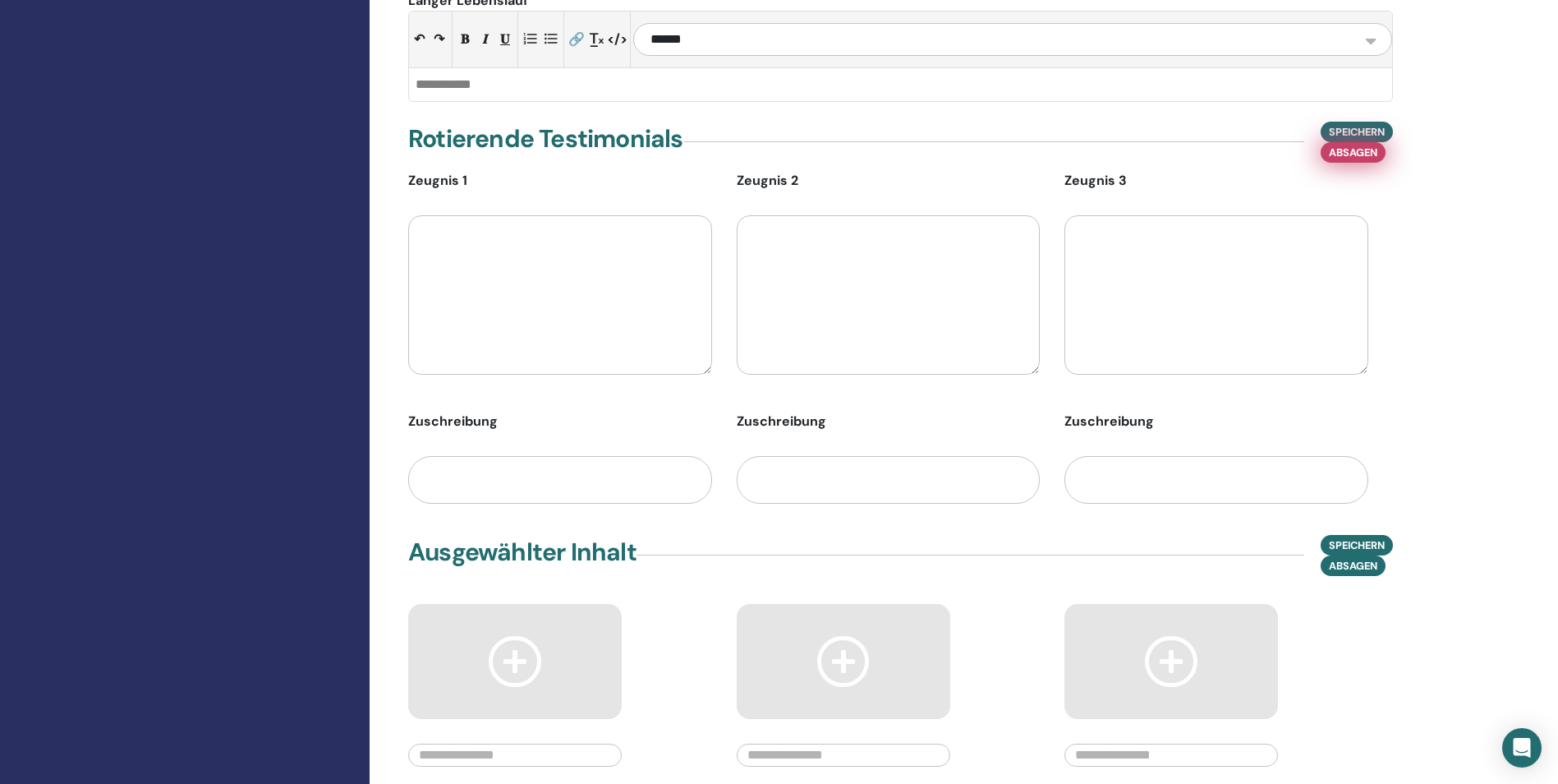
click at [1355, 144] on span "Absagen" at bounding box center [1354, 152] width 49 height 17
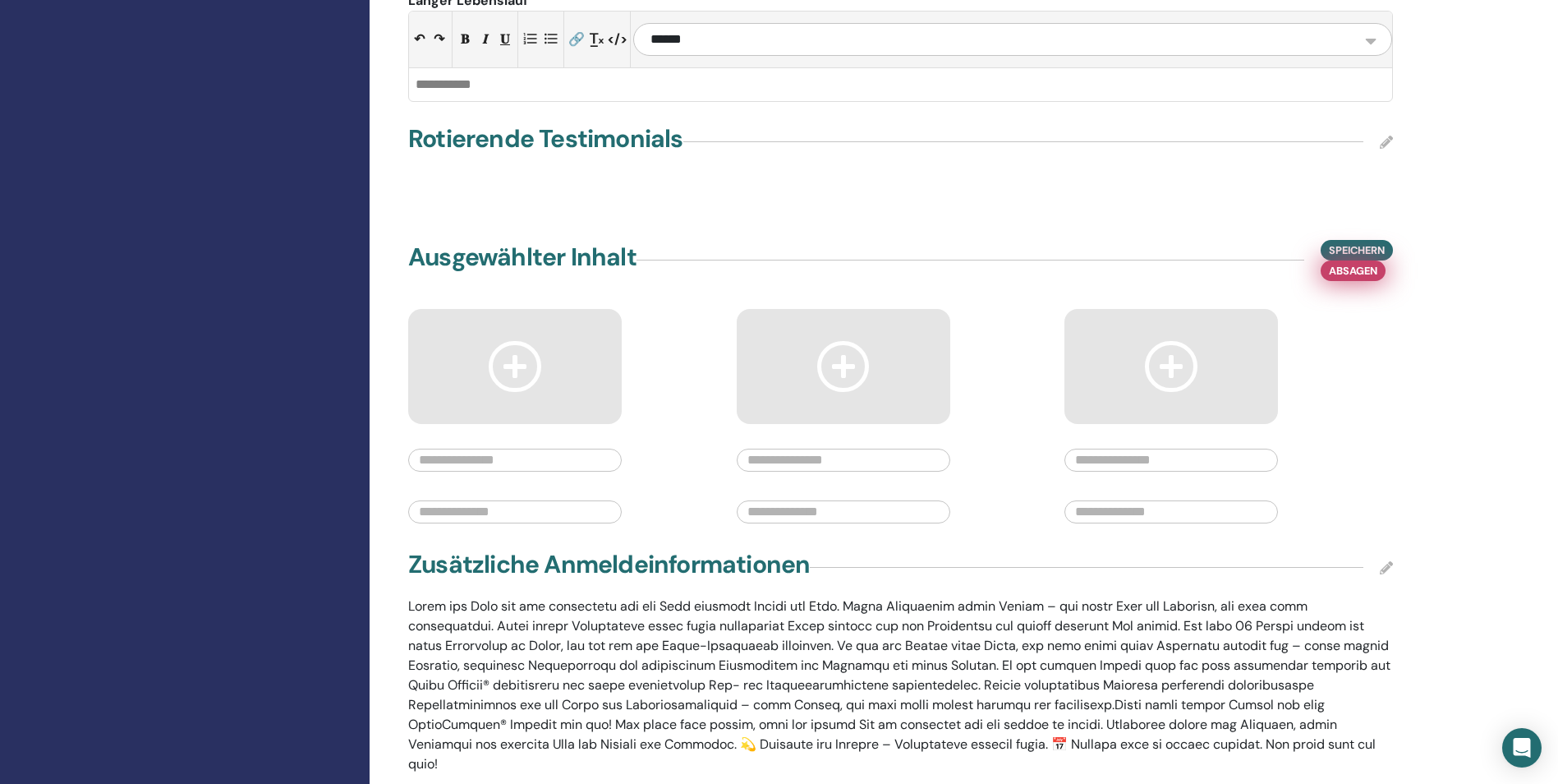
click at [1363, 262] on span "Absagen" at bounding box center [1354, 270] width 49 height 17
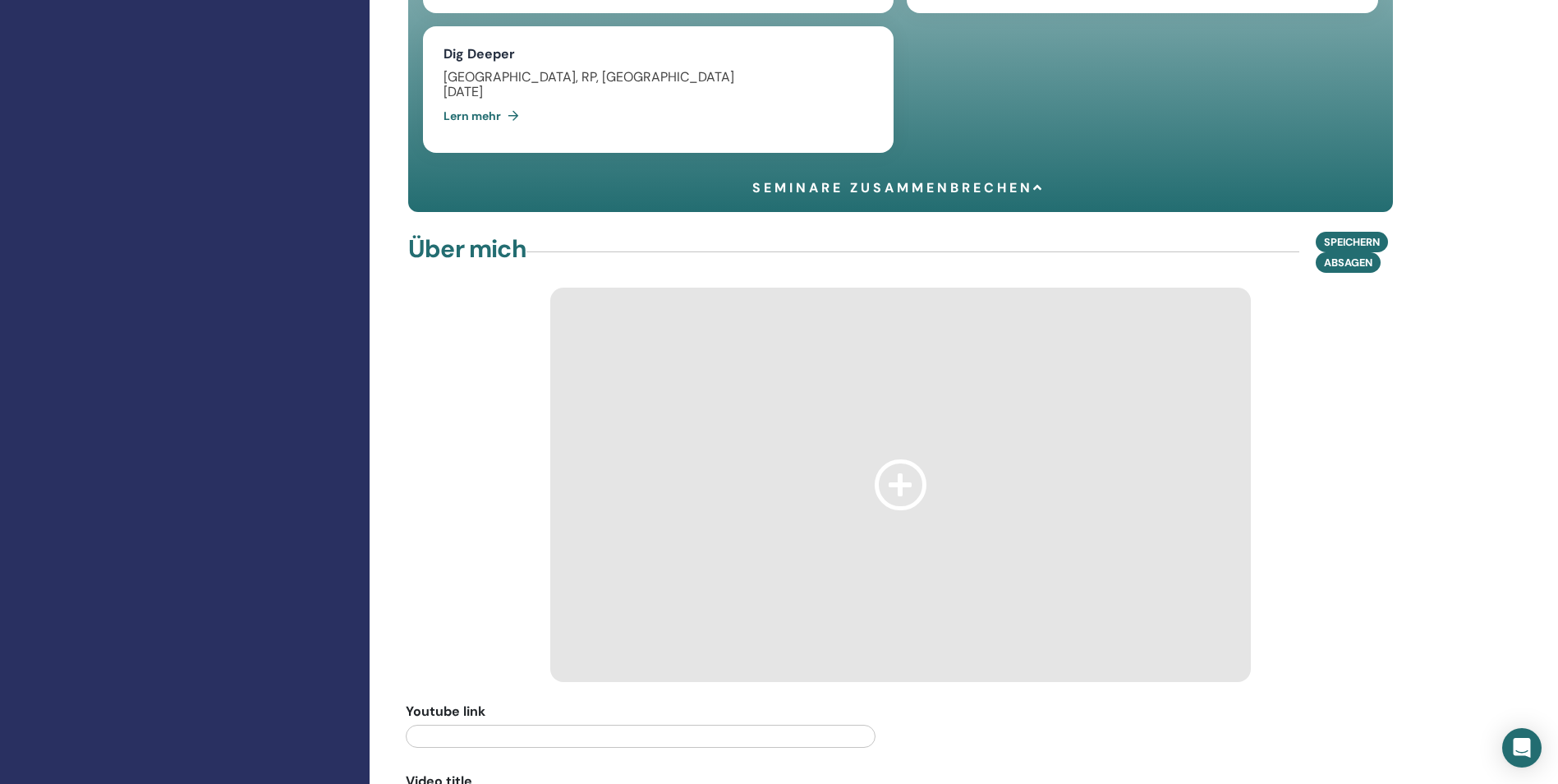
scroll to position [1787, 0]
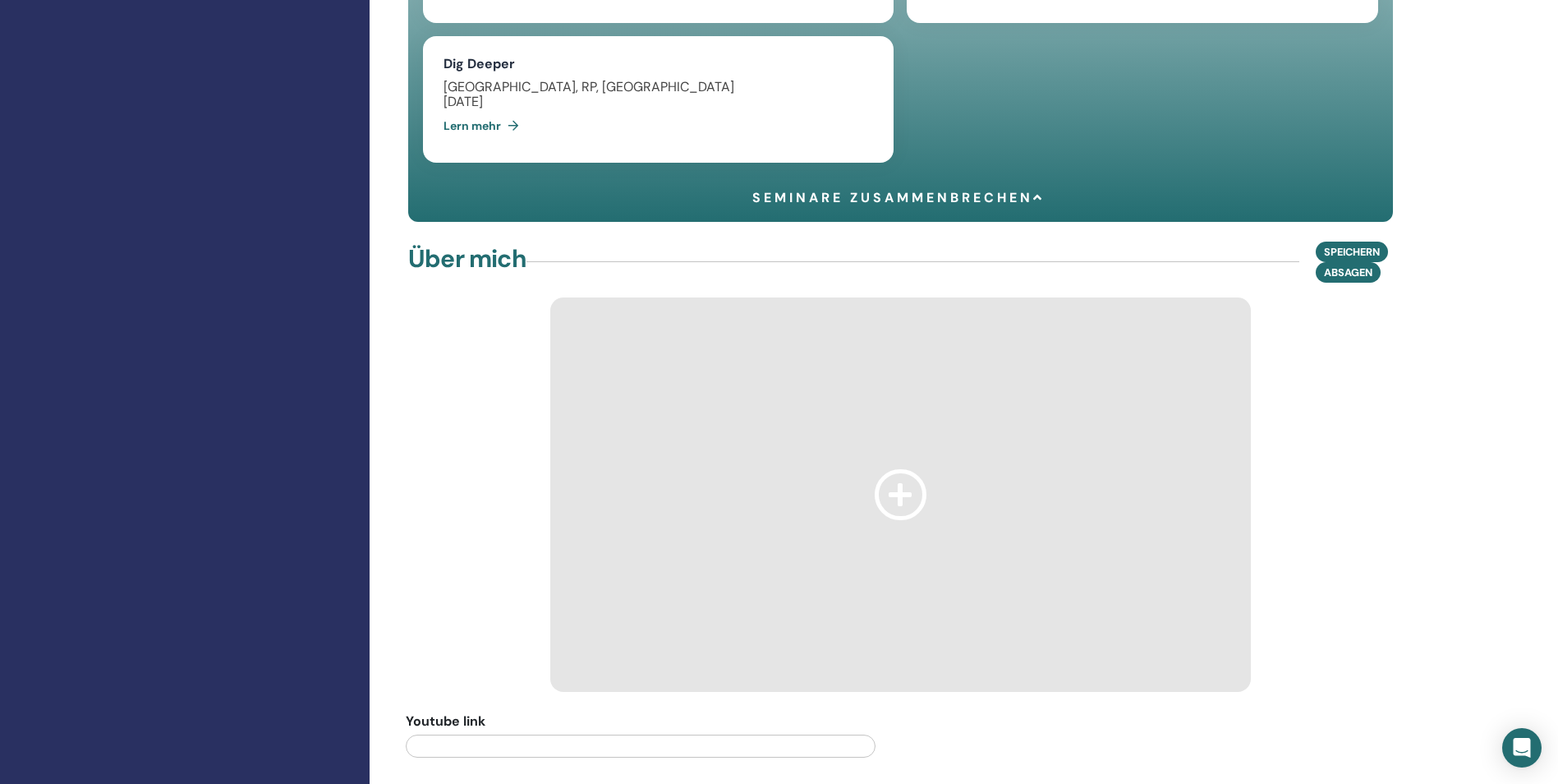
click at [905, 491] on icon at bounding box center [901, 494] width 52 height 51
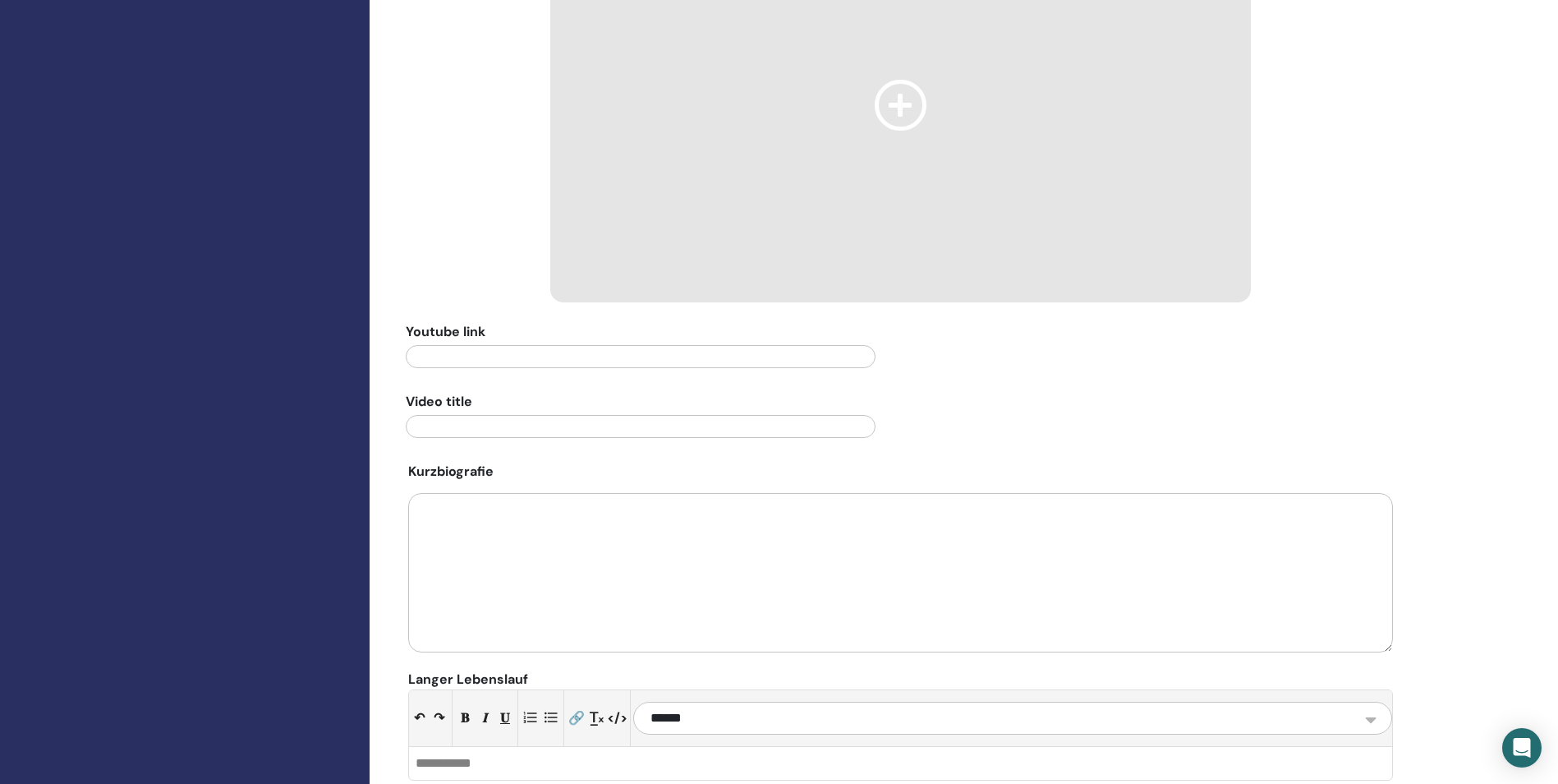
scroll to position [2198, 0]
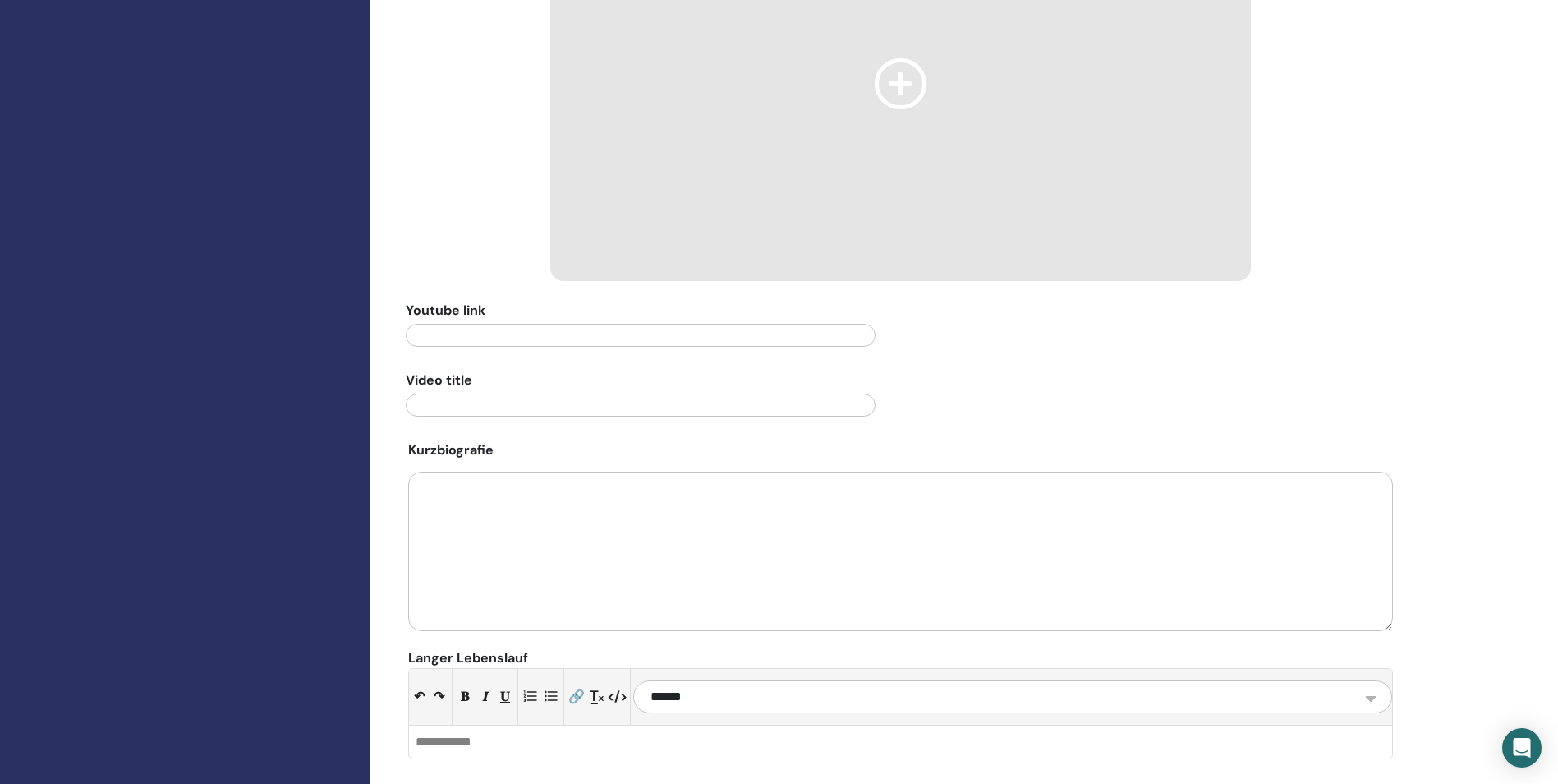
click at [564, 483] on textarea at bounding box center [900, 551] width 985 height 159
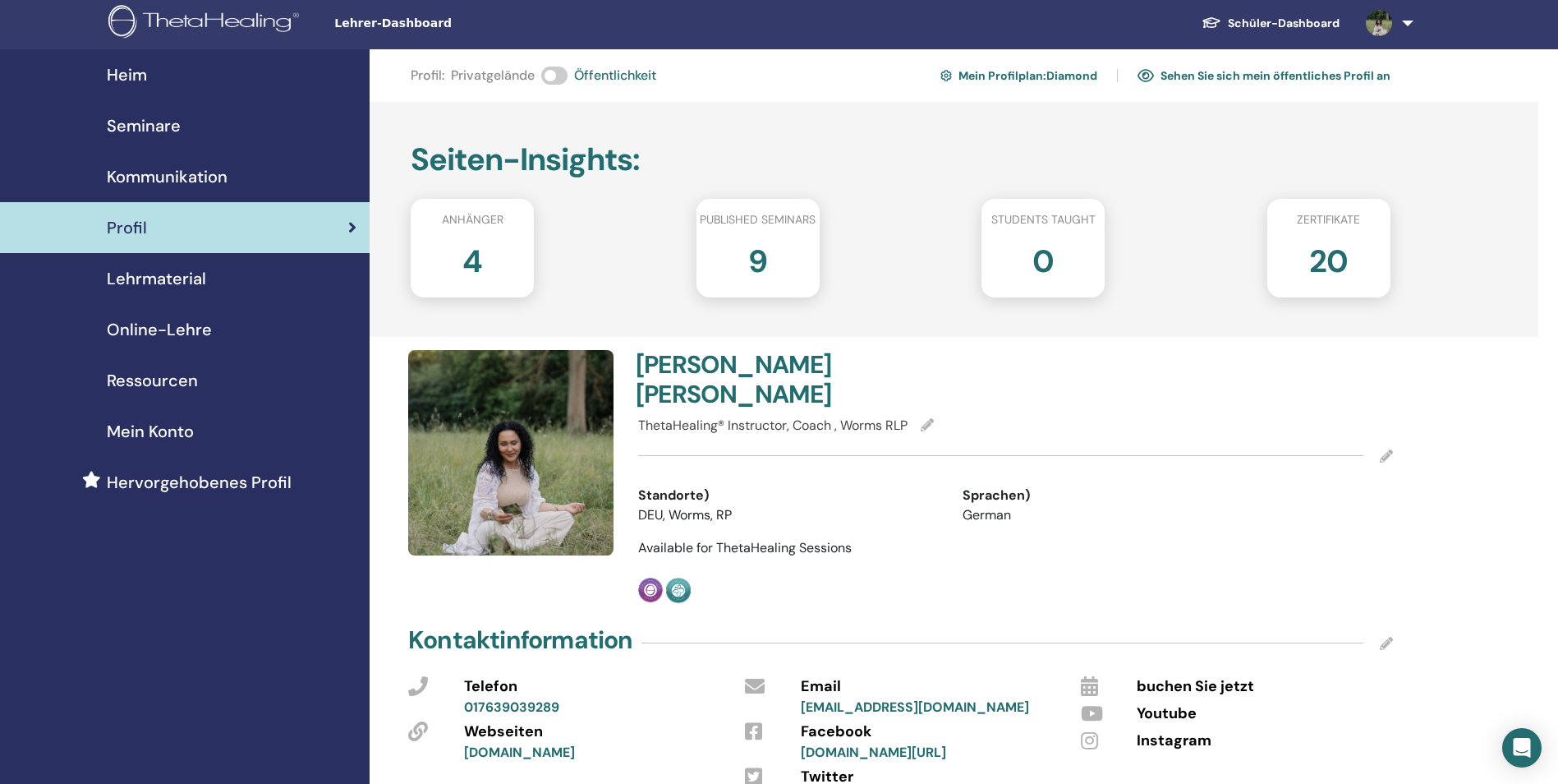
scroll to position [0, 0]
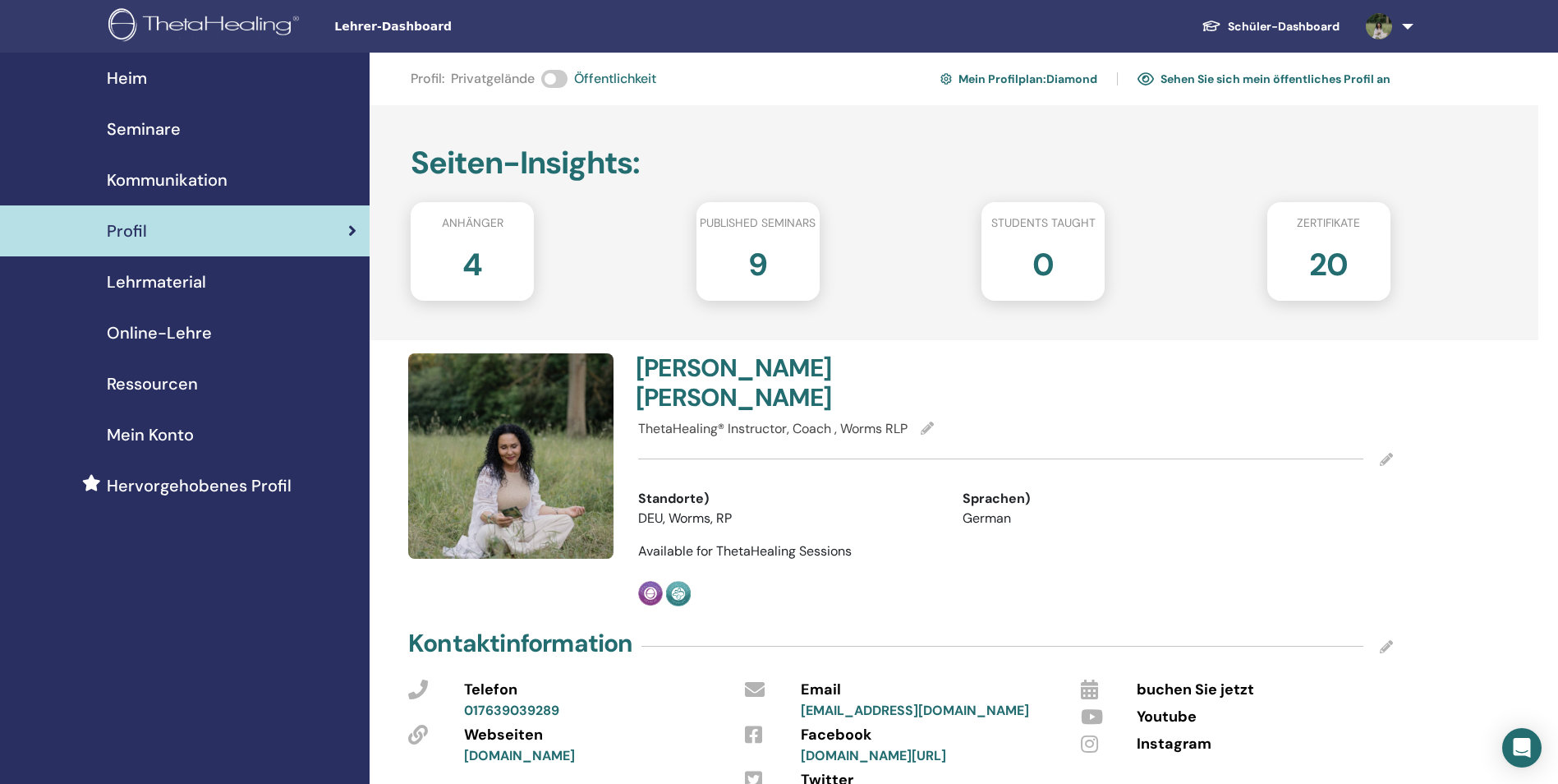
click at [1274, 83] on link "Sehen Sie sich mein öffentliches Profil an" at bounding box center [1264, 79] width 253 height 26
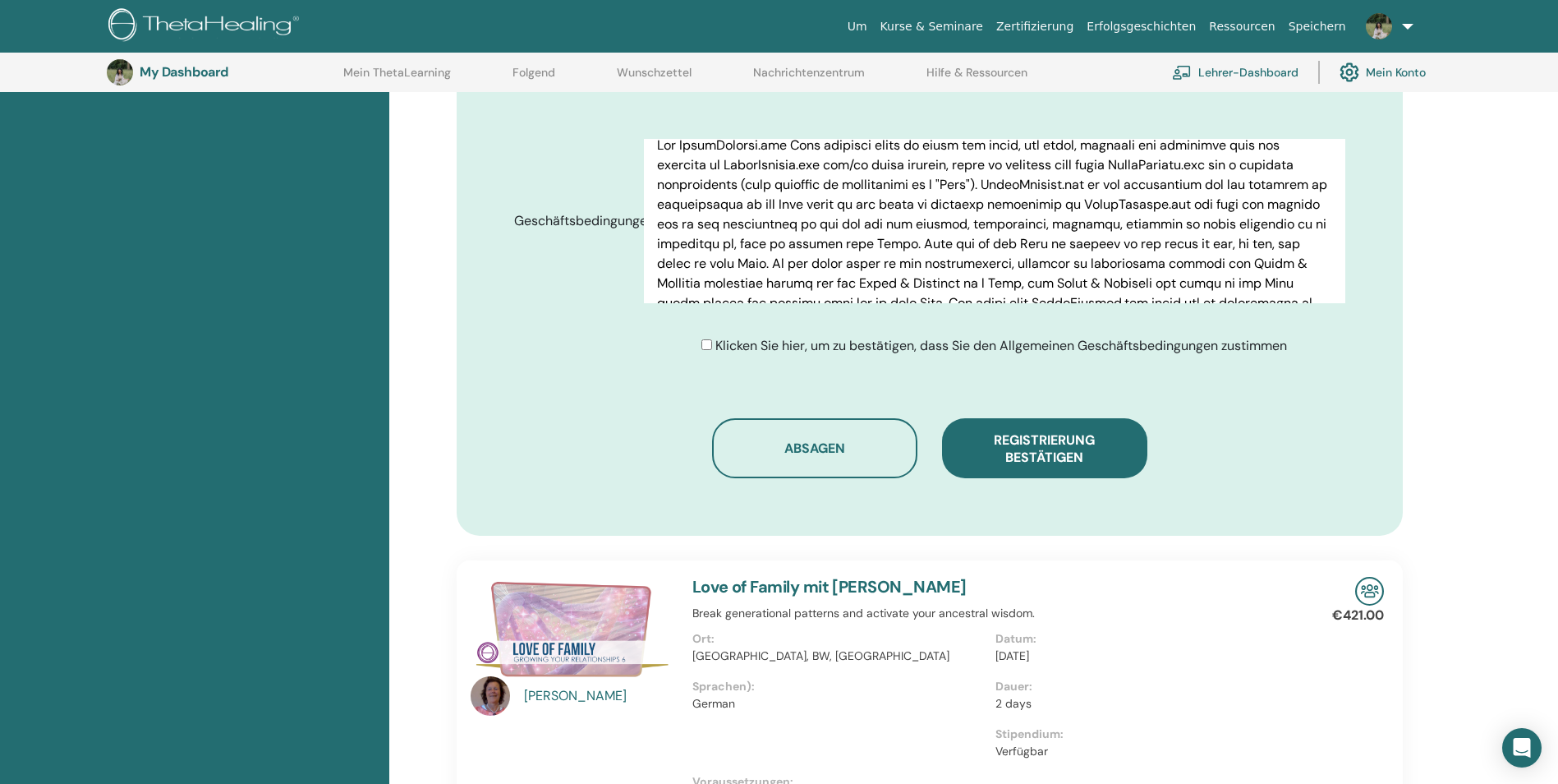
scroll to position [943, 0]
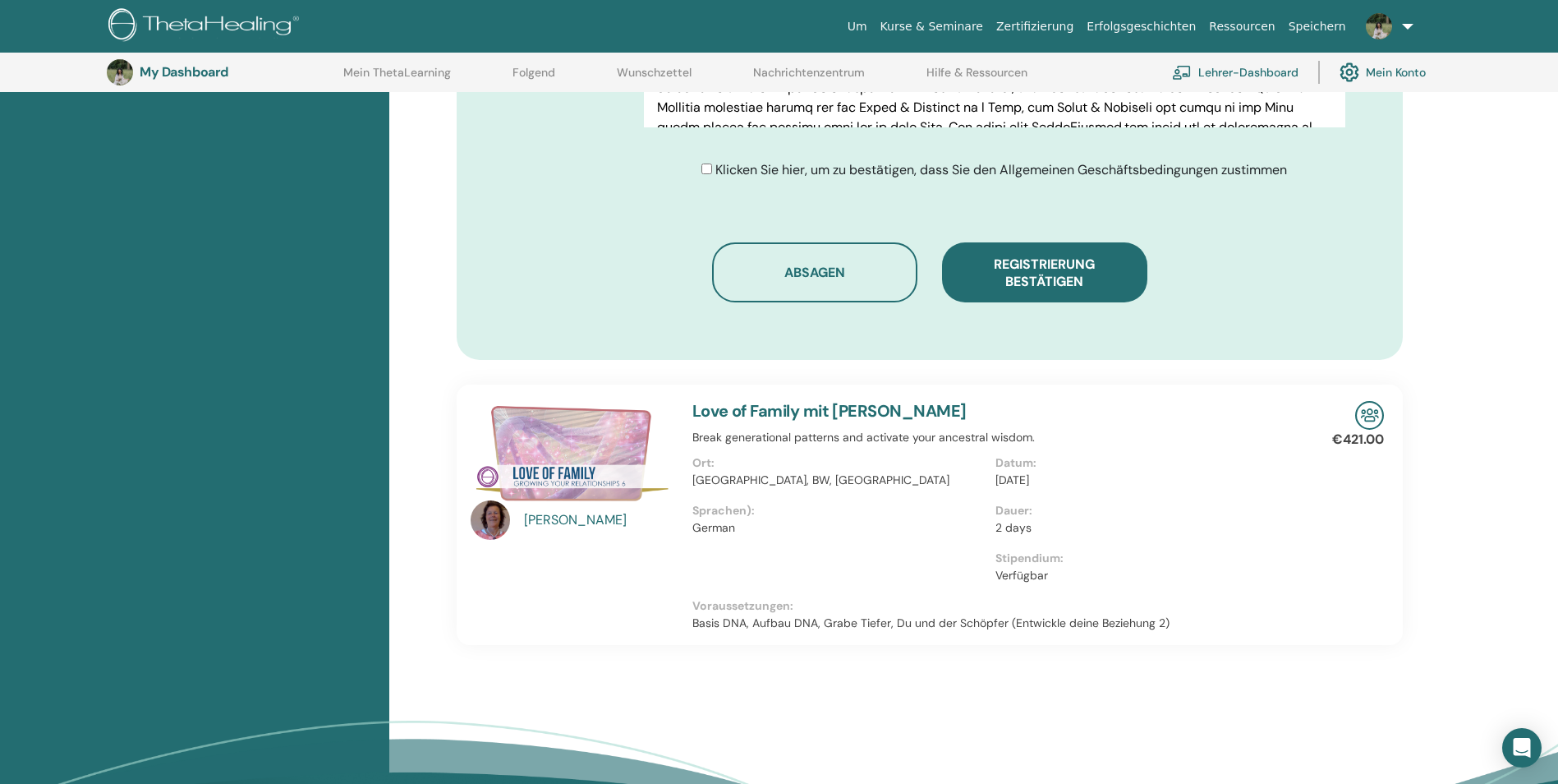
click at [559, 515] on div "[PERSON_NAME]" at bounding box center [600, 519] width 152 height 20
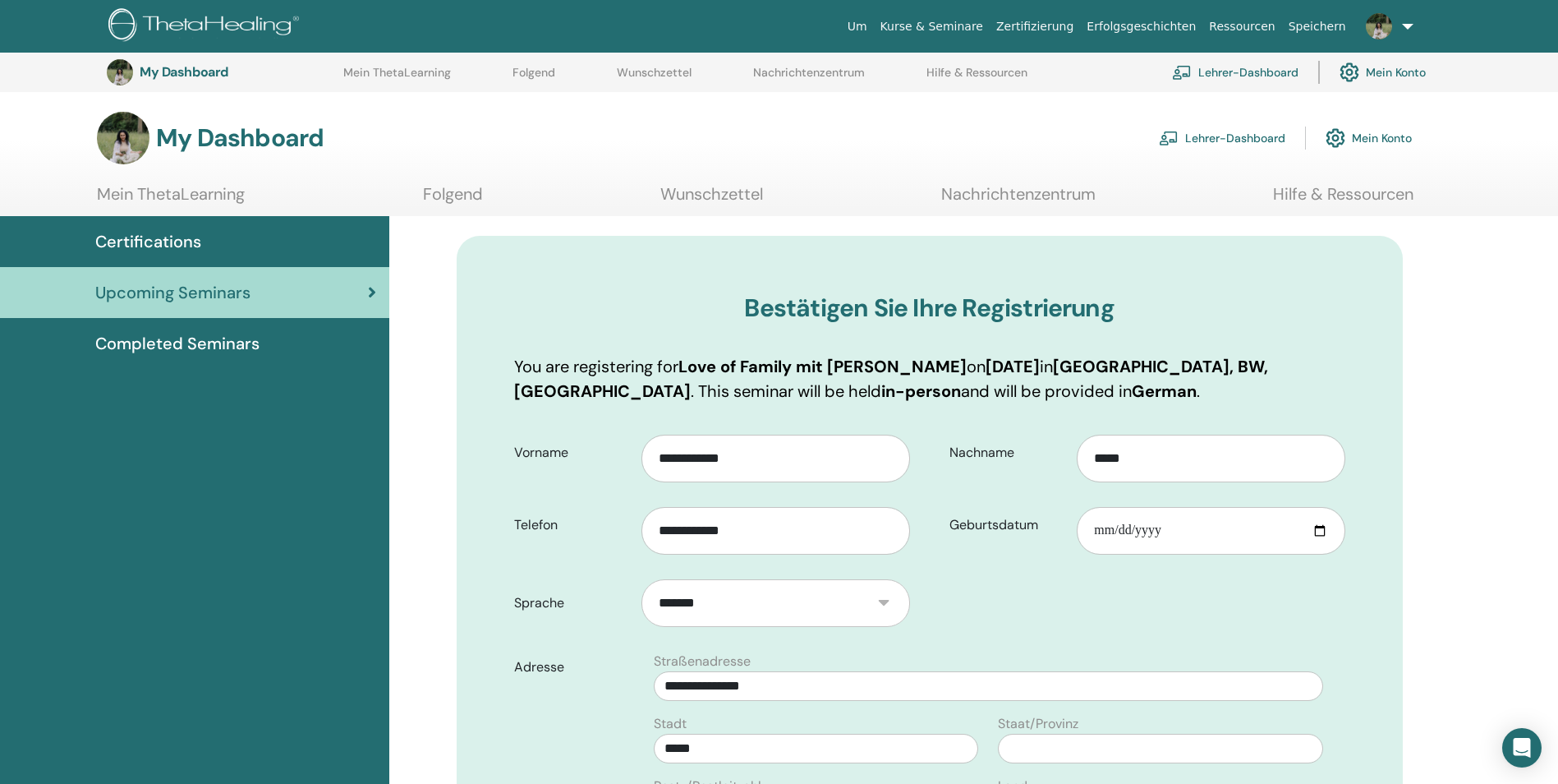
scroll to position [943, 0]
